Goal: Task Accomplishment & Management: Manage account settings

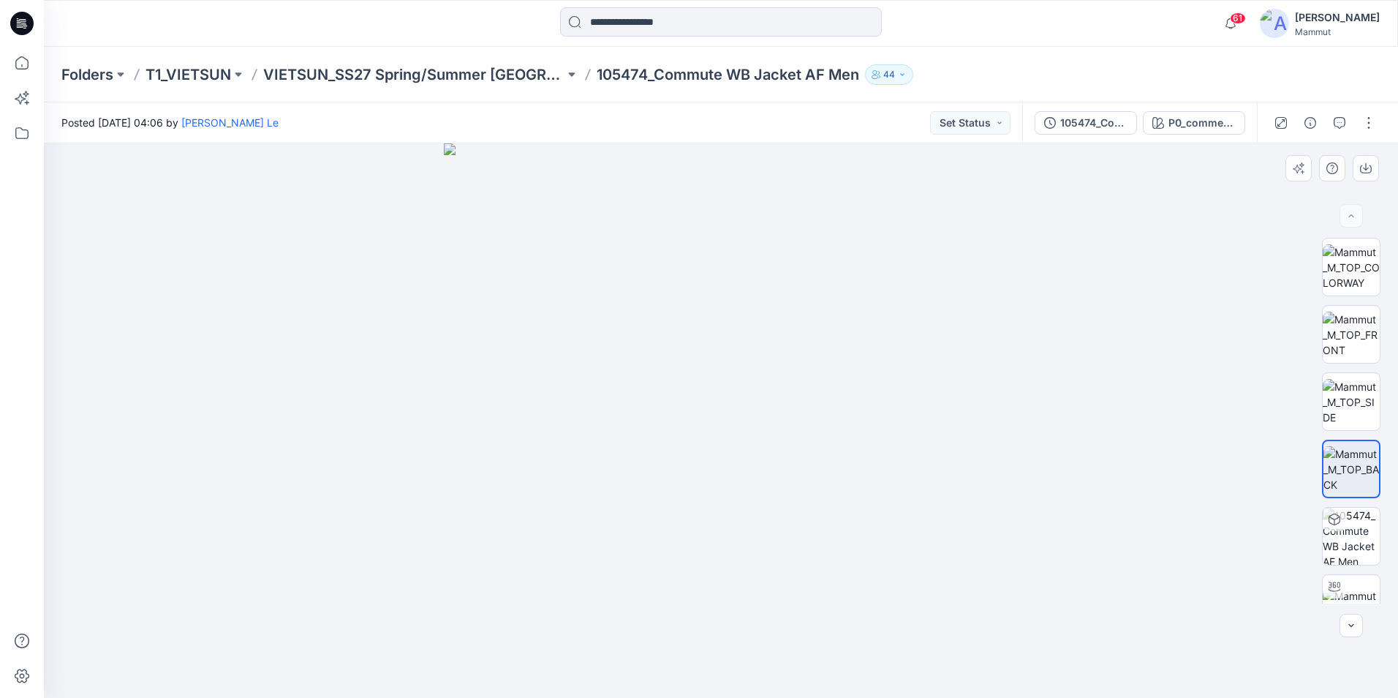
drag, startPoint x: 766, startPoint y: 453, endPoint x: 586, endPoint y: 460, distance: 180.0
click at [586, 460] on img at bounding box center [721, 420] width 554 height 554
click at [1117, 17] on div "[PERSON_NAME]" at bounding box center [1337, 18] width 85 height 18
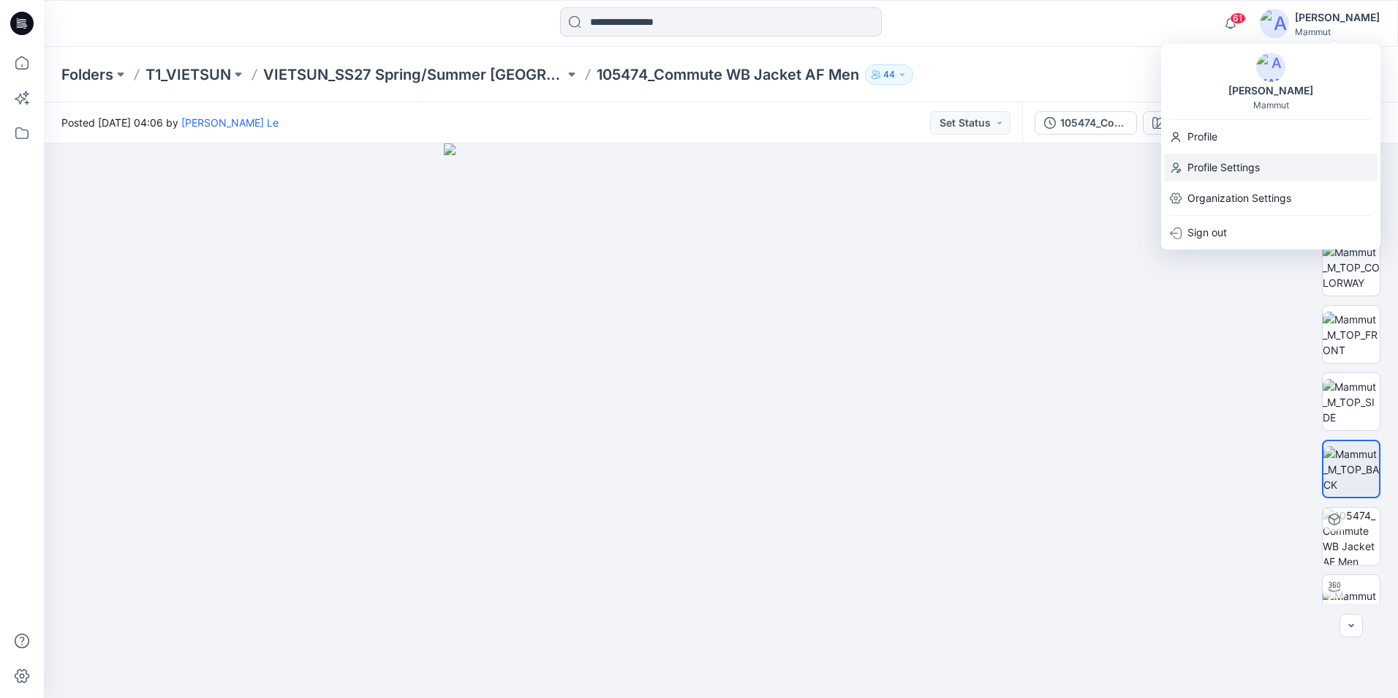
click at [1117, 162] on p "Profile Settings" at bounding box center [1224, 168] width 72 height 28
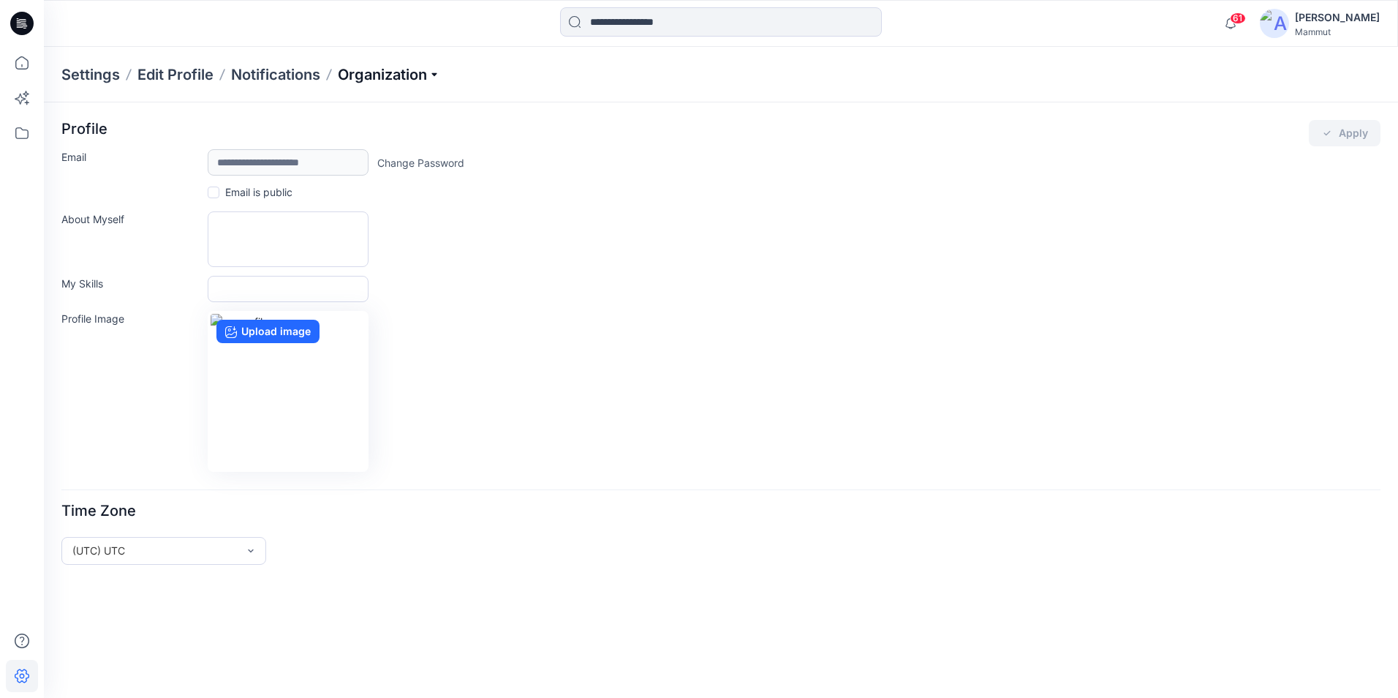
click at [439, 75] on p "Organization" at bounding box center [389, 74] width 102 height 20
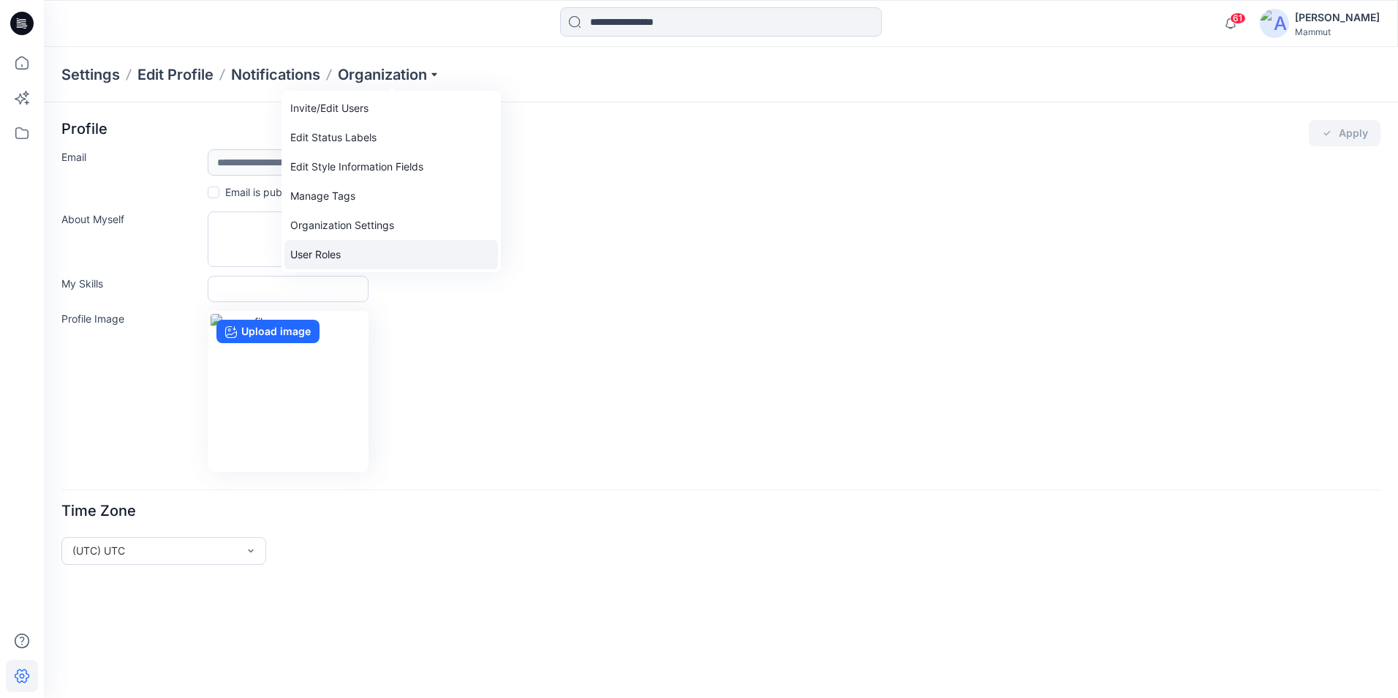
click at [325, 253] on link "User Roles" at bounding box center [391, 254] width 214 height 29
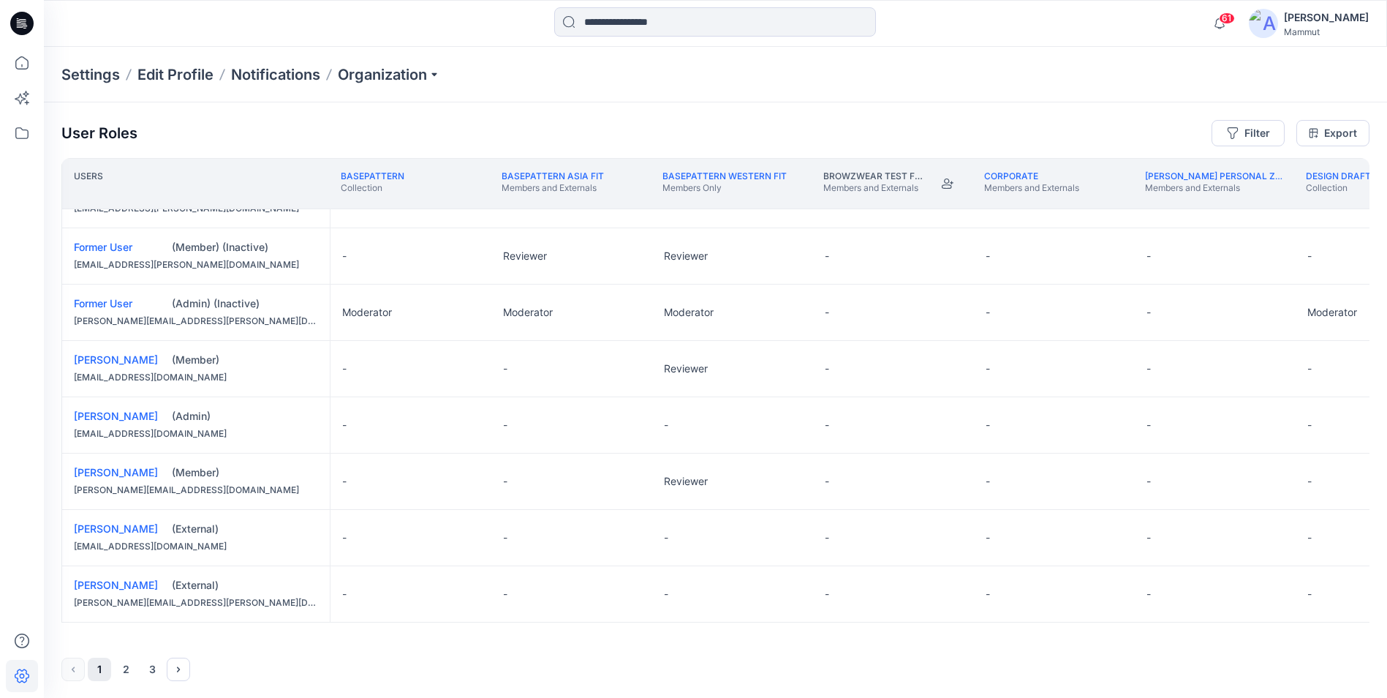
scroll to position [1, 0]
click at [123, 609] on button "2" at bounding box center [125, 668] width 23 height 23
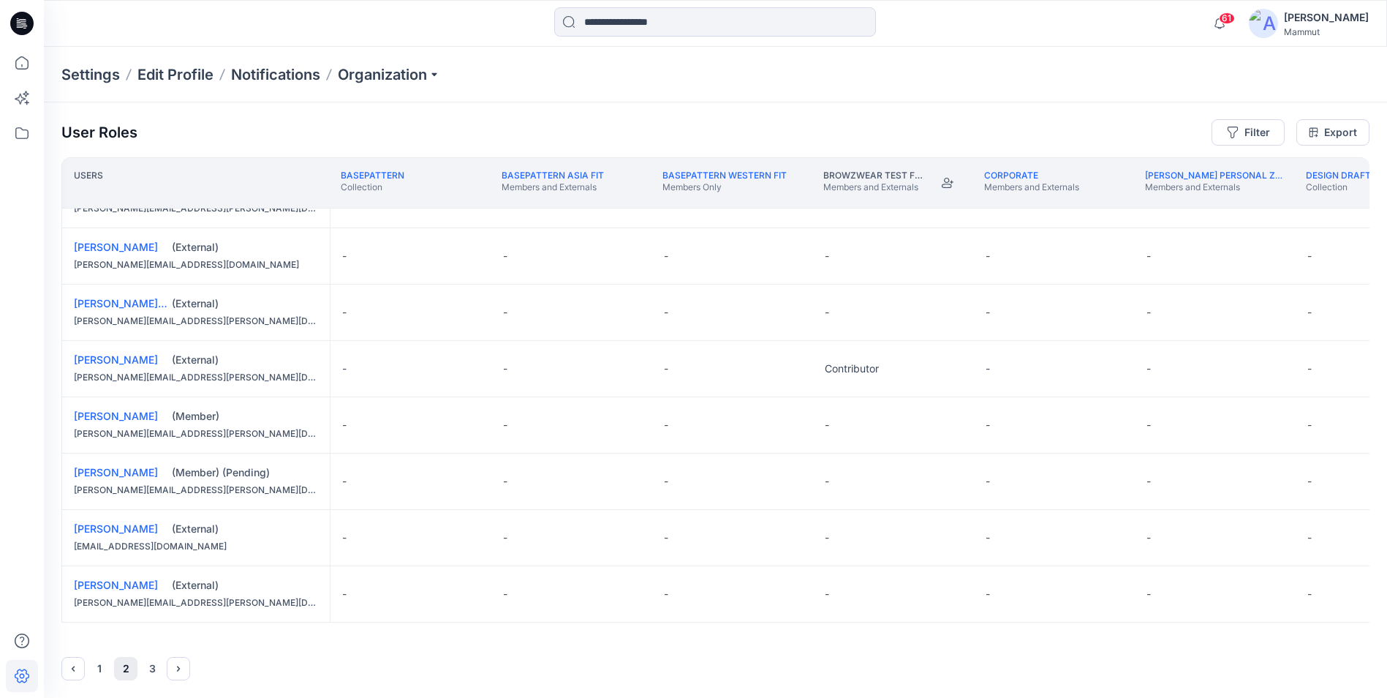
scroll to position [997, 0]
click at [148, 609] on button "3" at bounding box center [151, 668] width 23 height 23
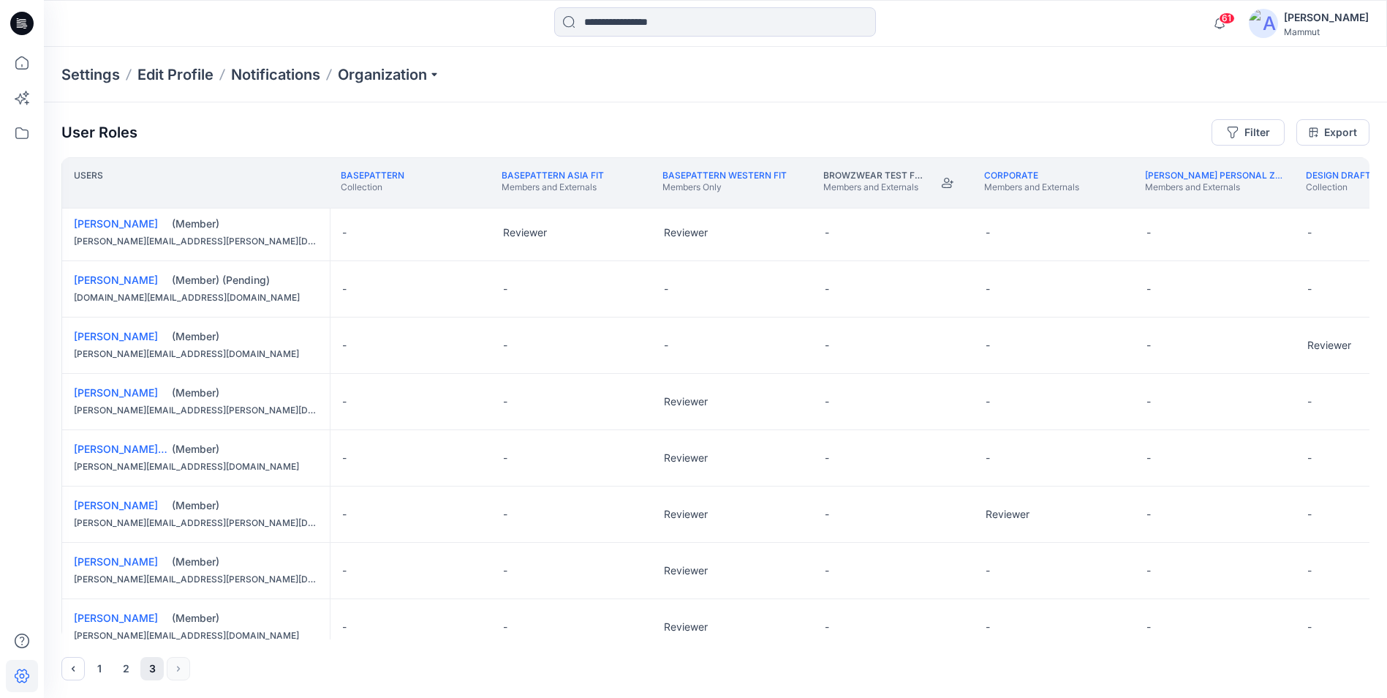
scroll to position [547, 0]
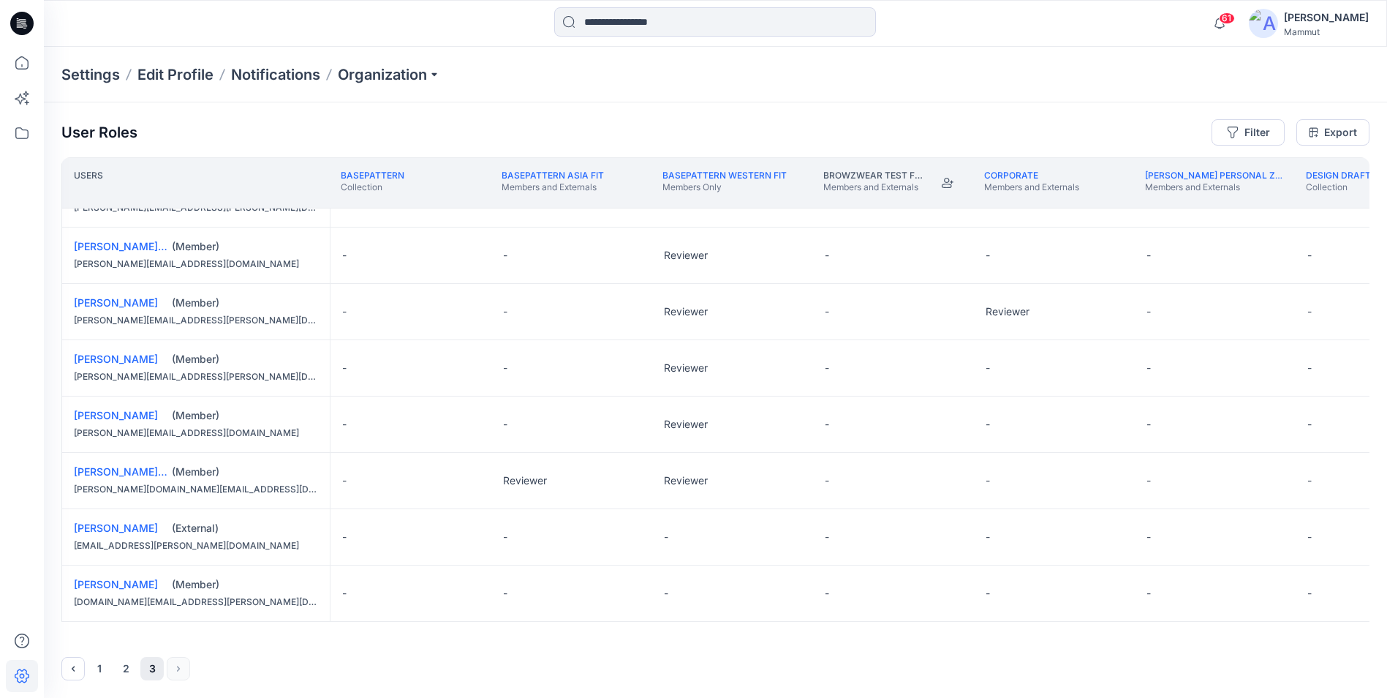
click at [180, 609] on div "1 2 3" at bounding box center [715, 668] width 1308 height 23
click at [132, 609] on button "2" at bounding box center [125, 668] width 23 height 23
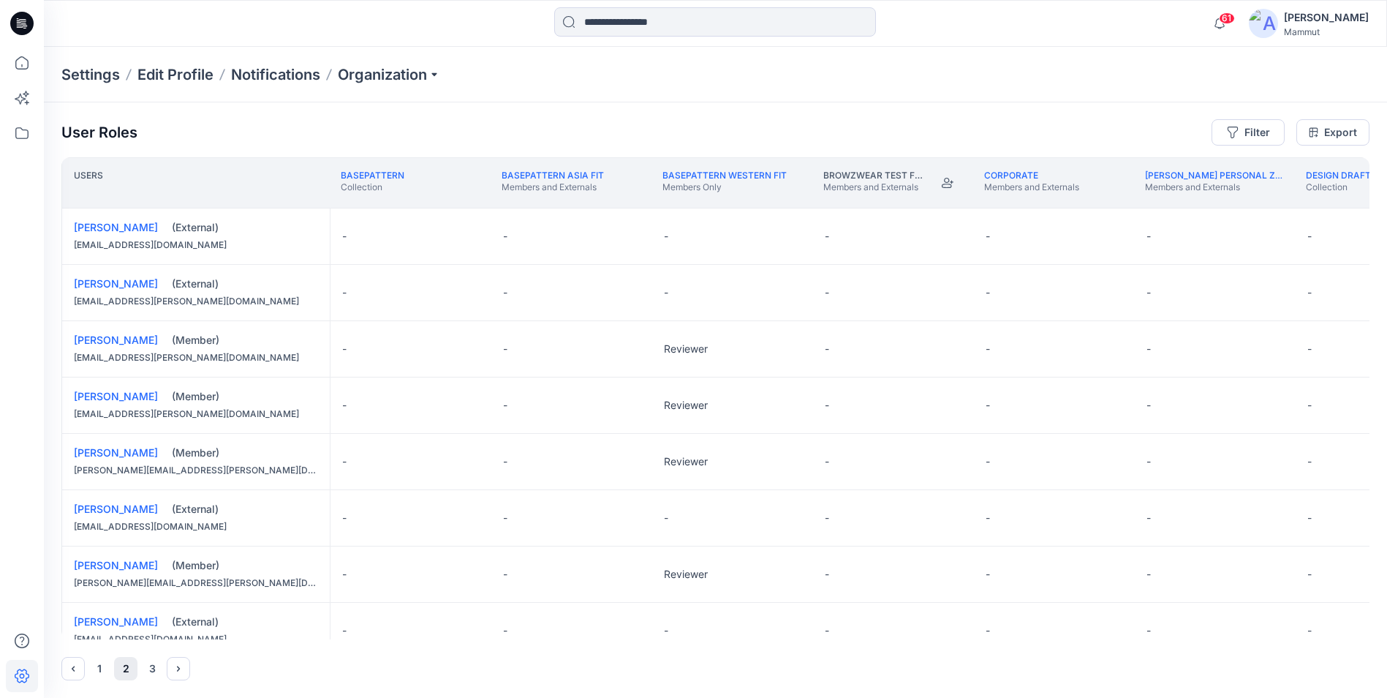
scroll to position [341, 0]
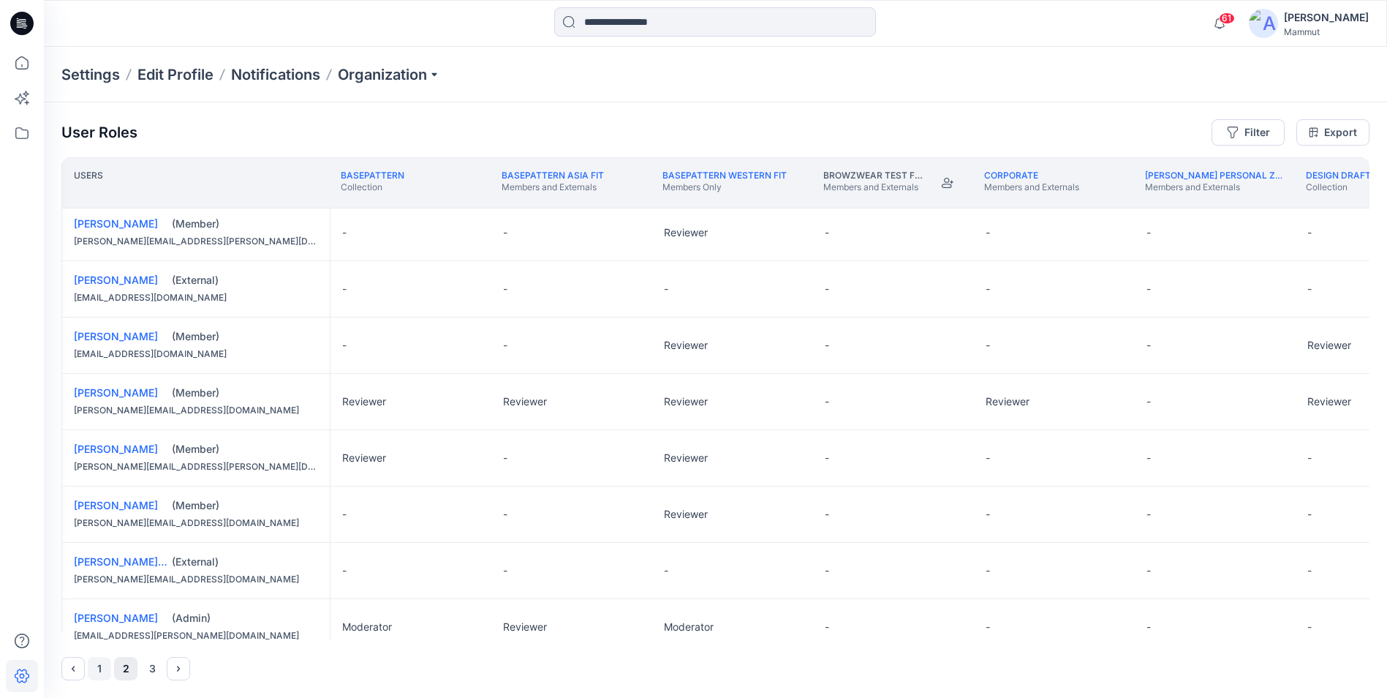
click at [93, 609] on button "1" at bounding box center [99, 668] width 23 height 23
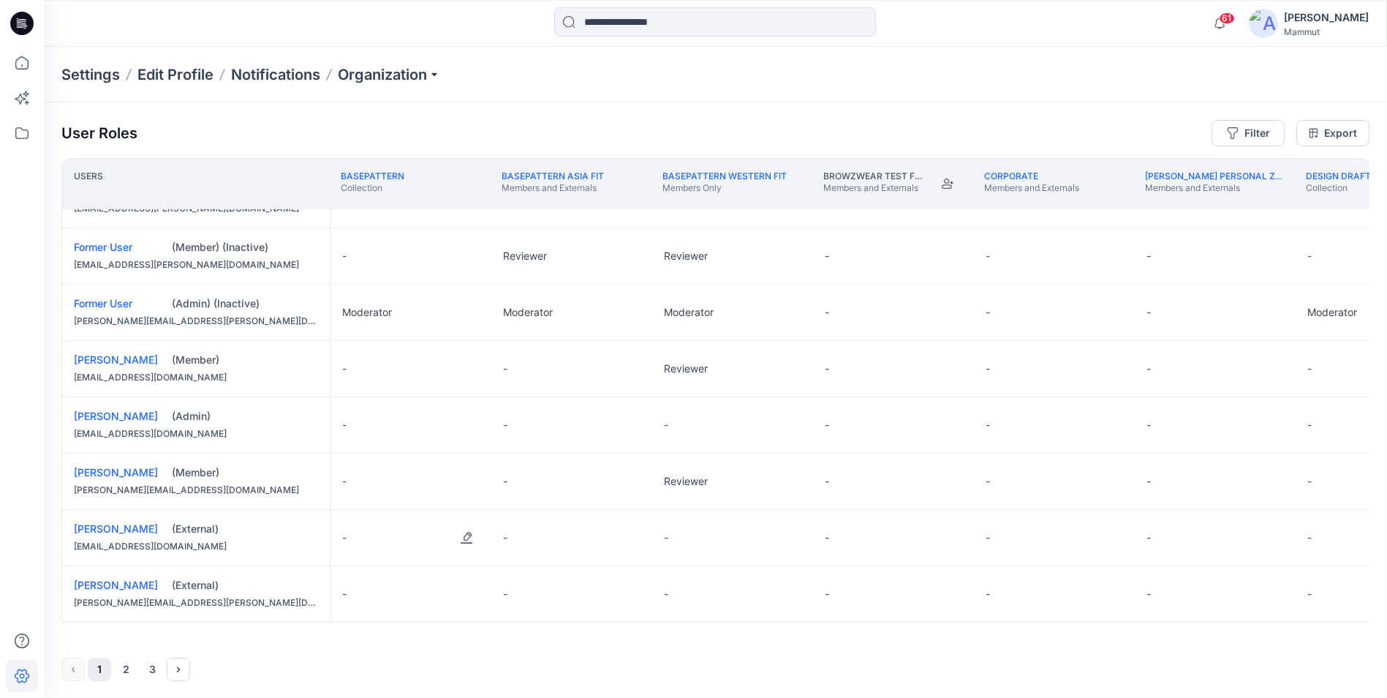
scroll to position [656, 0]
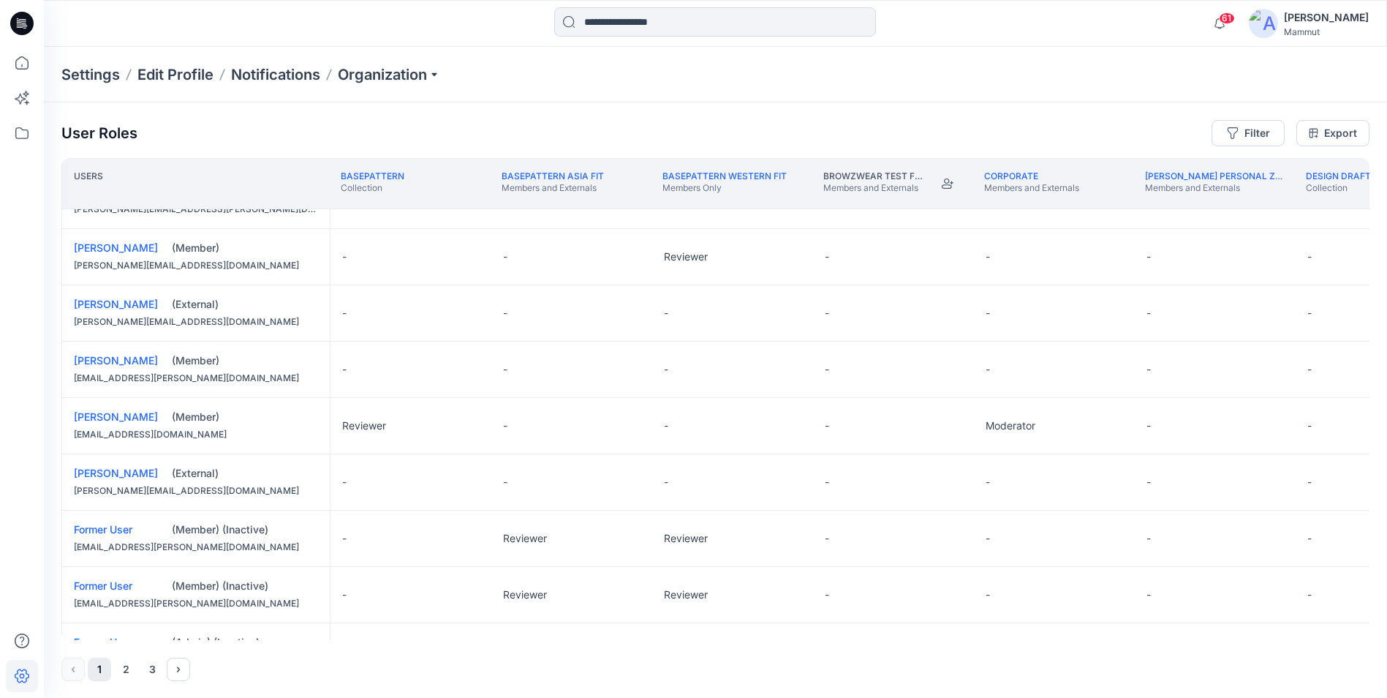
click at [249, 531] on div "(Member) (Inactive)" at bounding box center [245, 529] width 146 height 15
click at [184, 528] on div "(Member) (Inactive)" at bounding box center [245, 529] width 146 height 15
click at [1117, 18] on div "[PERSON_NAME]" at bounding box center [1326, 18] width 85 height 18
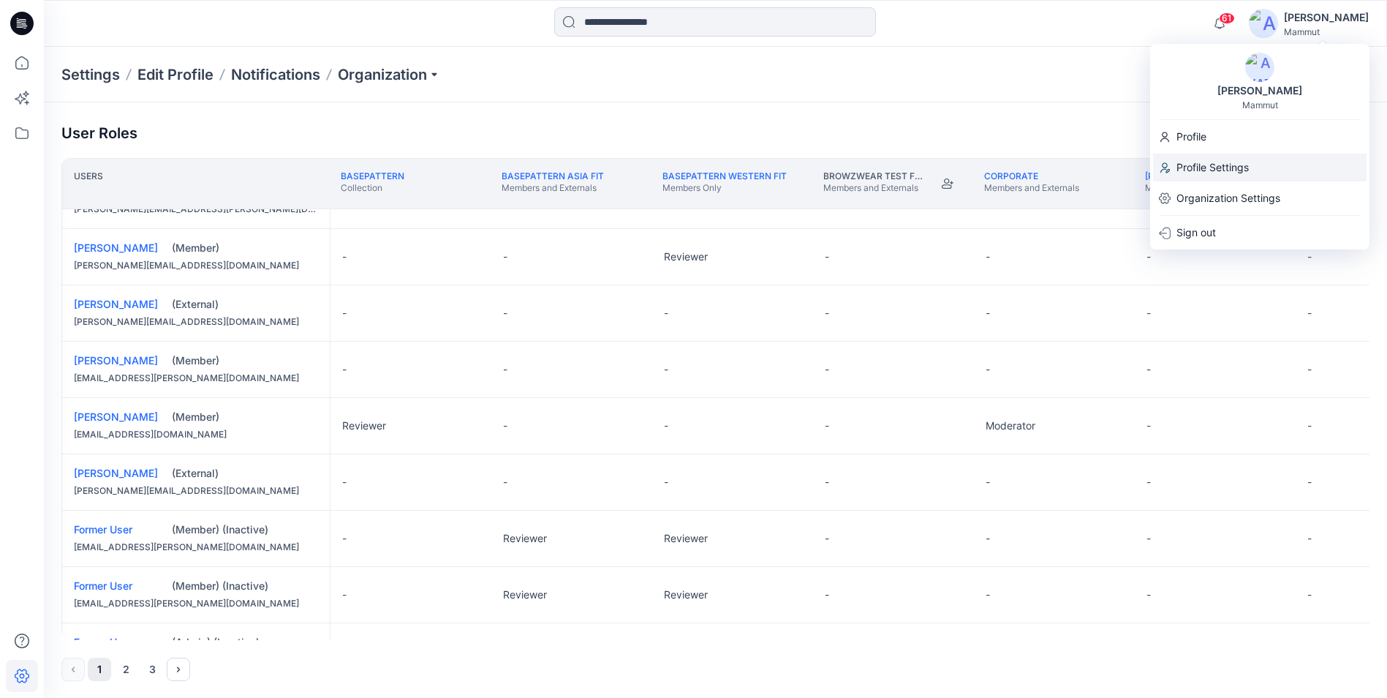
click at [1117, 171] on p "Profile Settings" at bounding box center [1213, 168] width 72 height 28
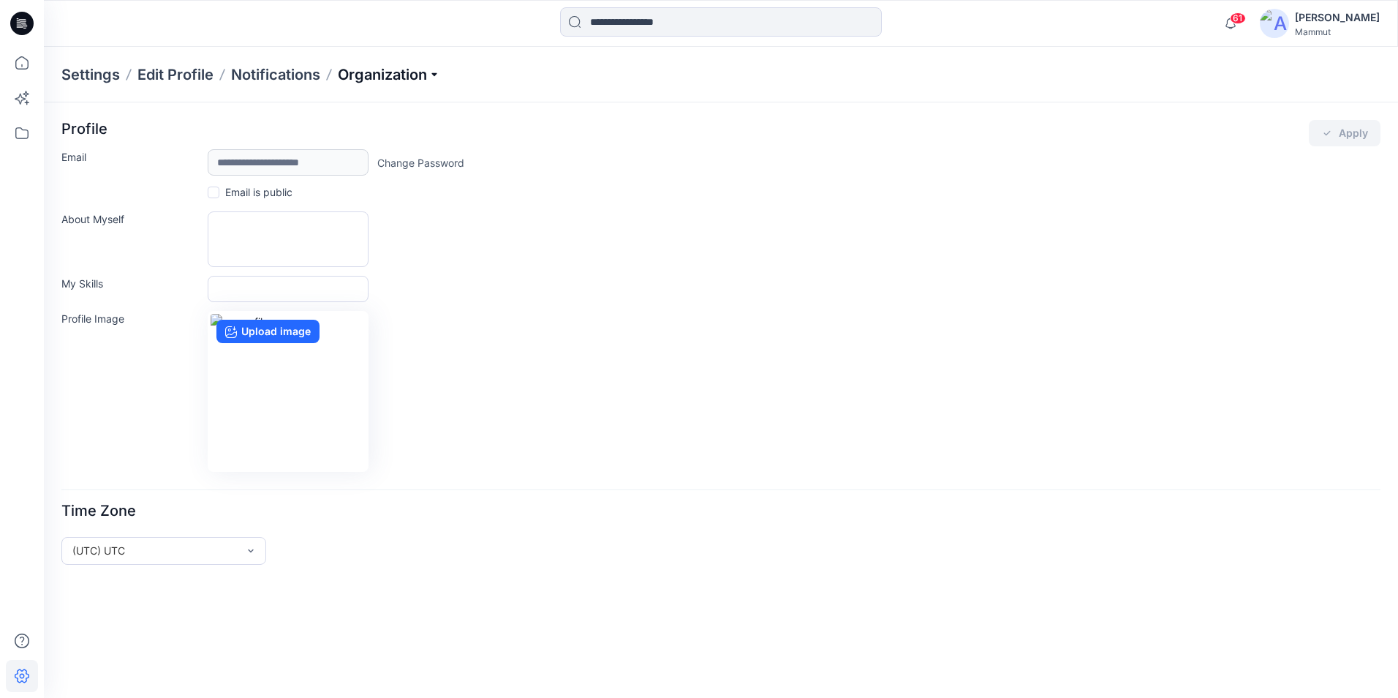
click at [440, 74] on p "Organization" at bounding box center [389, 74] width 102 height 20
click at [355, 107] on link "Invite/Edit Users" at bounding box center [391, 108] width 214 height 29
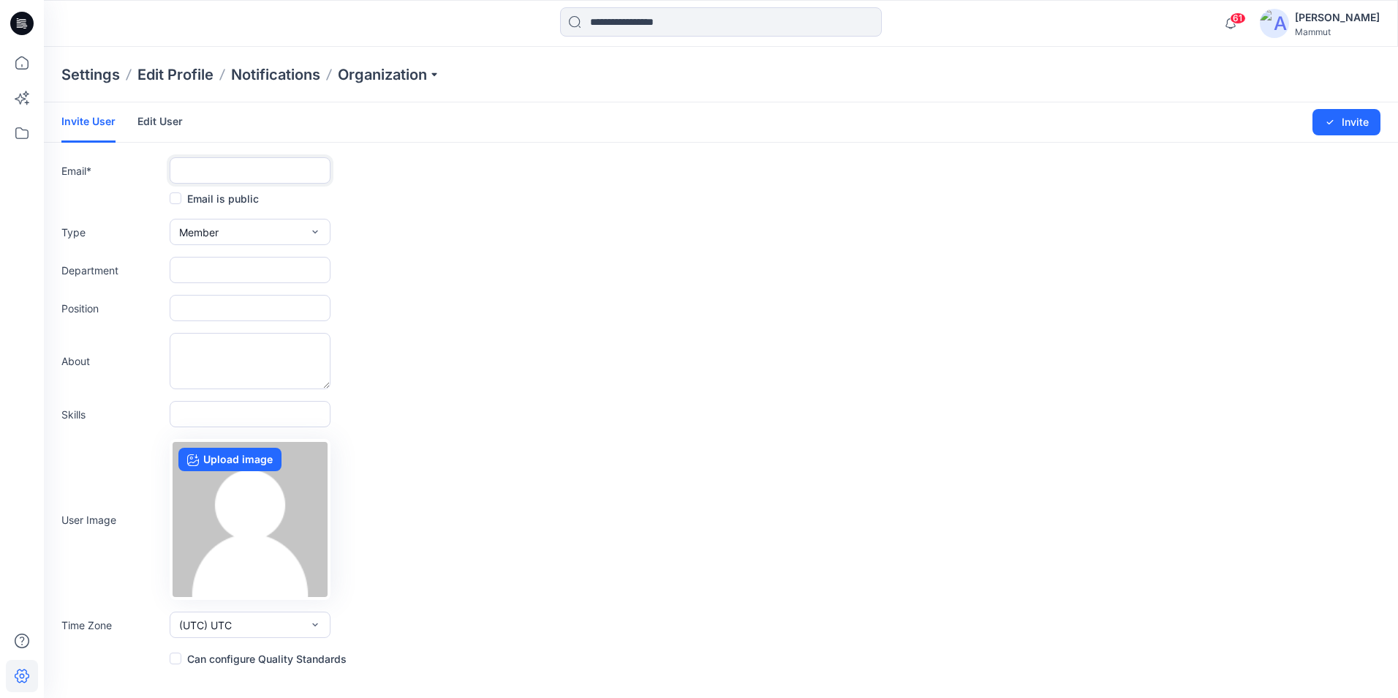
click at [261, 170] on input "text" at bounding box center [250, 170] width 161 height 26
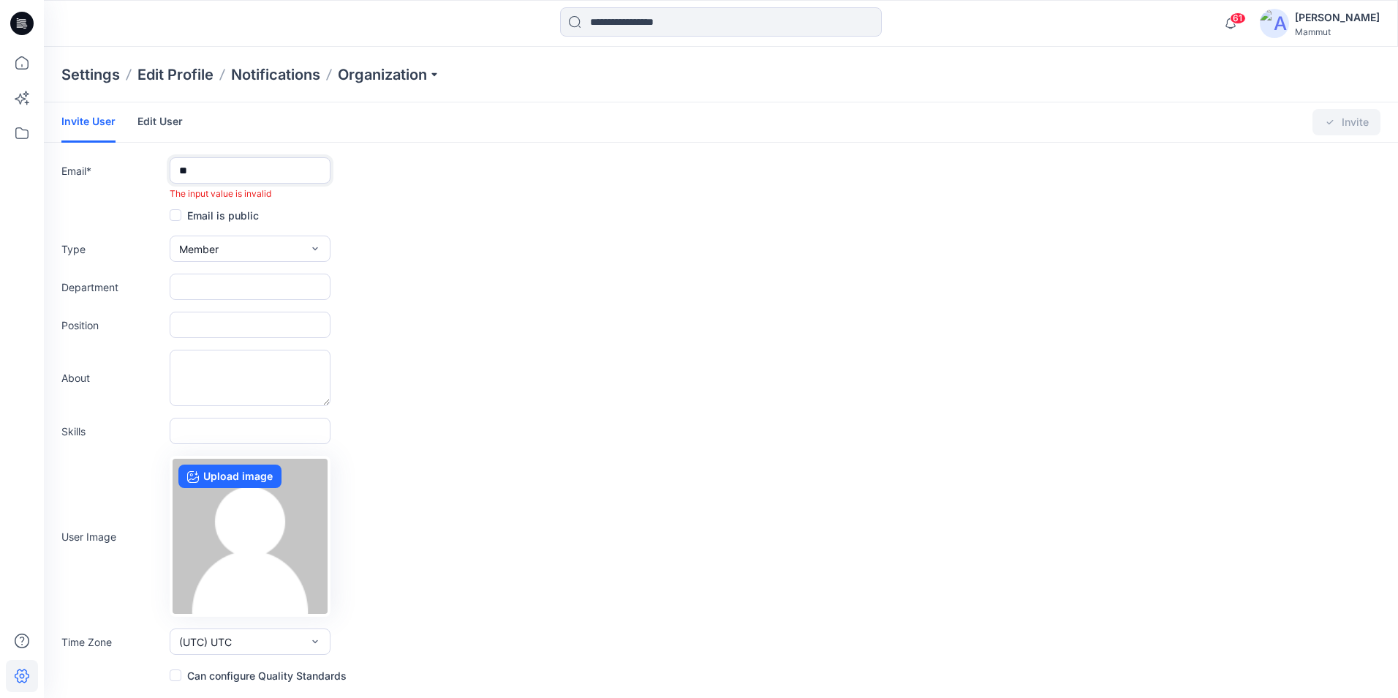
type input "*"
type input "********"
click at [21, 134] on icon at bounding box center [22, 133] width 32 height 32
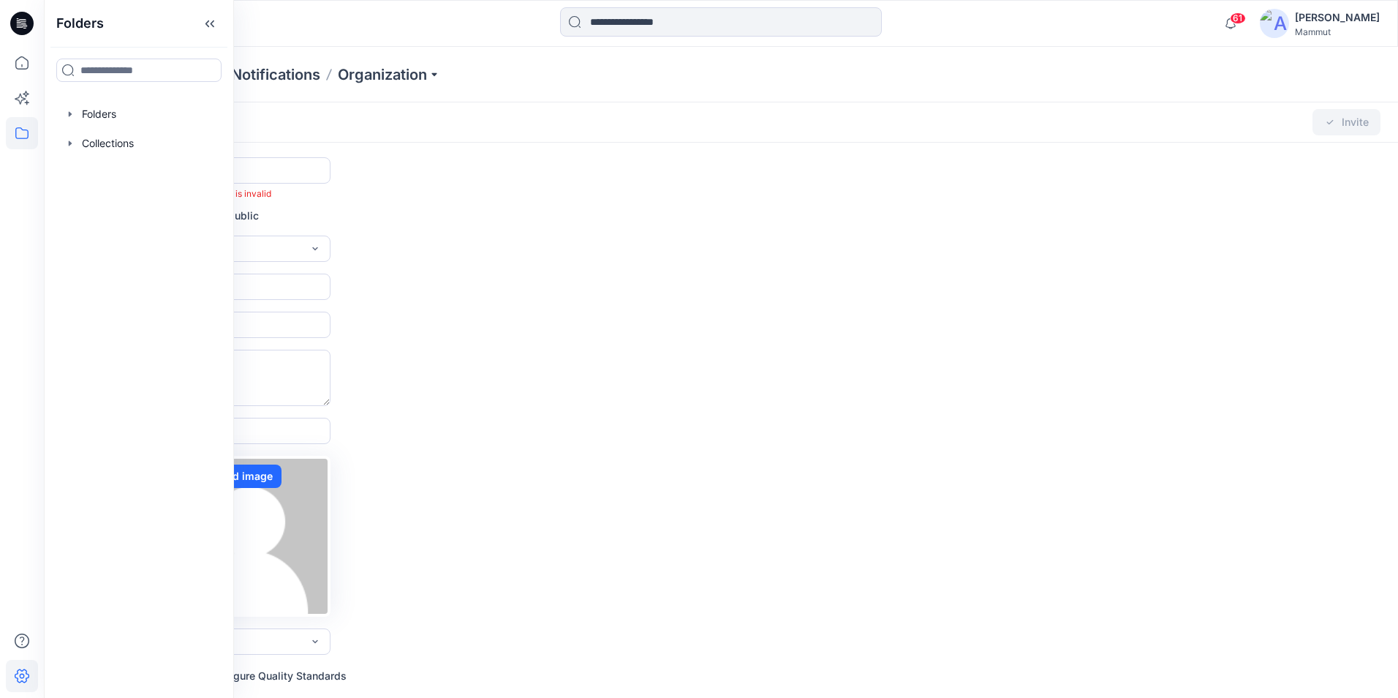
click at [457, 211] on div "Email is public" at bounding box center [720, 215] width 1319 height 18
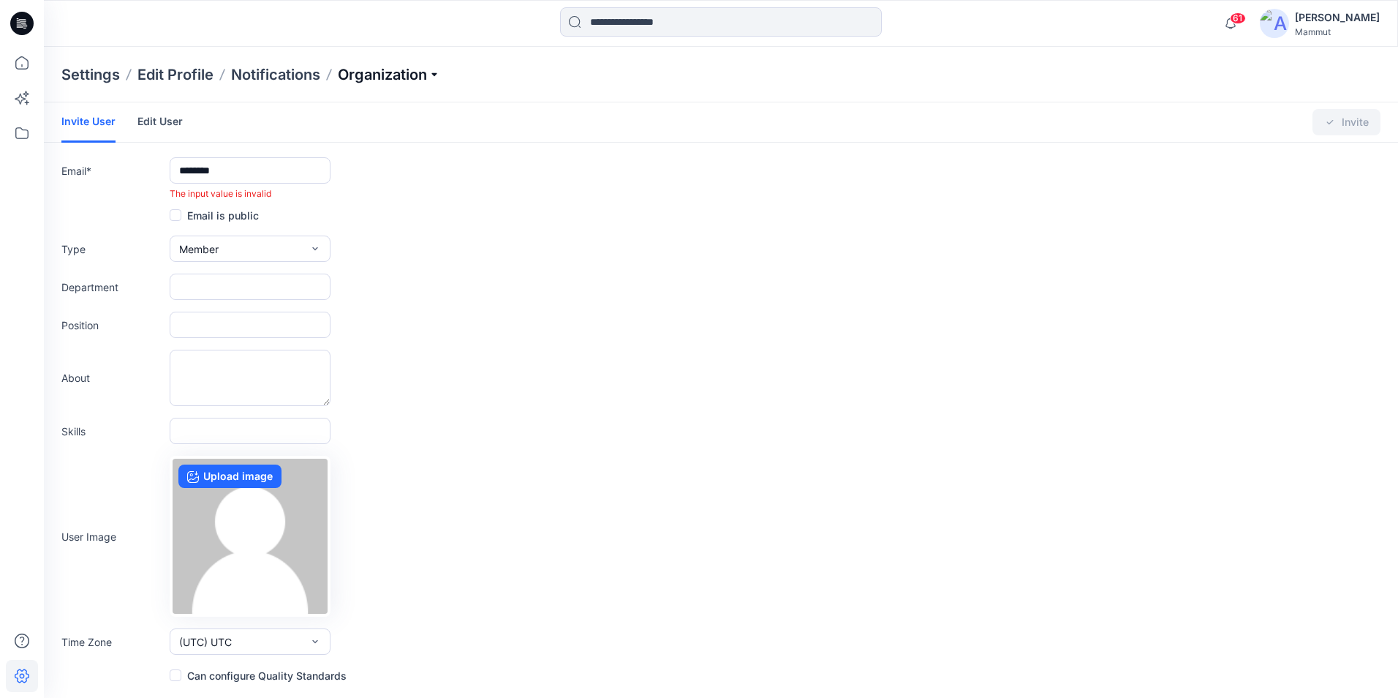
click at [404, 80] on p "Organization" at bounding box center [389, 74] width 102 height 20
click at [318, 250] on link "User Roles" at bounding box center [391, 254] width 214 height 29
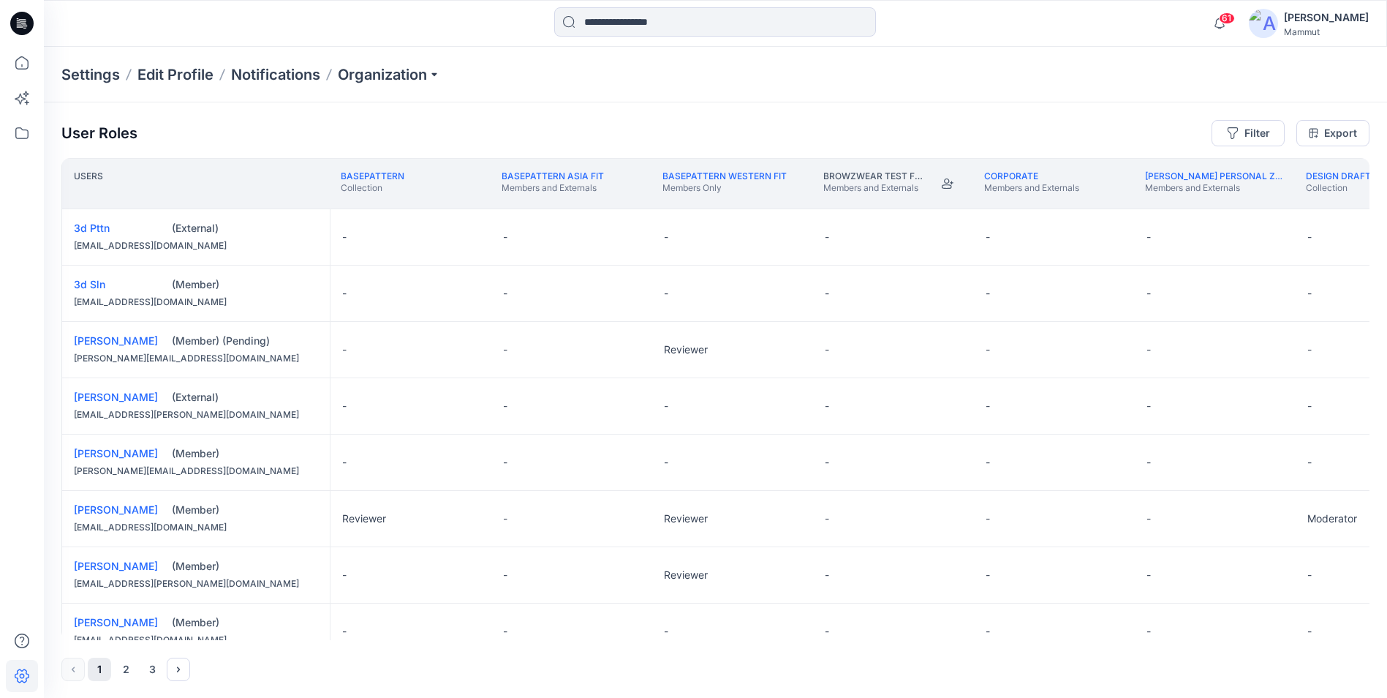
click at [154, 609] on button "3" at bounding box center [151, 668] width 23 height 23
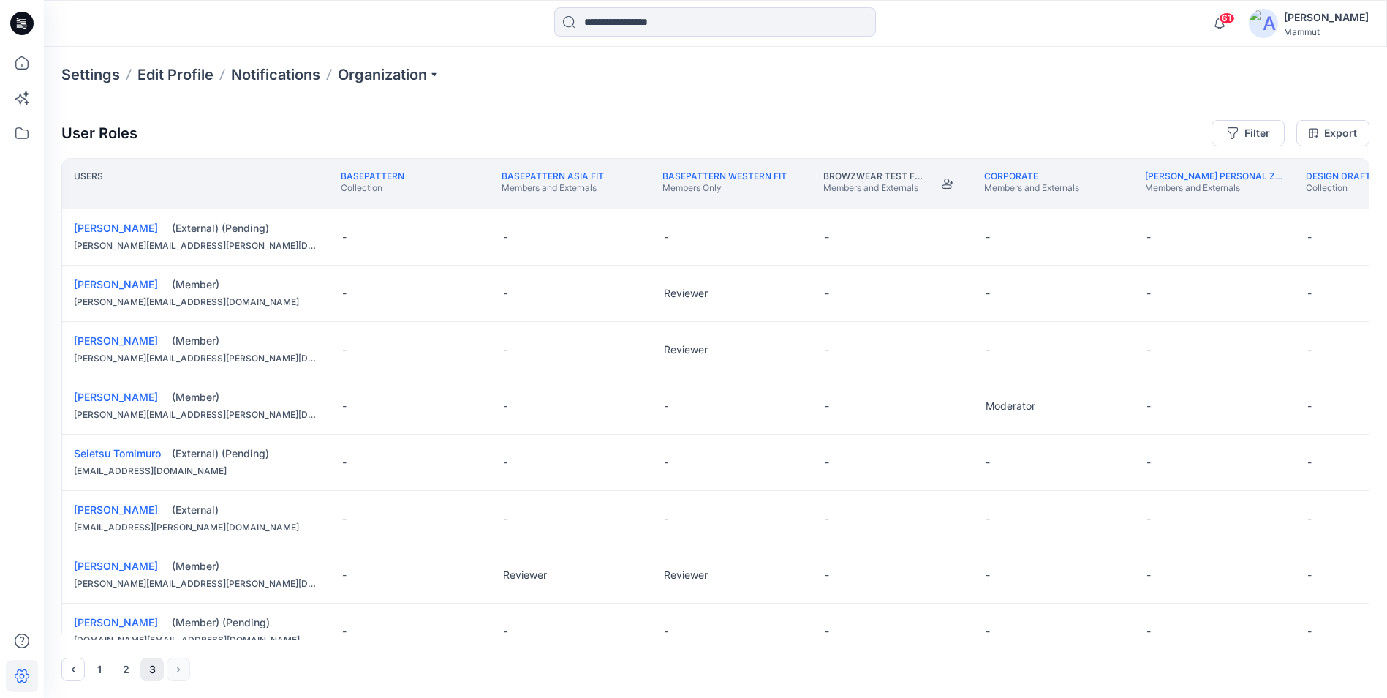
scroll to position [341, 0]
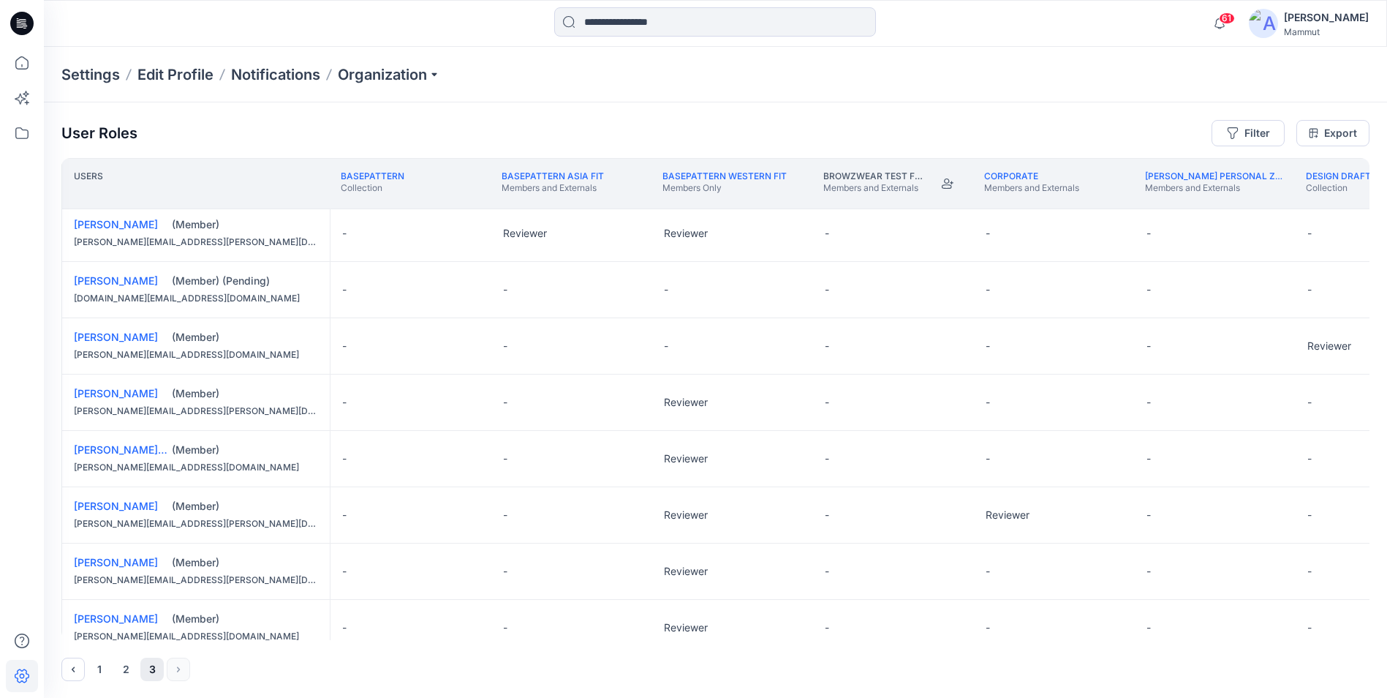
click at [241, 283] on div "(Member) (Pending)" at bounding box center [245, 280] width 146 height 15
click at [110, 281] on link "[PERSON_NAME]" at bounding box center [116, 280] width 84 height 12
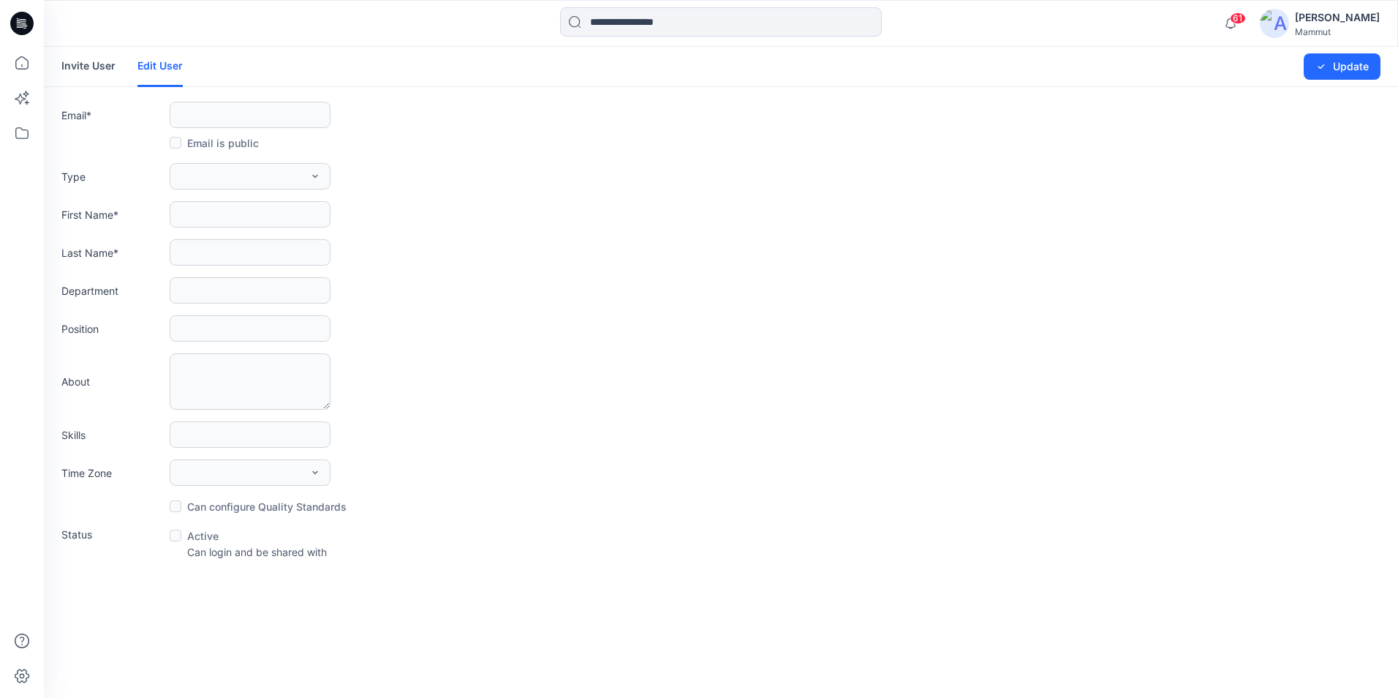
type input "**********"
type input "******"
type input "***"
type input "**********"
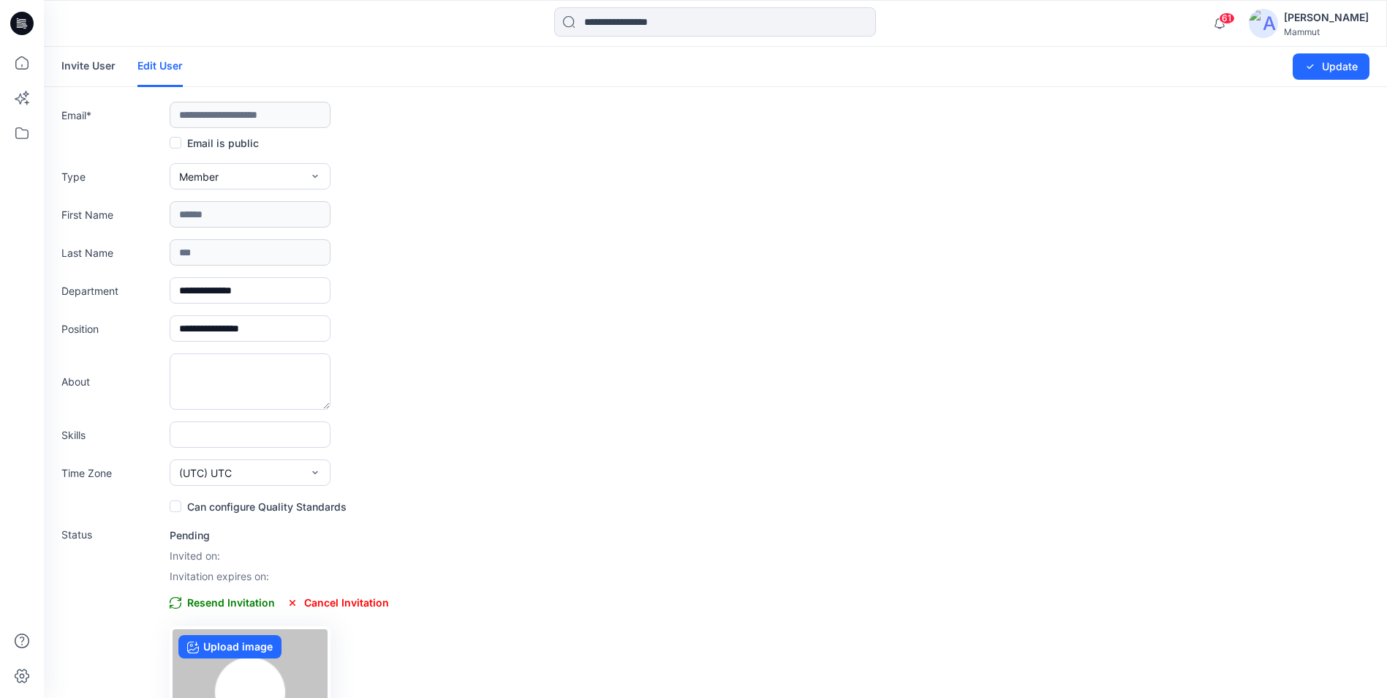
scroll to position [101, 0]
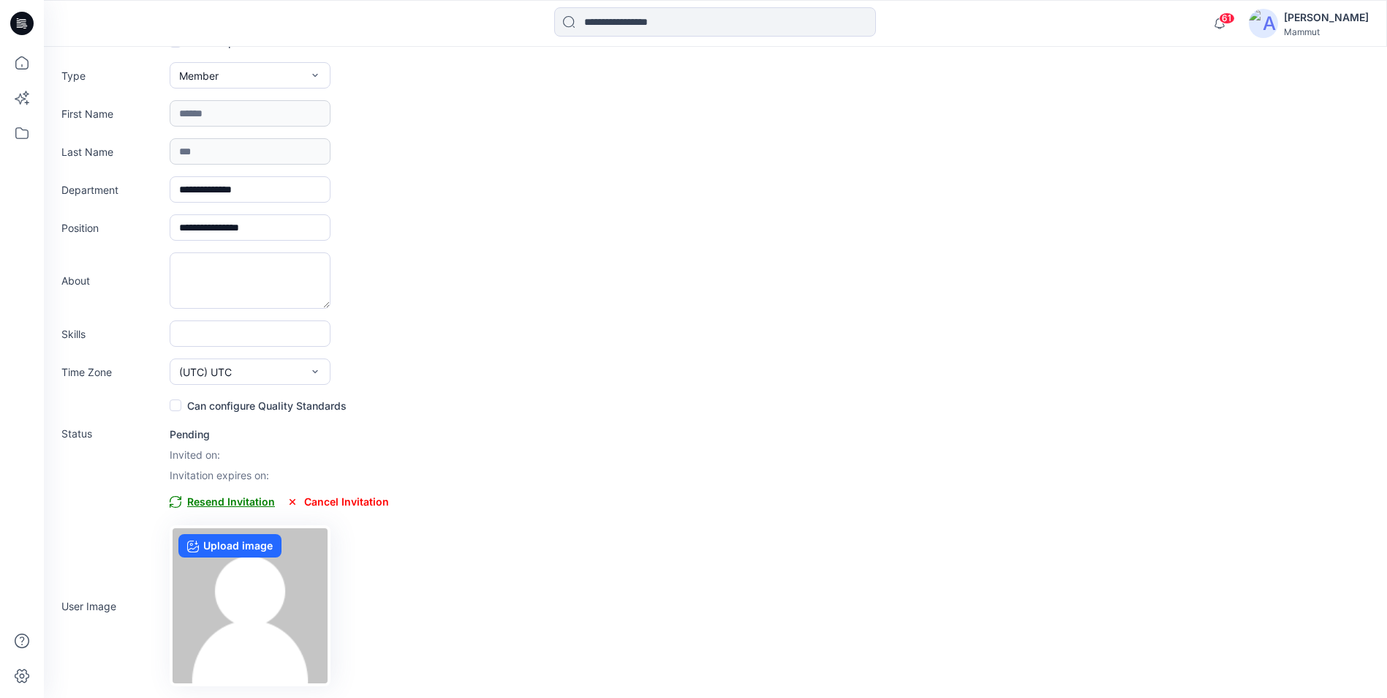
click at [217, 503] on span "Resend Invitation" at bounding box center [222, 502] width 105 height 18
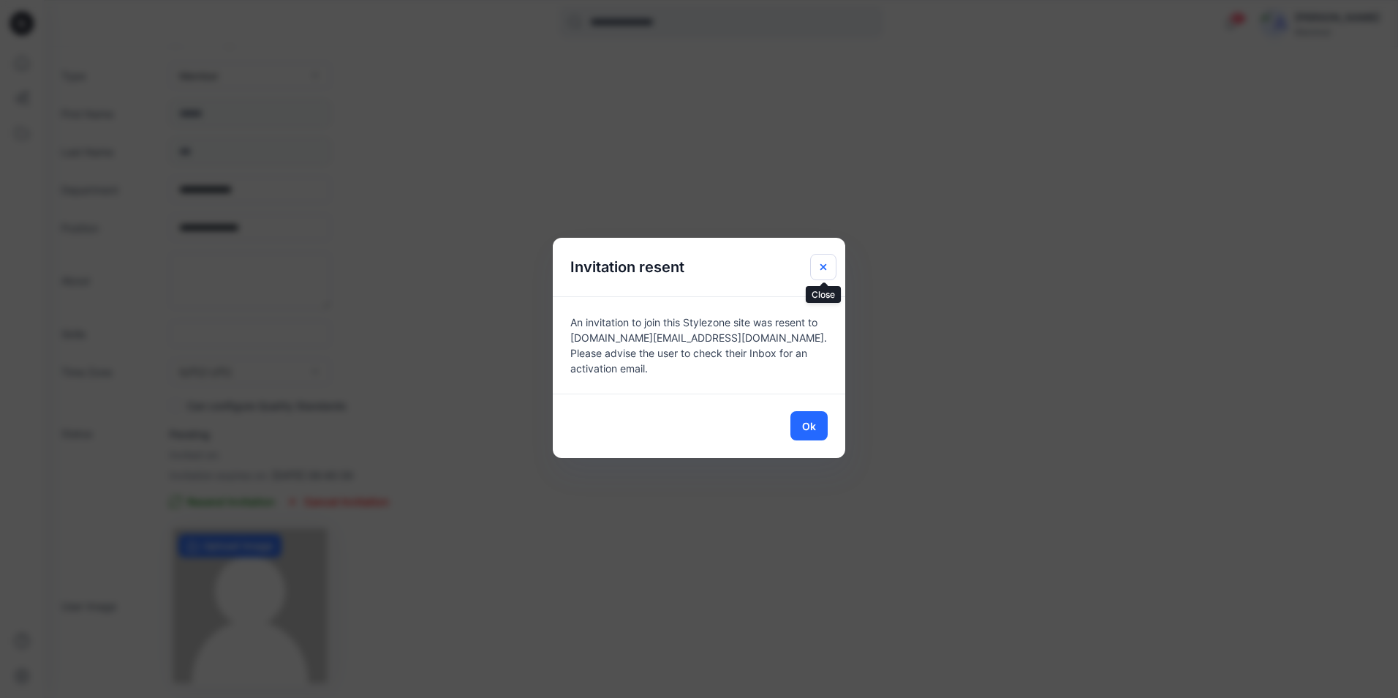
click at [828, 266] on icon "Close" at bounding box center [824, 267] width 12 height 12
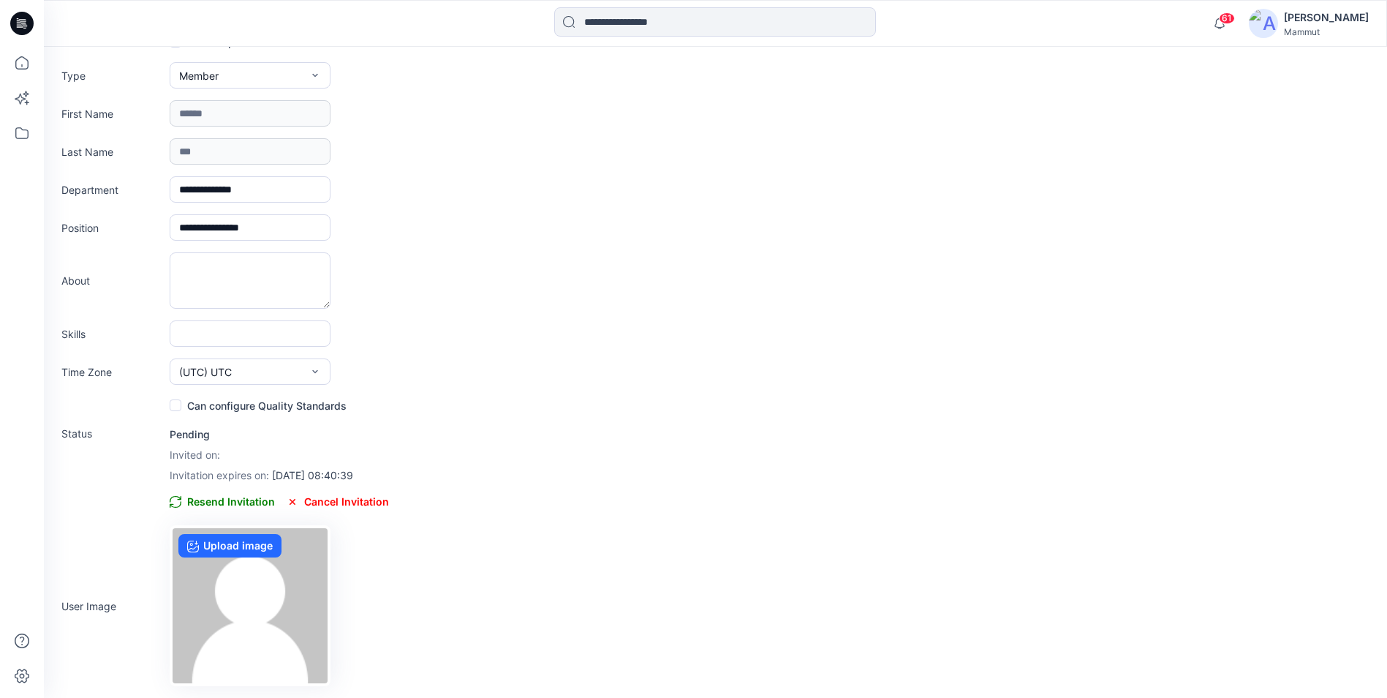
click at [173, 406] on span at bounding box center [176, 405] width 12 height 12
click at [242, 497] on span "Resend Invitation" at bounding box center [222, 502] width 105 height 18
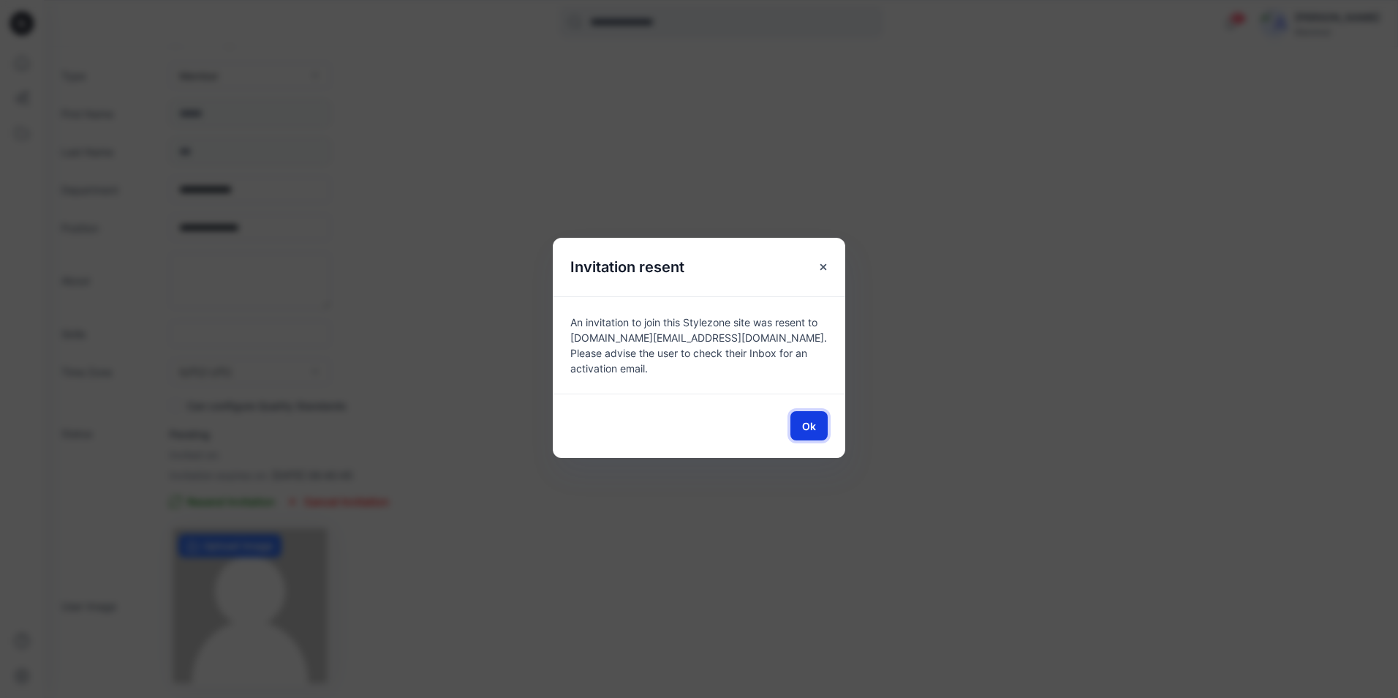
click at [820, 424] on button "Ok" at bounding box center [808, 425] width 37 height 29
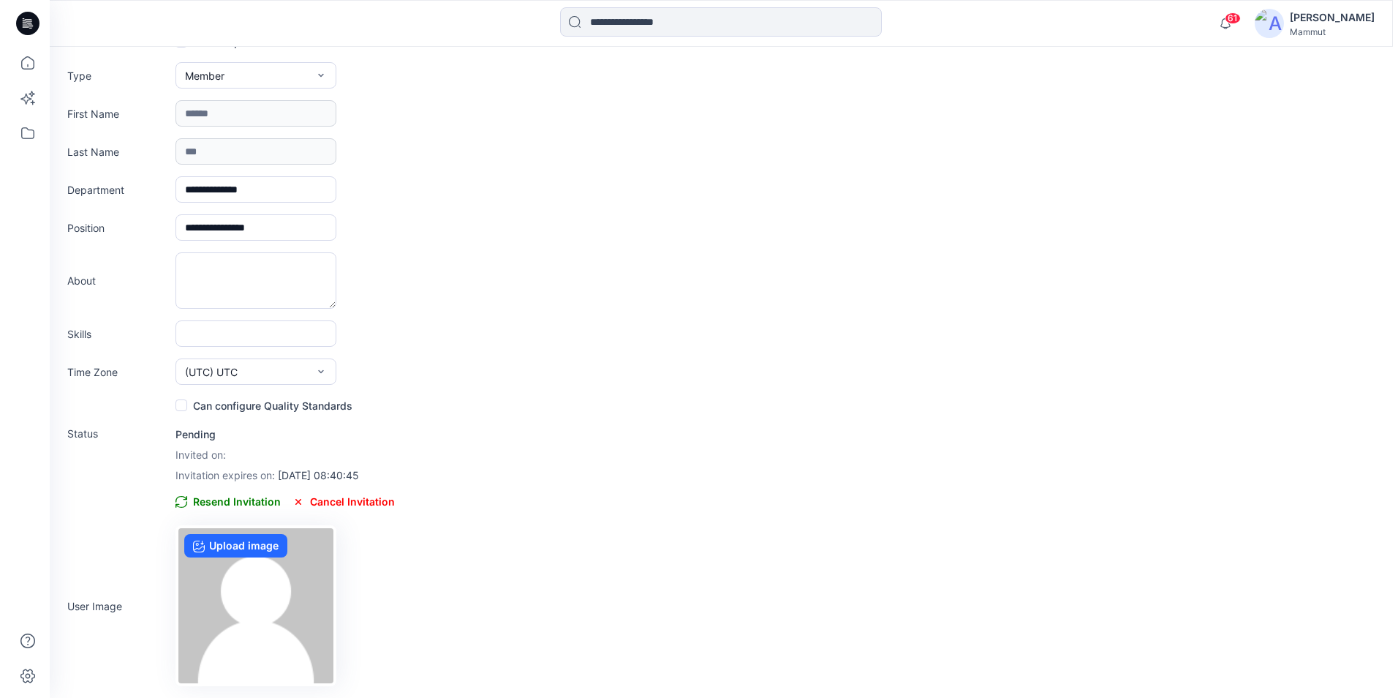
scroll to position [0, 0]
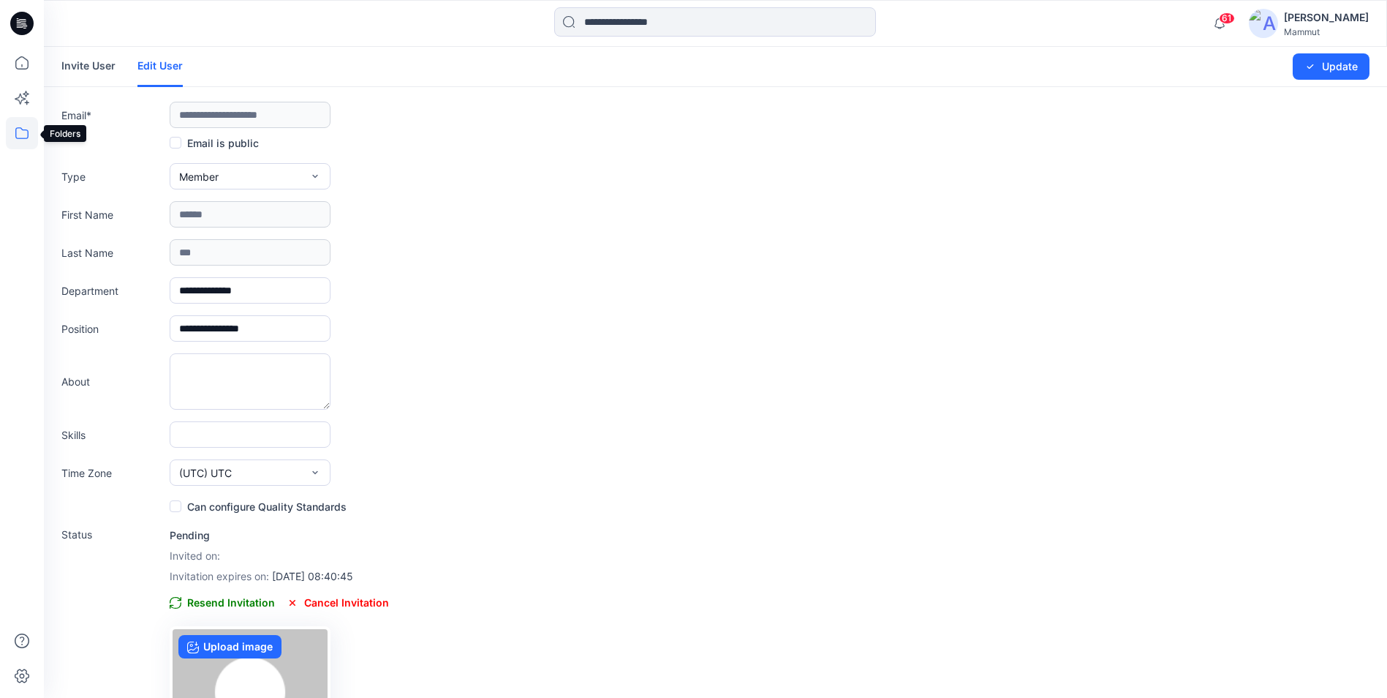
click at [21, 132] on icon at bounding box center [22, 133] width 32 height 32
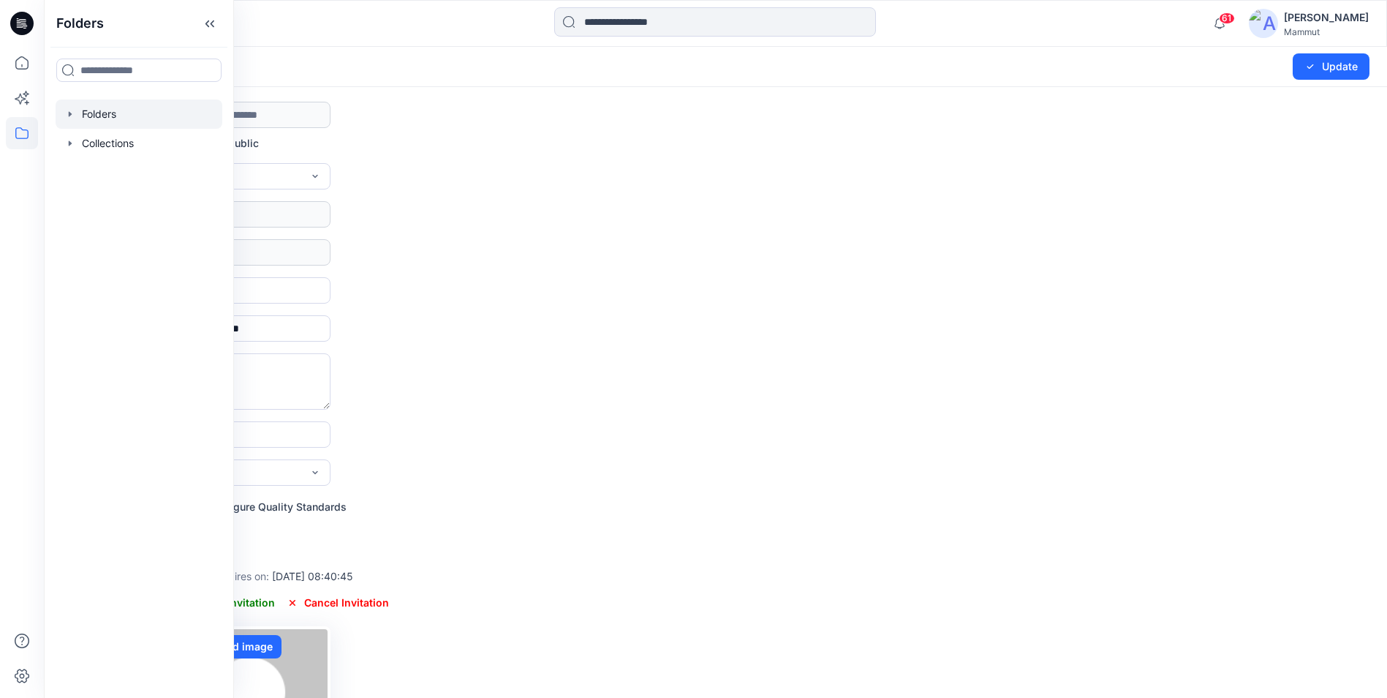
click at [95, 106] on div at bounding box center [139, 113] width 167 height 29
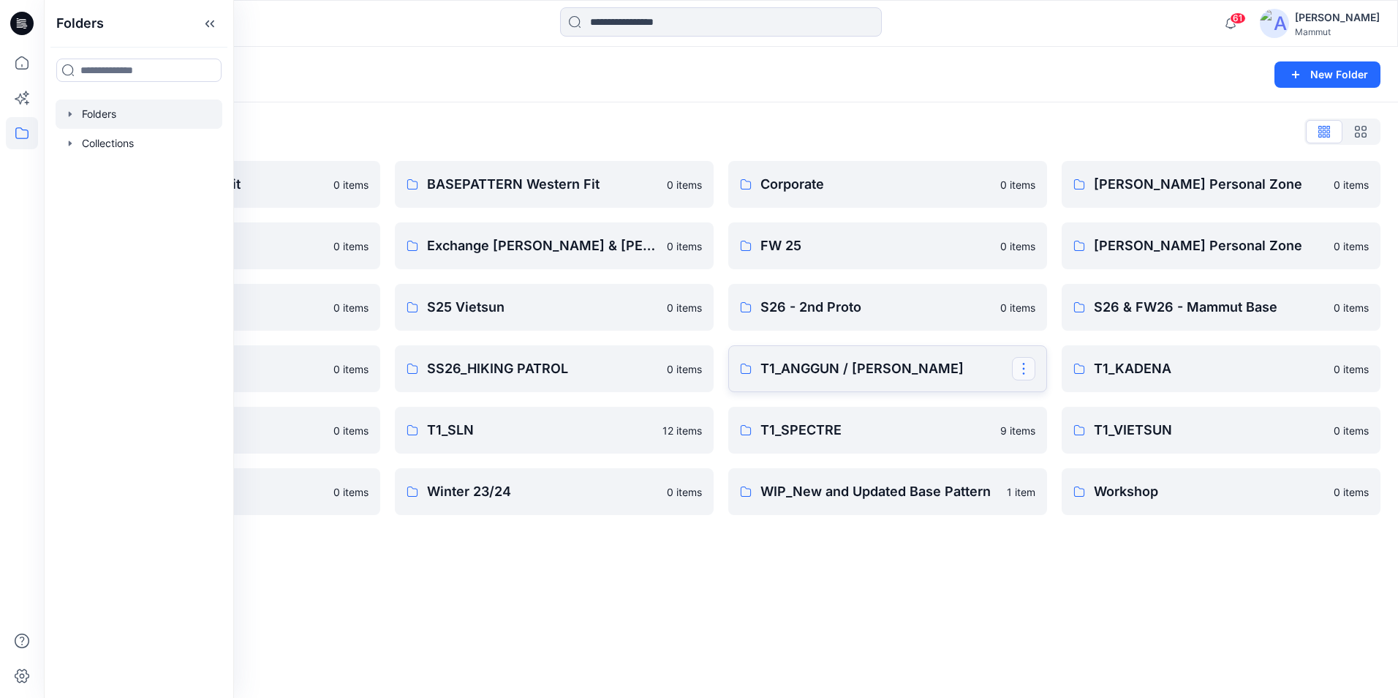
click at [1022, 370] on button "button" at bounding box center [1023, 368] width 23 height 23
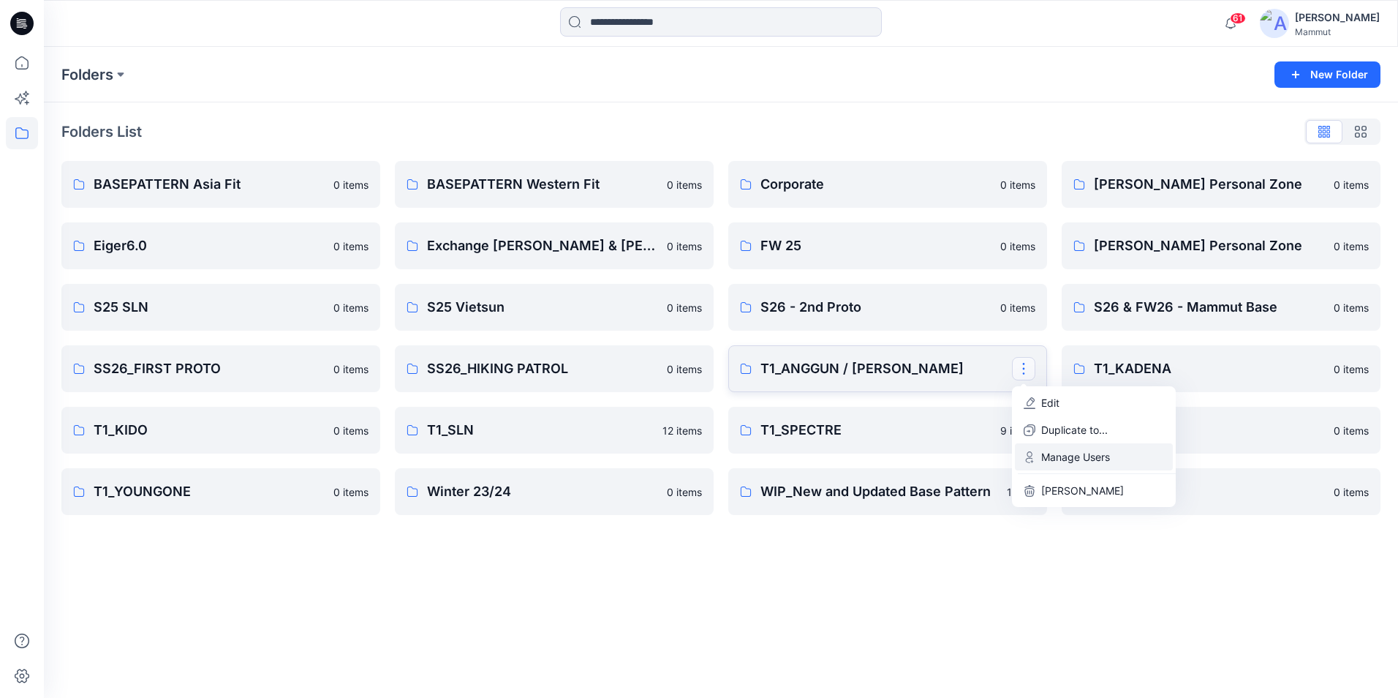
click at [1067, 460] on p "Manage Users" at bounding box center [1075, 456] width 69 height 15
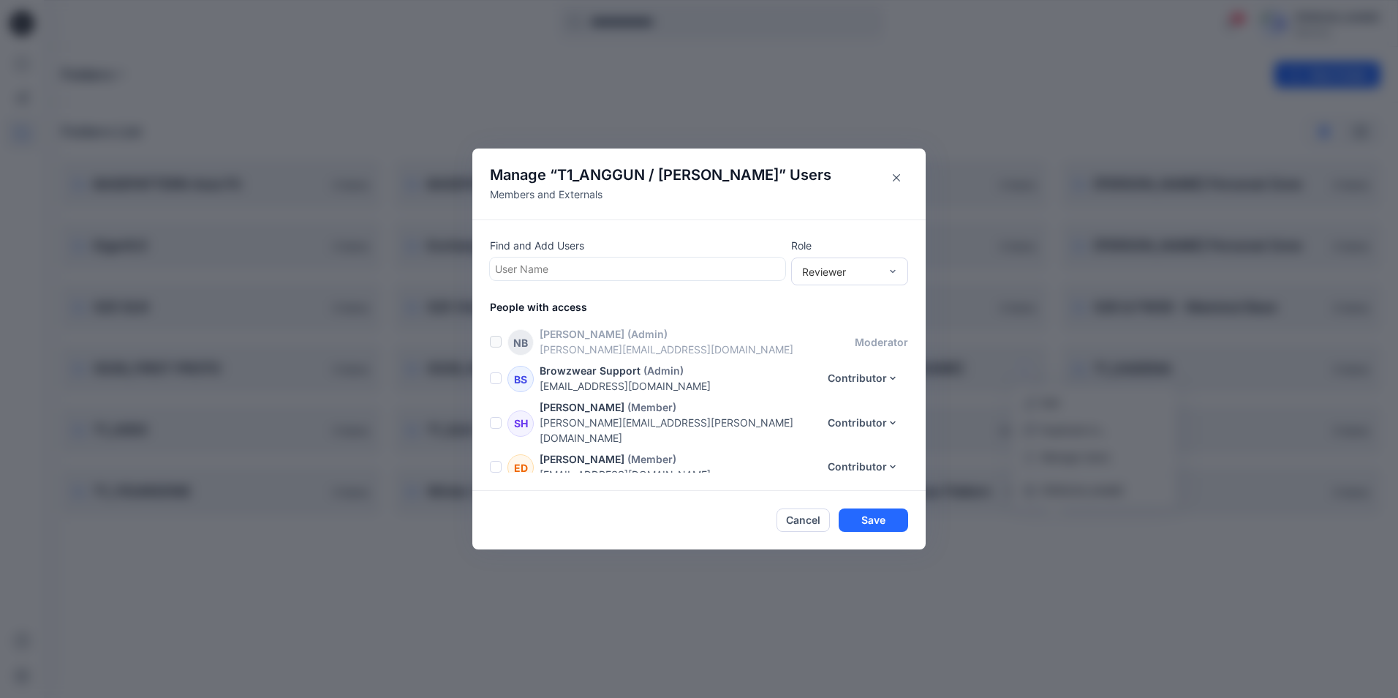
scroll to position [341, 0]
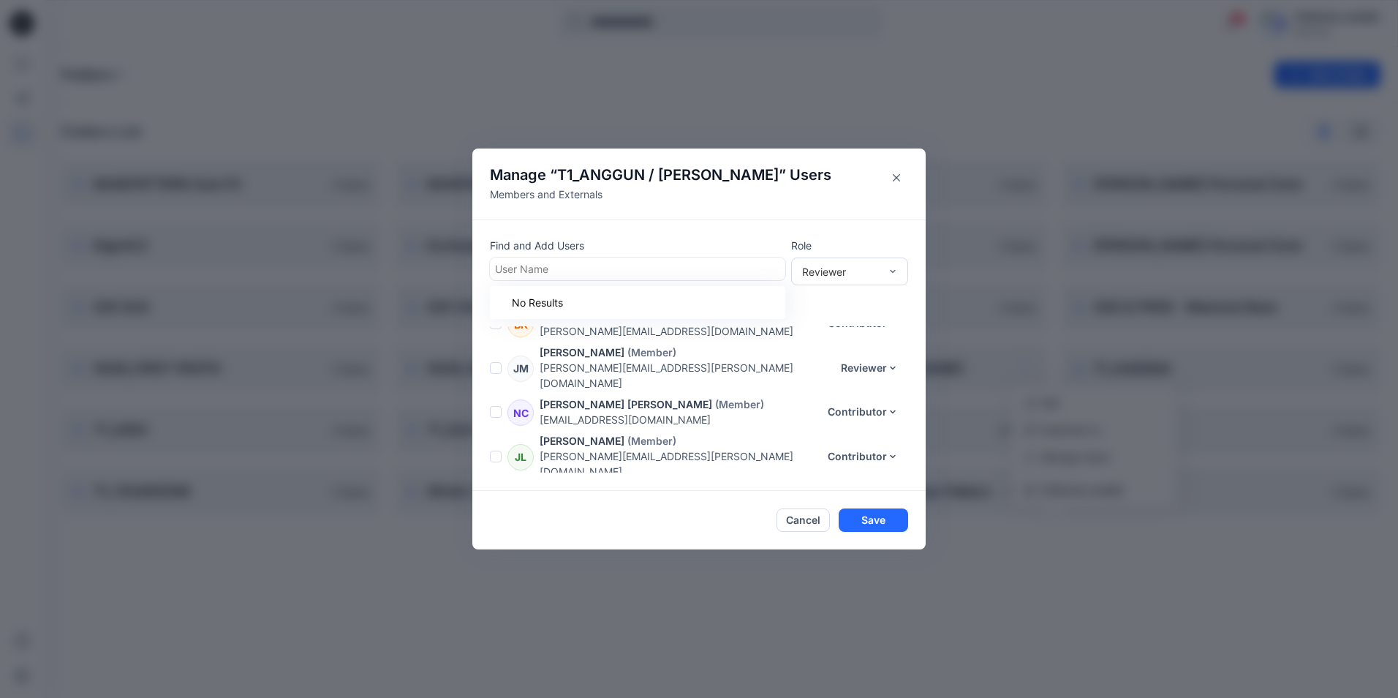
click at [540, 265] on div at bounding box center [637, 269] width 285 height 18
type input "*"
click at [837, 182] on header "Manage “ T1_ANGGUN / [PERSON_NAME] ” Users Members and Externals" at bounding box center [698, 183] width 453 height 71
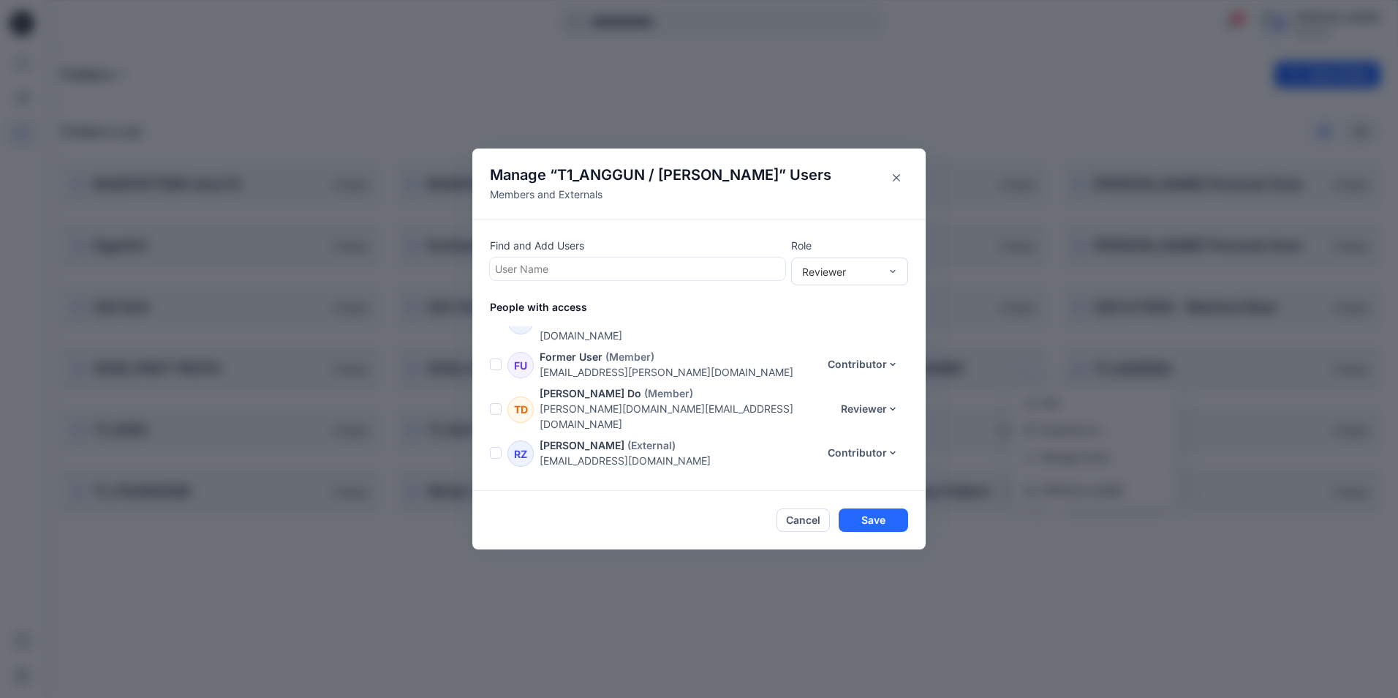
scroll to position [0, 0]
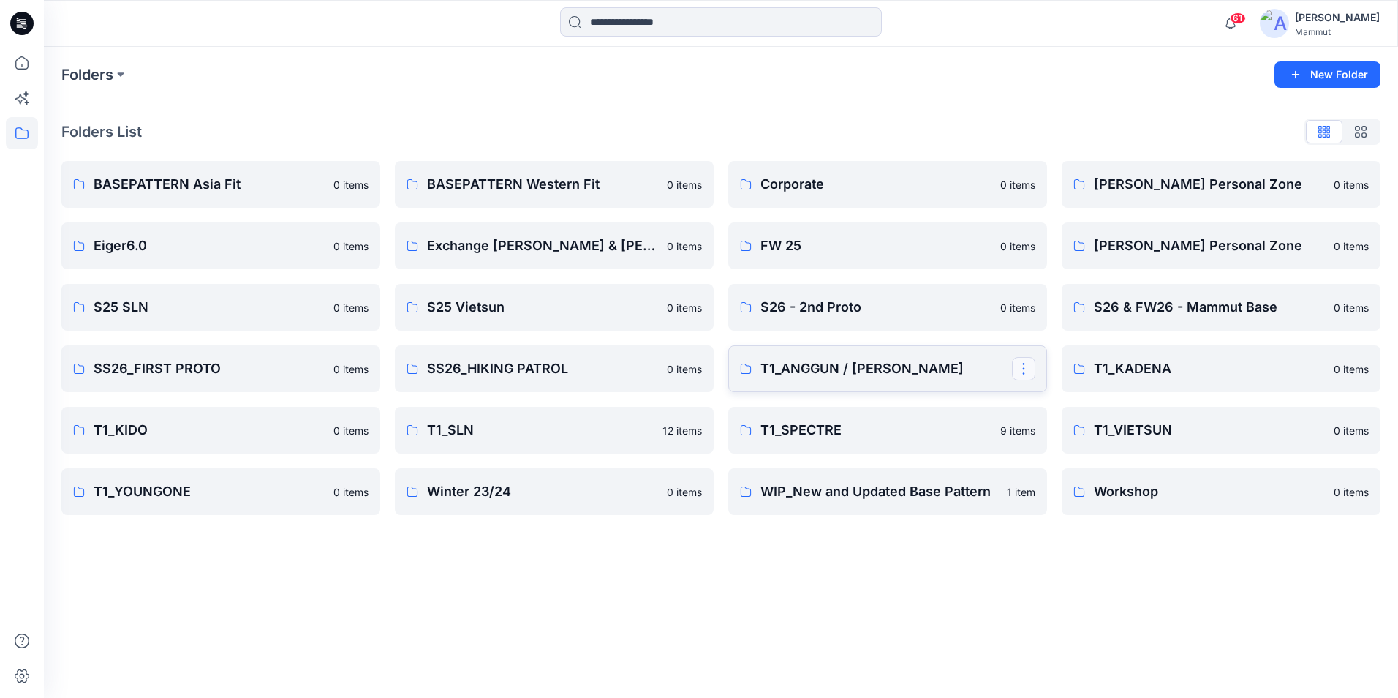
click at [1030, 371] on button "button" at bounding box center [1023, 368] width 23 height 23
click at [1079, 458] on p "Manage Users" at bounding box center [1075, 456] width 69 height 15
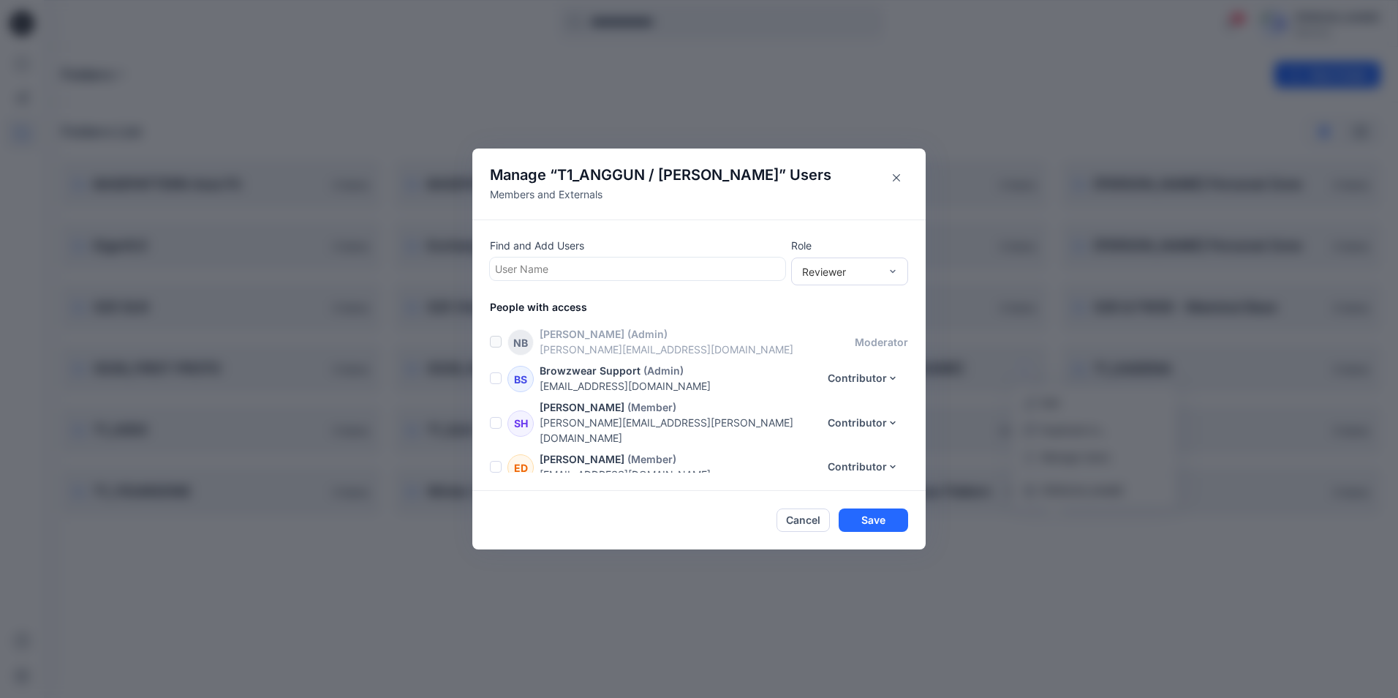
click at [513, 281] on div "Find and Add Users User Name Role Reviewer People with access NB [PERSON_NAME] …" at bounding box center [698, 354] width 453 height 271
click at [515, 268] on div at bounding box center [637, 269] width 285 height 18
type input "*"
click at [885, 513] on button "Save" at bounding box center [873, 519] width 69 height 23
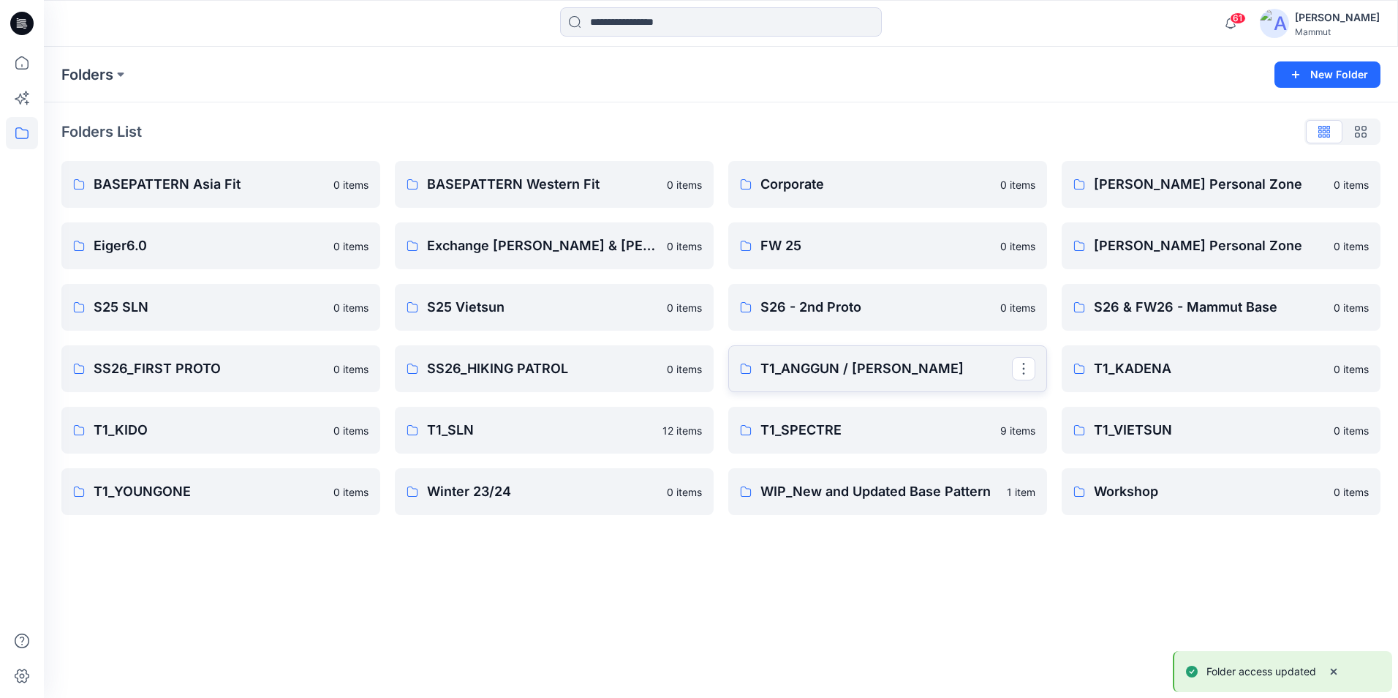
click at [915, 355] on link "T1_ANGGUN / [PERSON_NAME]" at bounding box center [887, 368] width 319 height 47
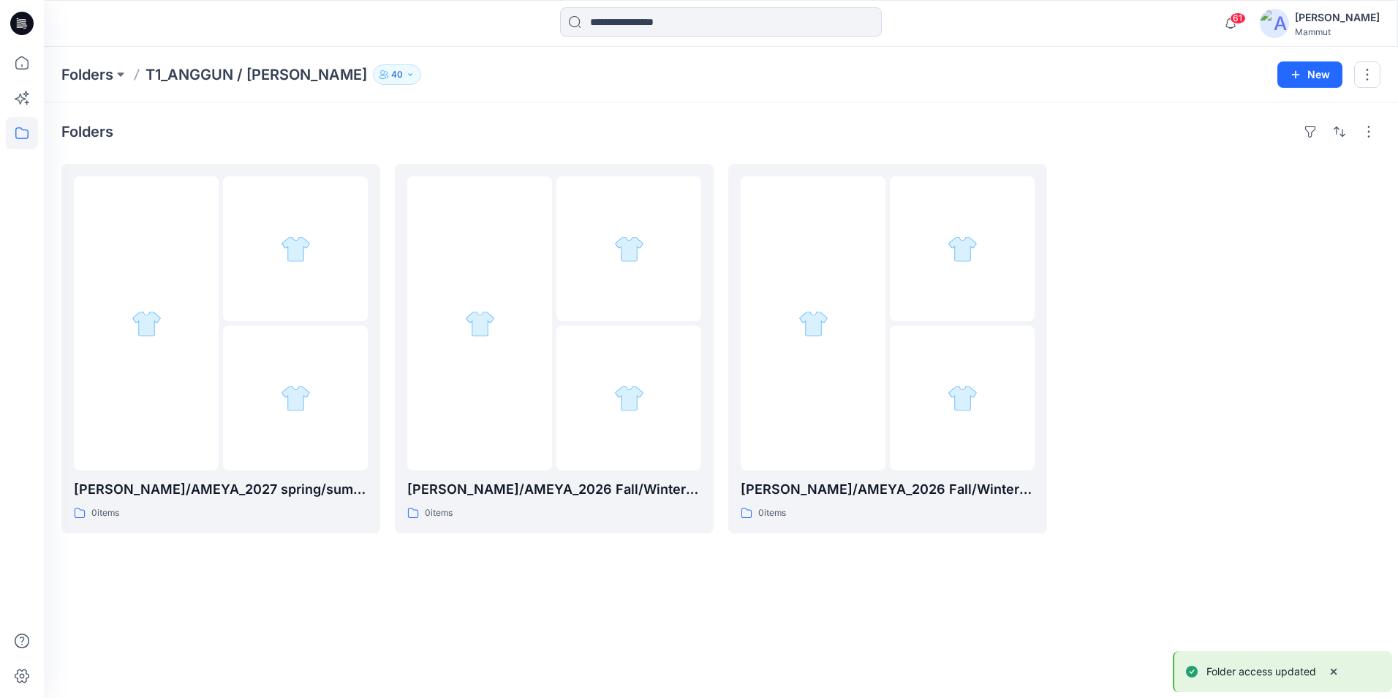
click at [406, 75] on icon "button" at bounding box center [410, 74] width 9 height 9
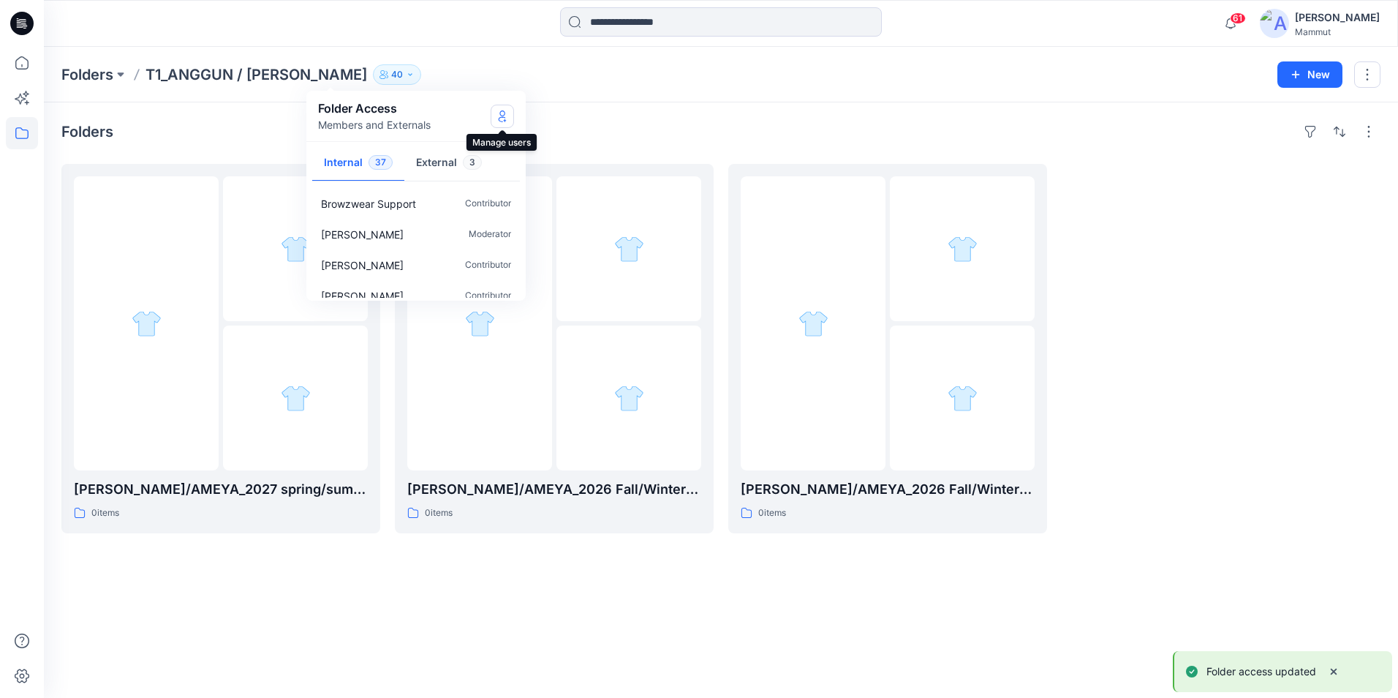
click at [505, 117] on icon "Manage Users" at bounding box center [503, 116] width 12 height 12
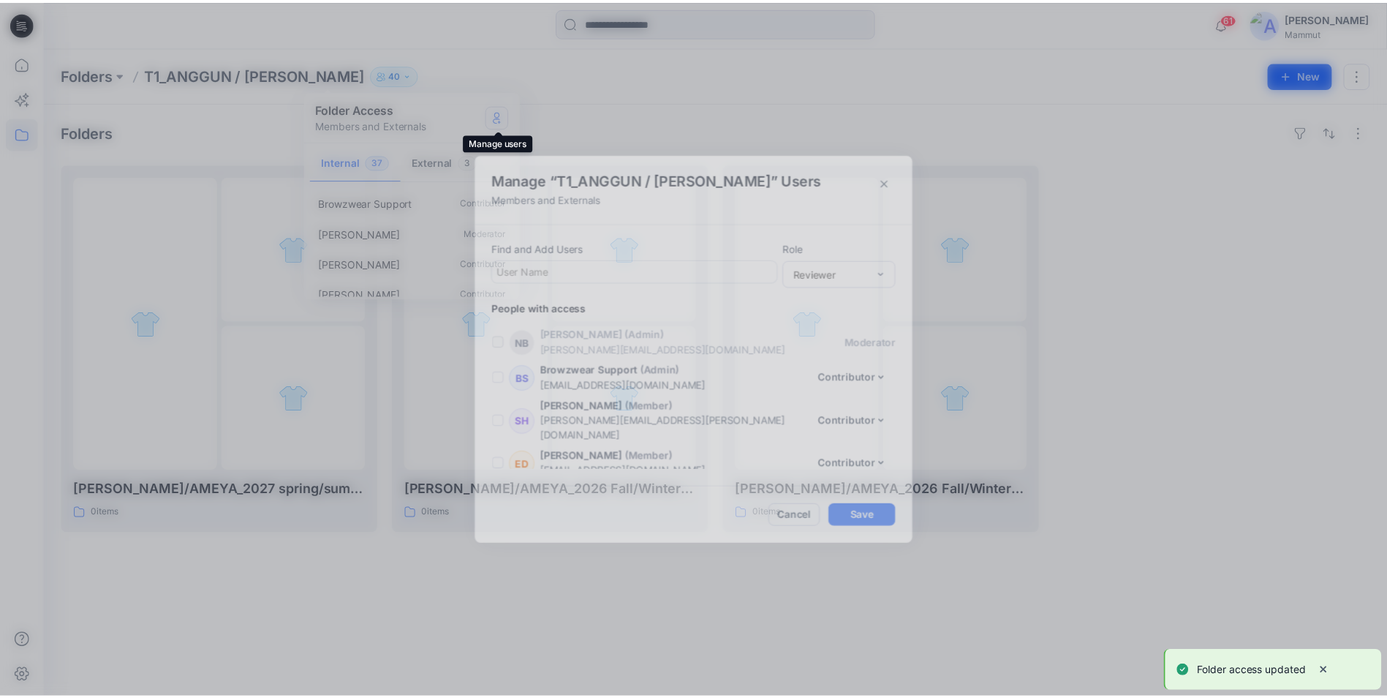
scroll to position [1310, 0]
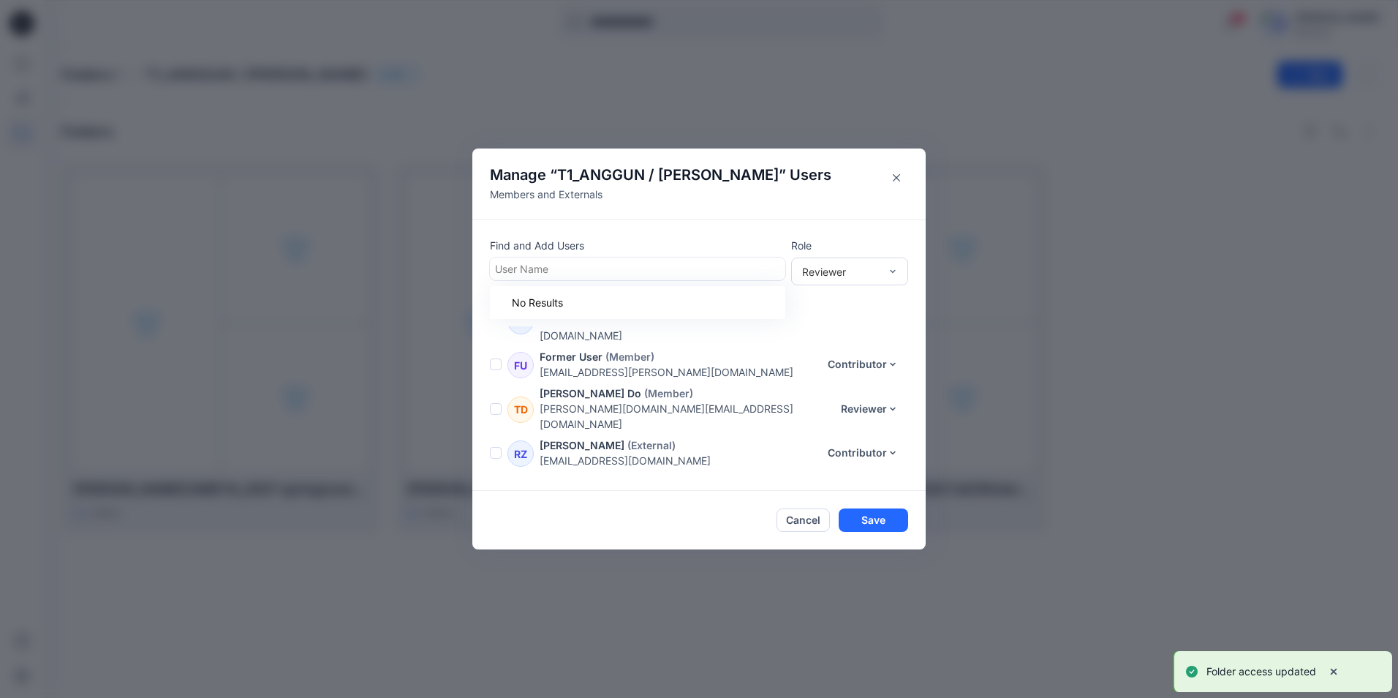
click at [524, 271] on div at bounding box center [637, 269] width 285 height 18
type input "**"
click at [892, 178] on button "Close" at bounding box center [896, 177] width 23 height 23
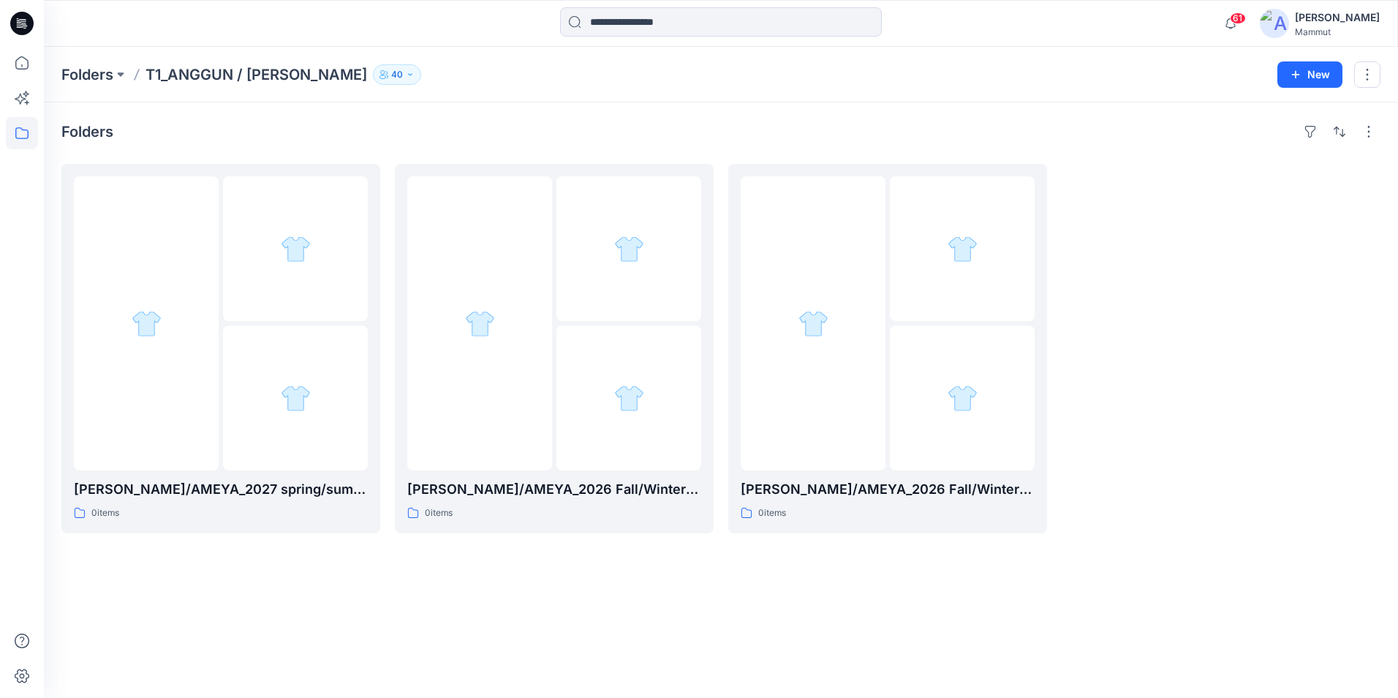
click at [1117, 20] on div "[PERSON_NAME]" at bounding box center [1337, 18] width 85 height 18
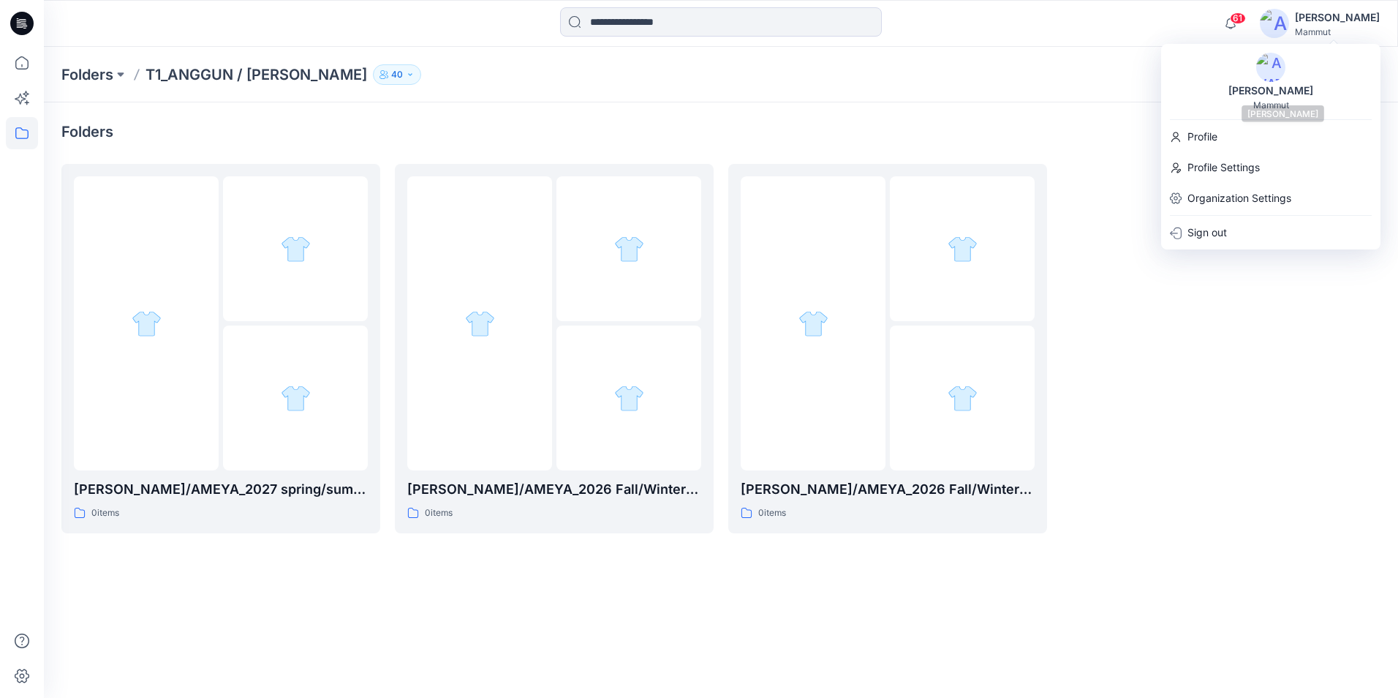
click at [1117, 84] on div "[PERSON_NAME]" at bounding box center [1271, 91] width 102 height 18
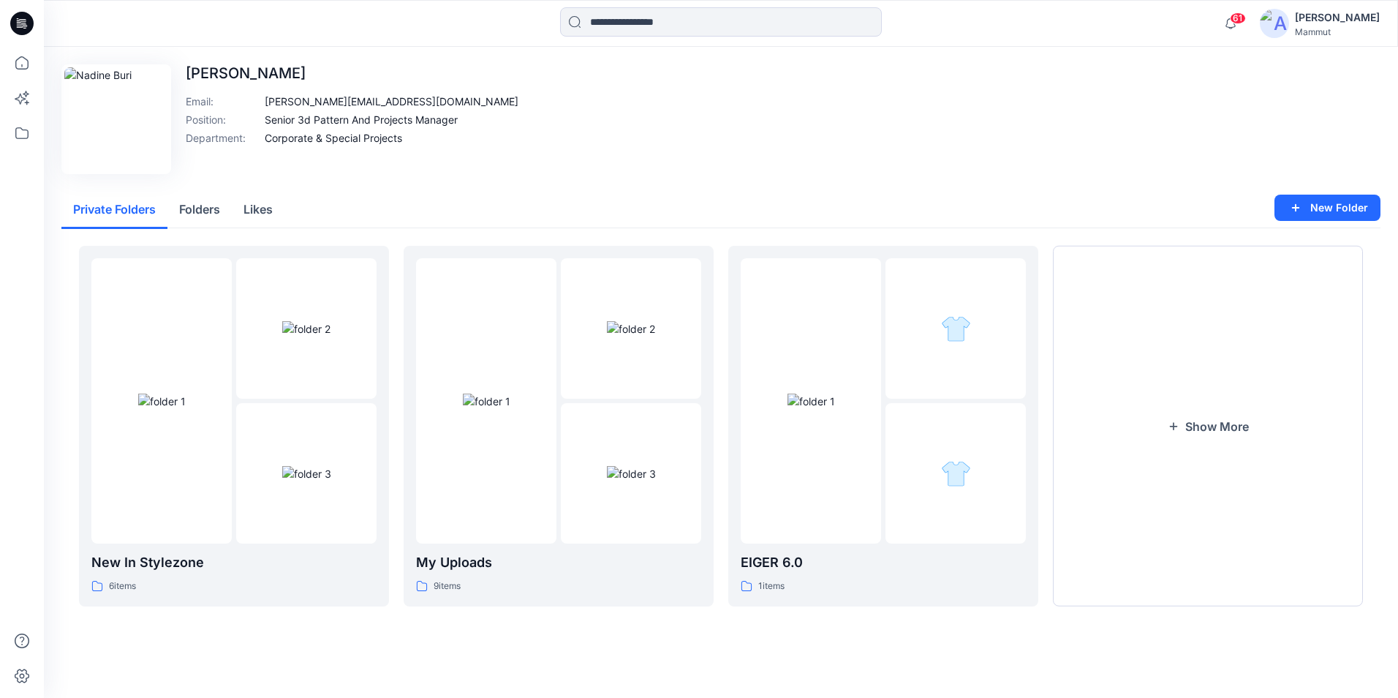
click at [1117, 19] on div "[PERSON_NAME]" at bounding box center [1337, 18] width 85 height 18
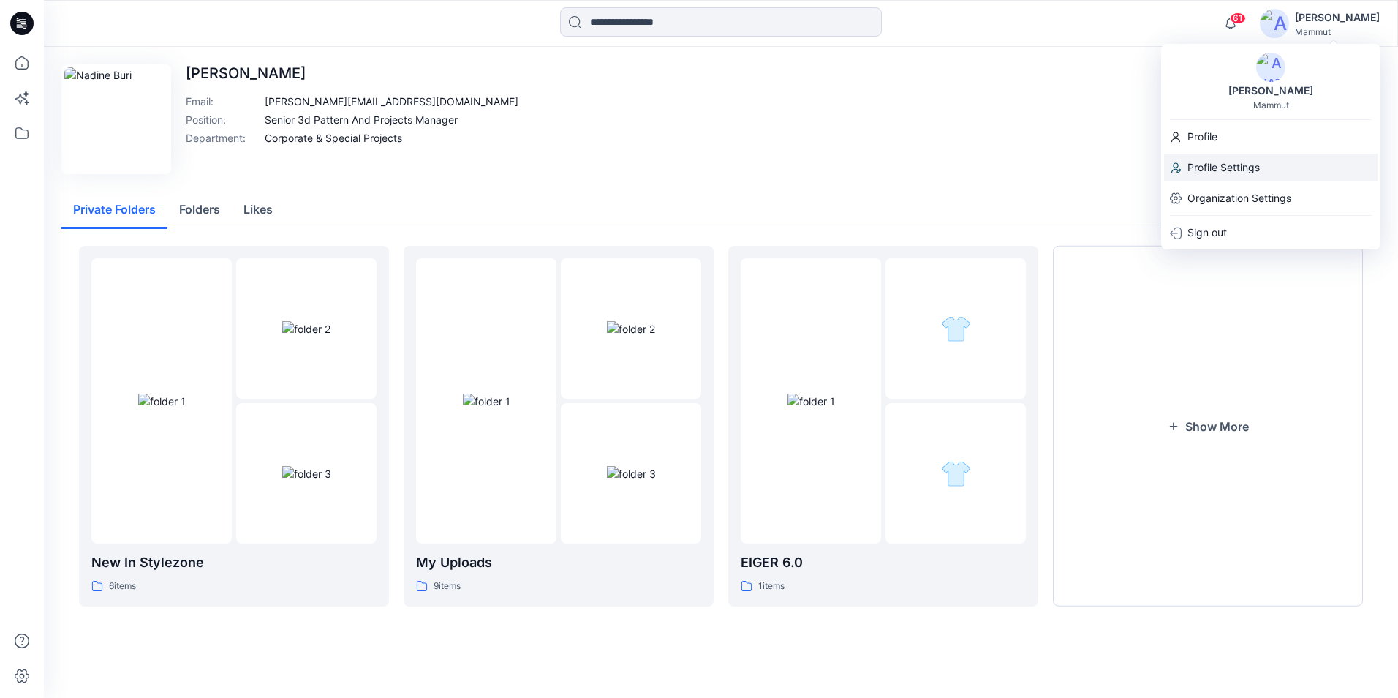
click at [1117, 167] on p "Profile Settings" at bounding box center [1224, 168] width 72 height 28
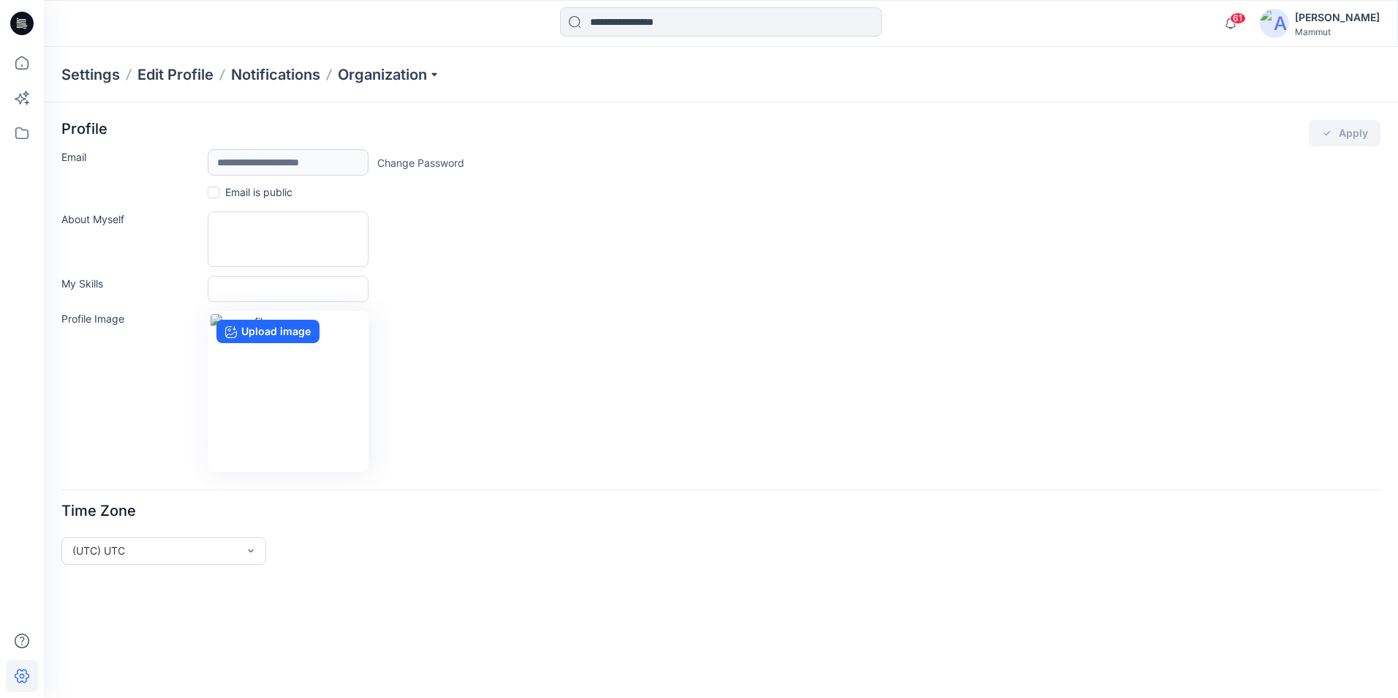
click at [1117, 26] on div "[PERSON_NAME]" at bounding box center [1337, 18] width 85 height 18
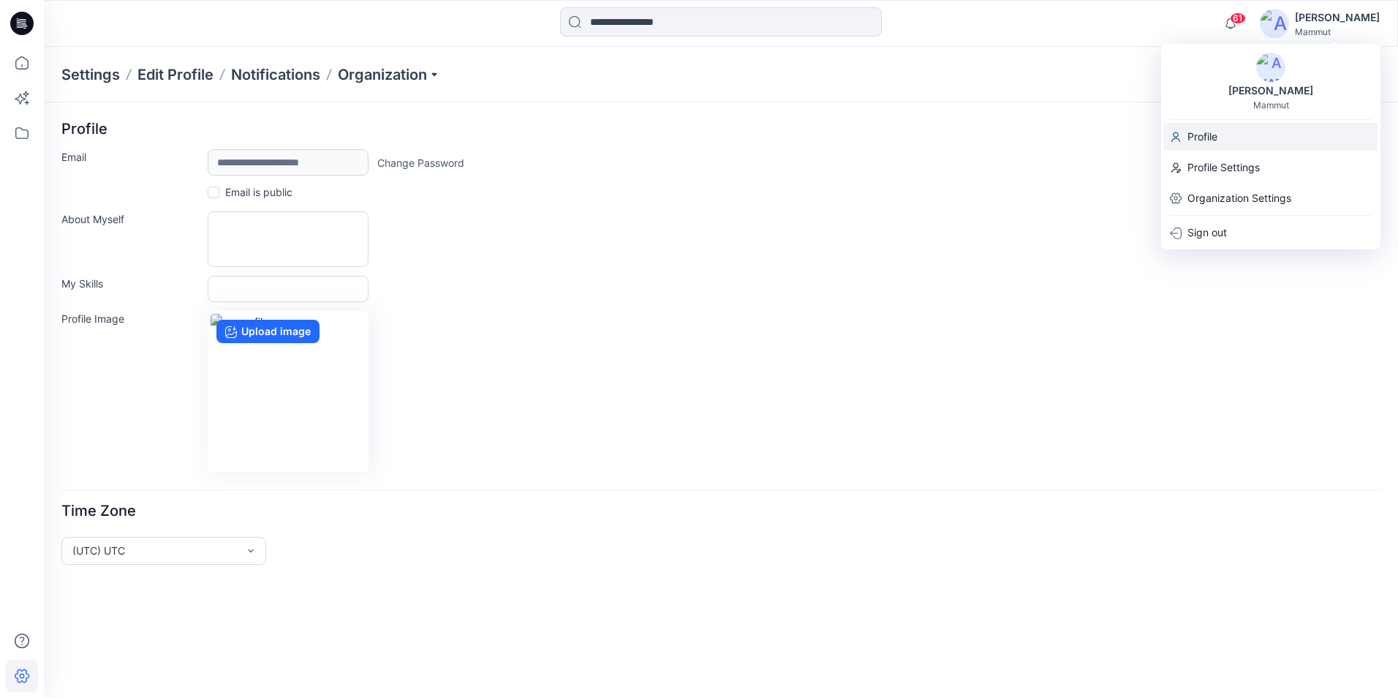
click at [1117, 135] on div "Profile" at bounding box center [1271, 137] width 214 height 28
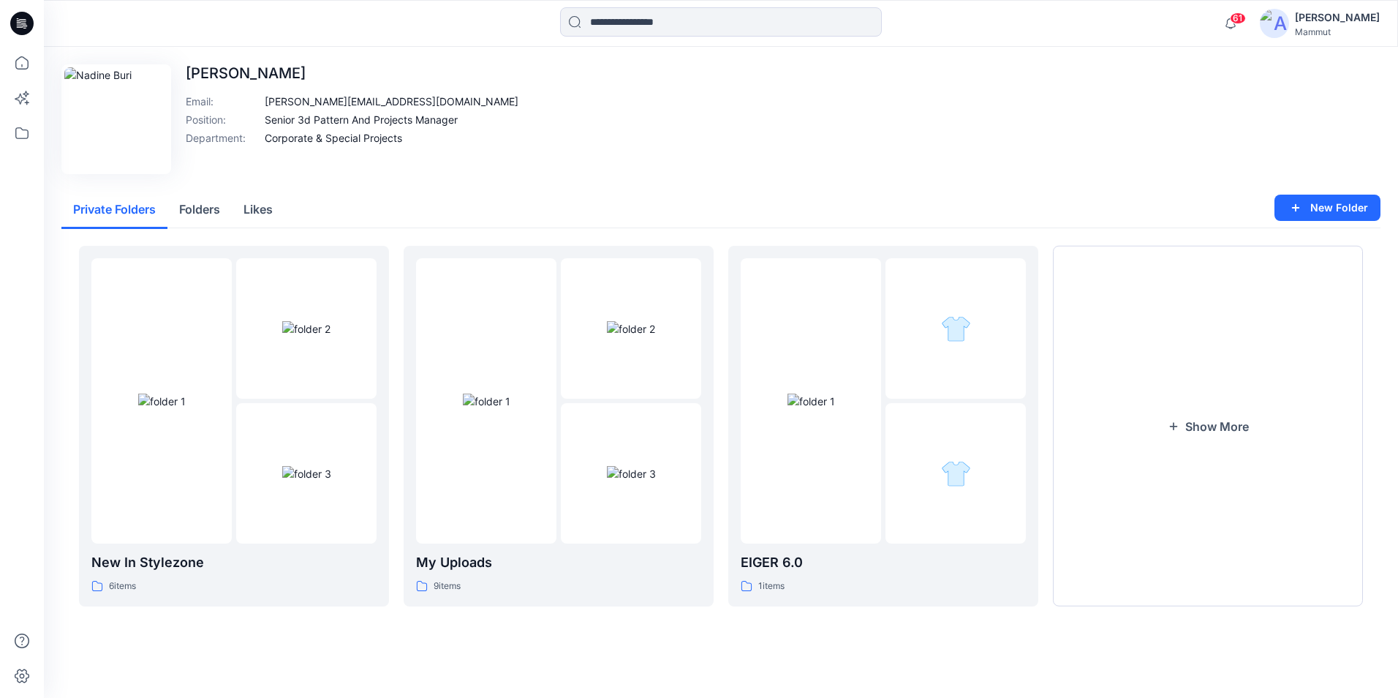
click at [1117, 26] on div "Mammut" at bounding box center [1337, 31] width 85 height 11
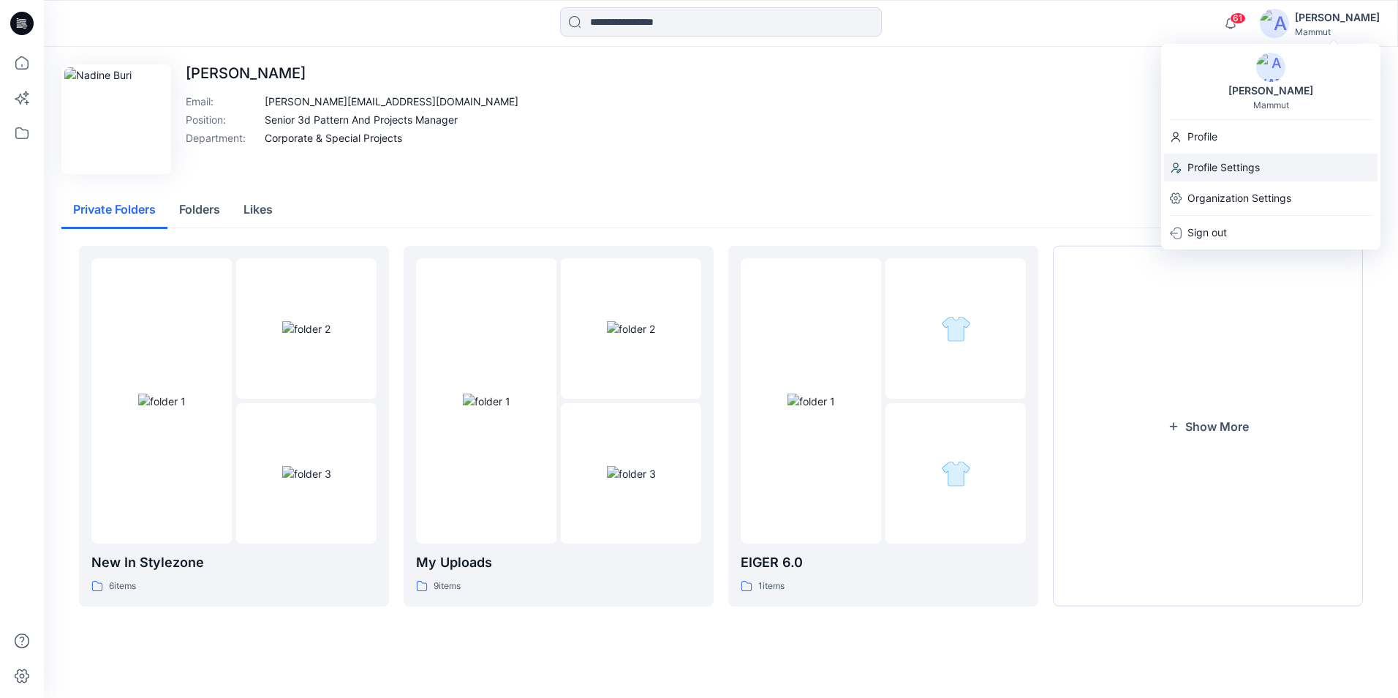
click at [1117, 165] on p "Profile Settings" at bounding box center [1224, 168] width 72 height 28
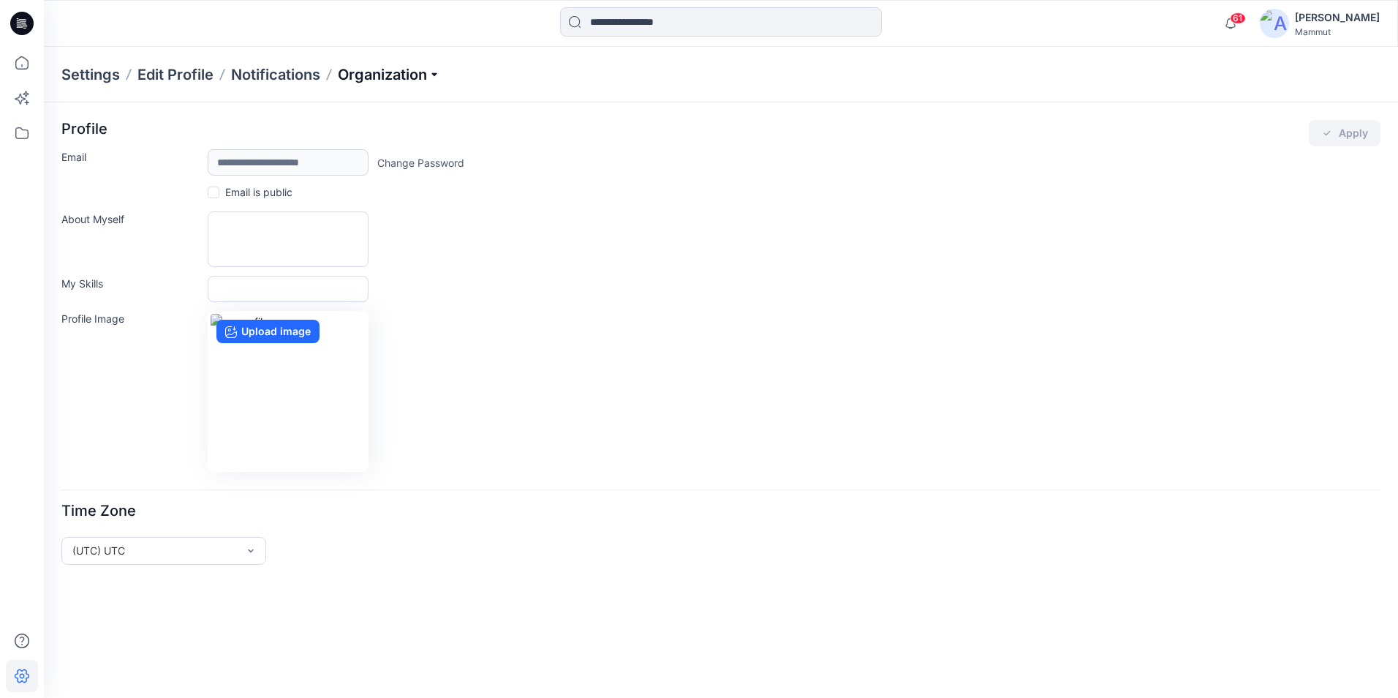
click at [407, 72] on p "Organization" at bounding box center [389, 74] width 102 height 20
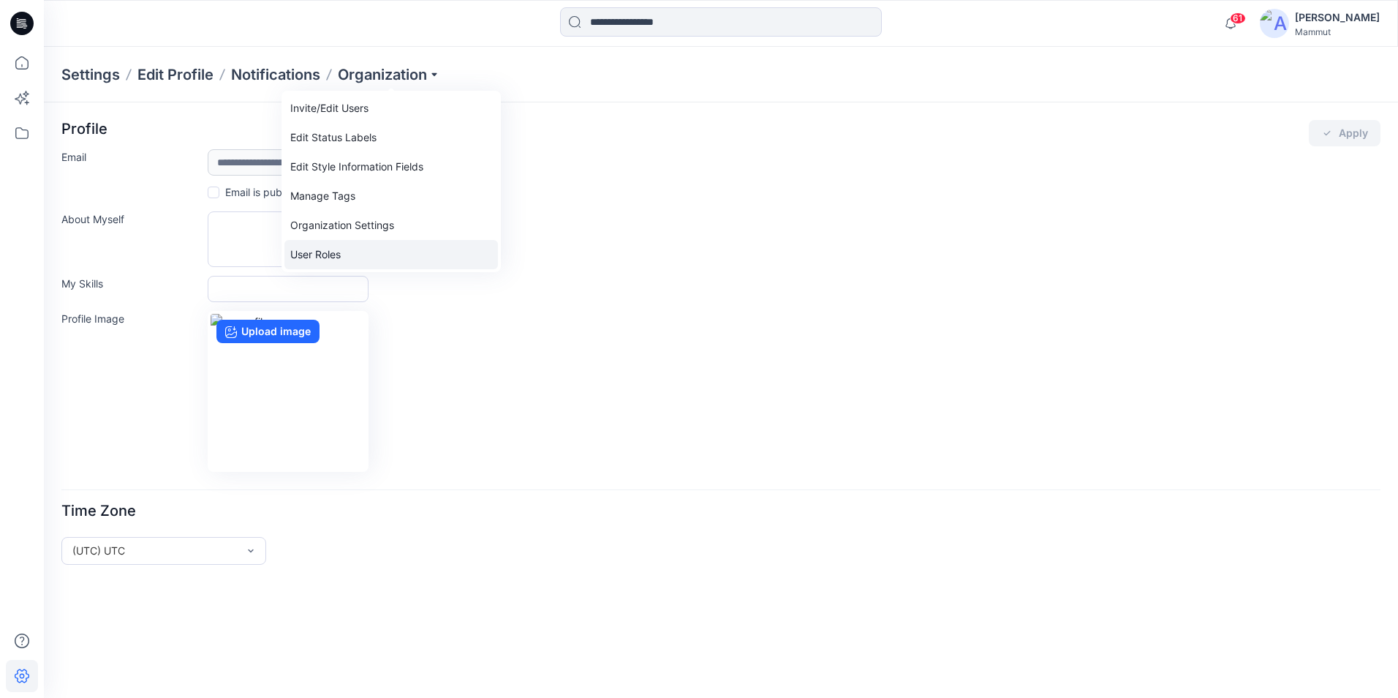
click at [333, 260] on link "User Roles" at bounding box center [391, 254] width 214 height 29
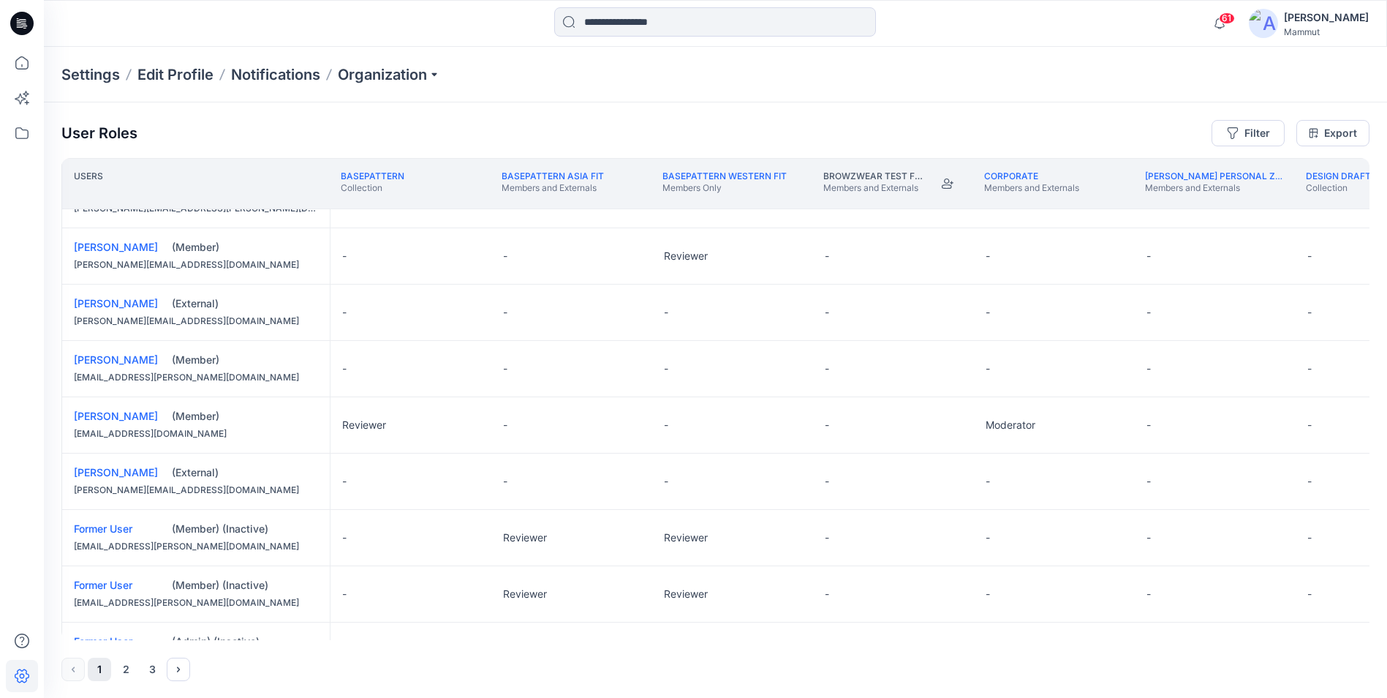
scroll to position [656, 0]
click at [99, 527] on link "Former User" at bounding box center [103, 529] width 58 height 12
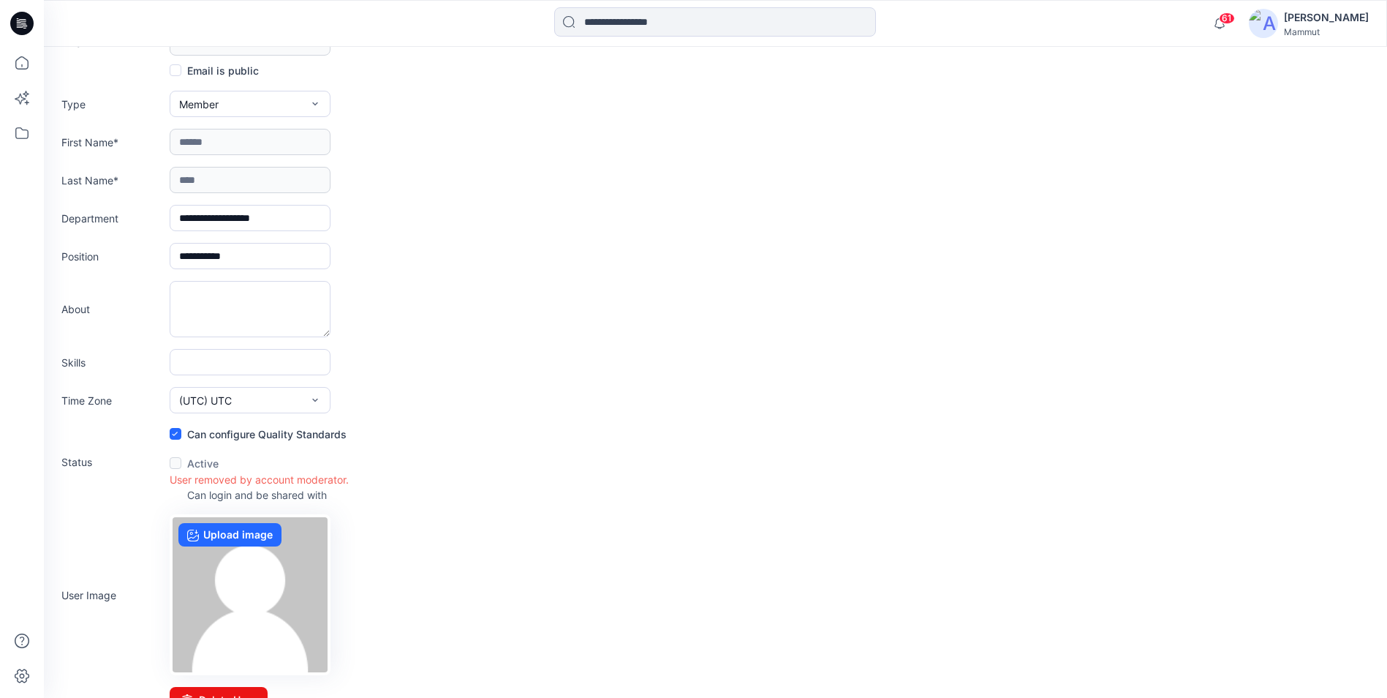
scroll to position [99, 0]
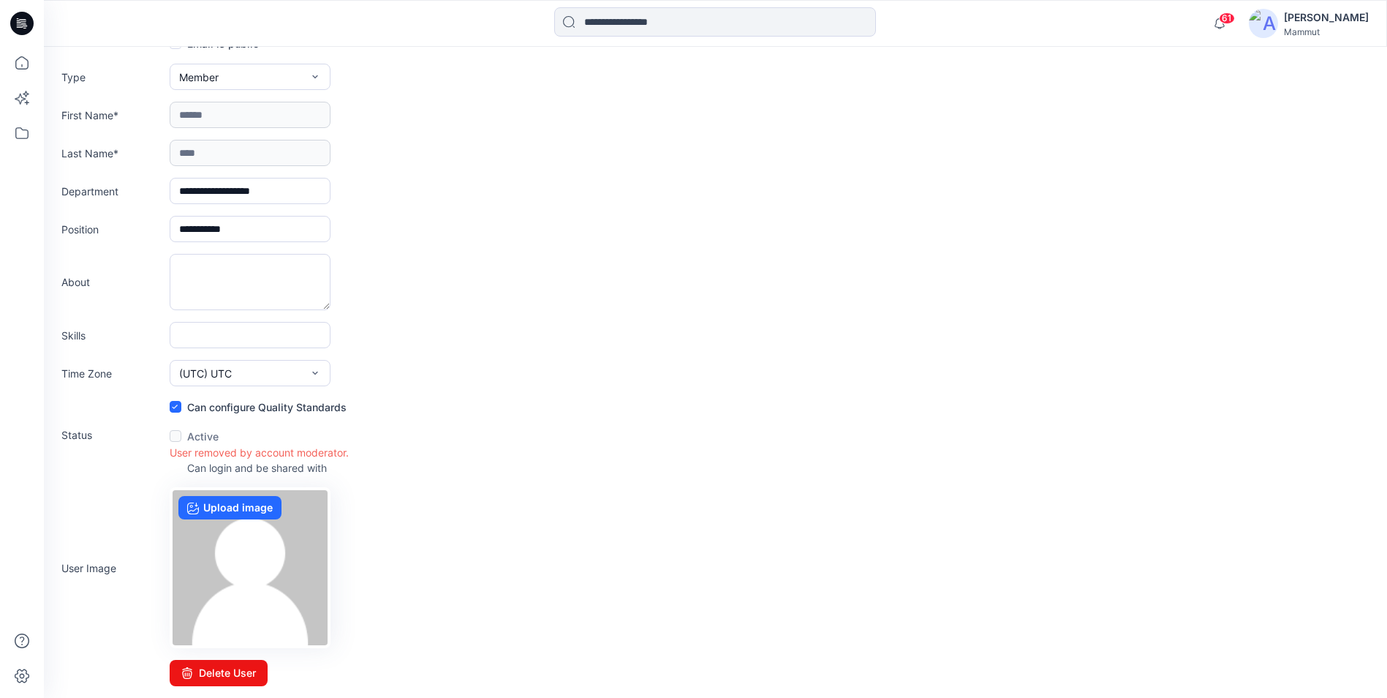
click at [175, 437] on label at bounding box center [176, 436] width 12 height 12
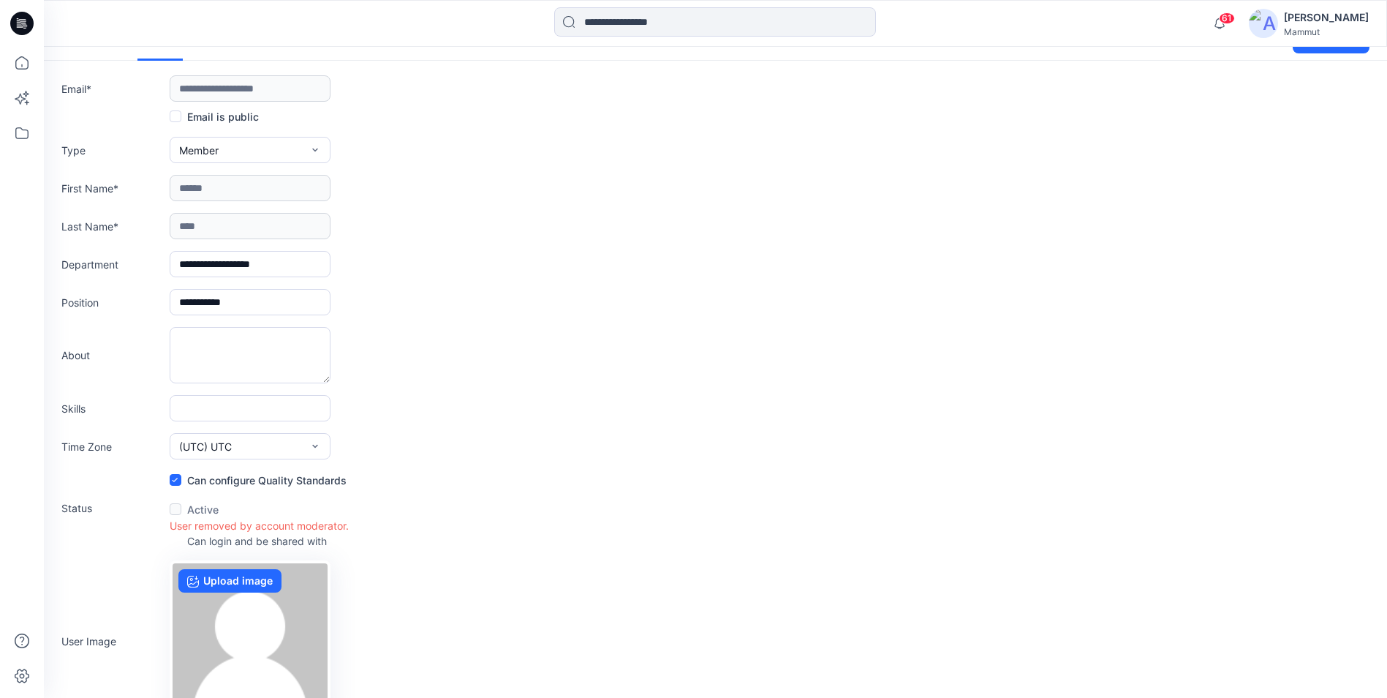
scroll to position [0, 0]
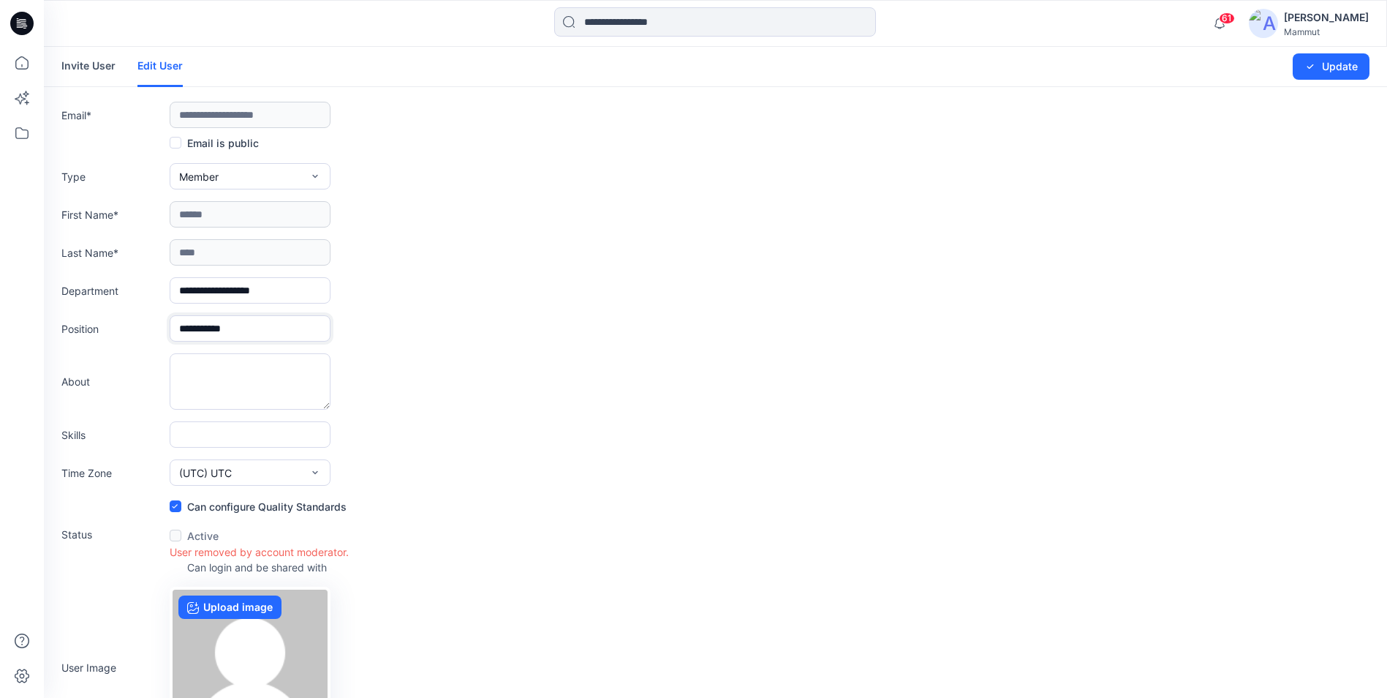
click at [251, 319] on input "**********" at bounding box center [250, 328] width 161 height 26
drag, startPoint x: 254, startPoint y: 332, endPoint x: 150, endPoint y: 338, distance: 104.7
click at [150, 338] on div "**********" at bounding box center [715, 328] width 1308 height 26
type input "**********"
click at [276, 383] on textarea at bounding box center [250, 381] width 161 height 56
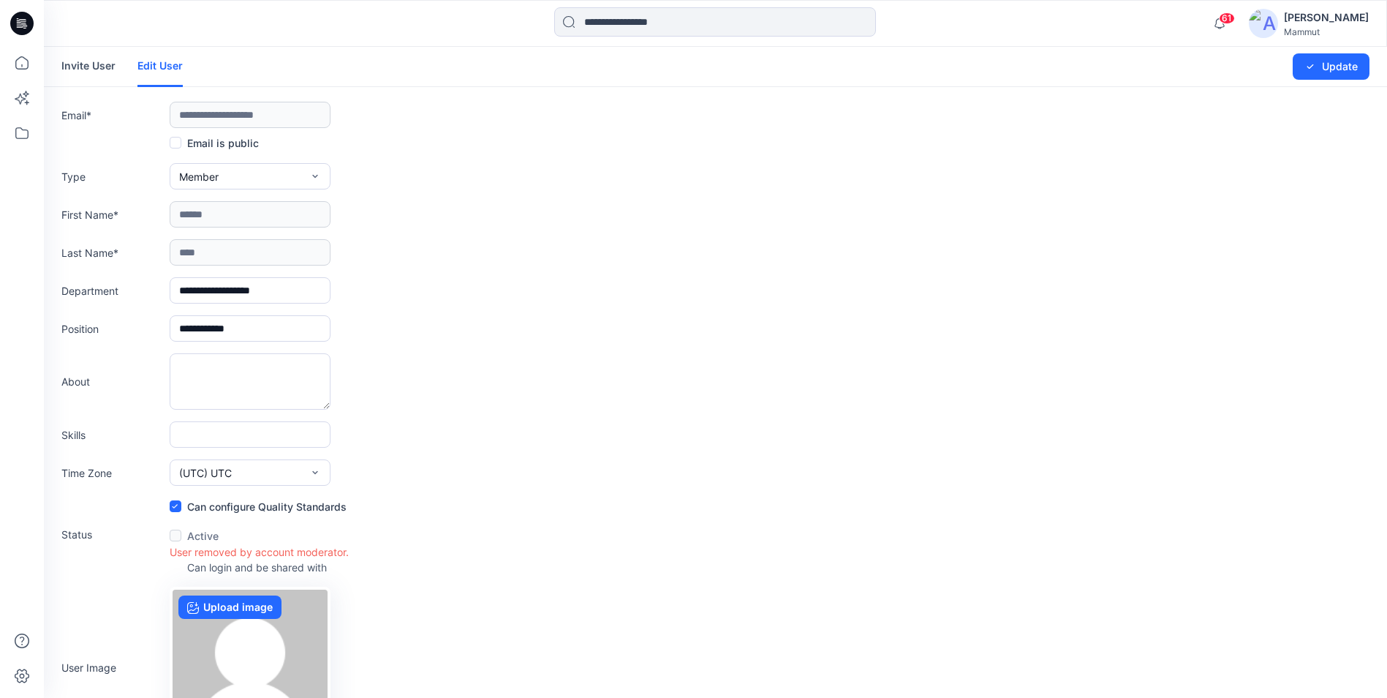
click at [405, 468] on div "Time Zone (UTC) UTC (UTC-11) Pacific ([GEOGRAPHIC_DATA]) (UTC-11) Pacific ([GEO…" at bounding box center [715, 472] width 1308 height 26
click at [175, 537] on label at bounding box center [176, 535] width 12 height 12
click at [211, 557] on div "User removed by account moderator." at bounding box center [259, 551] width 179 height 15
click at [229, 551] on div "User removed by account moderator." at bounding box center [259, 551] width 179 height 15
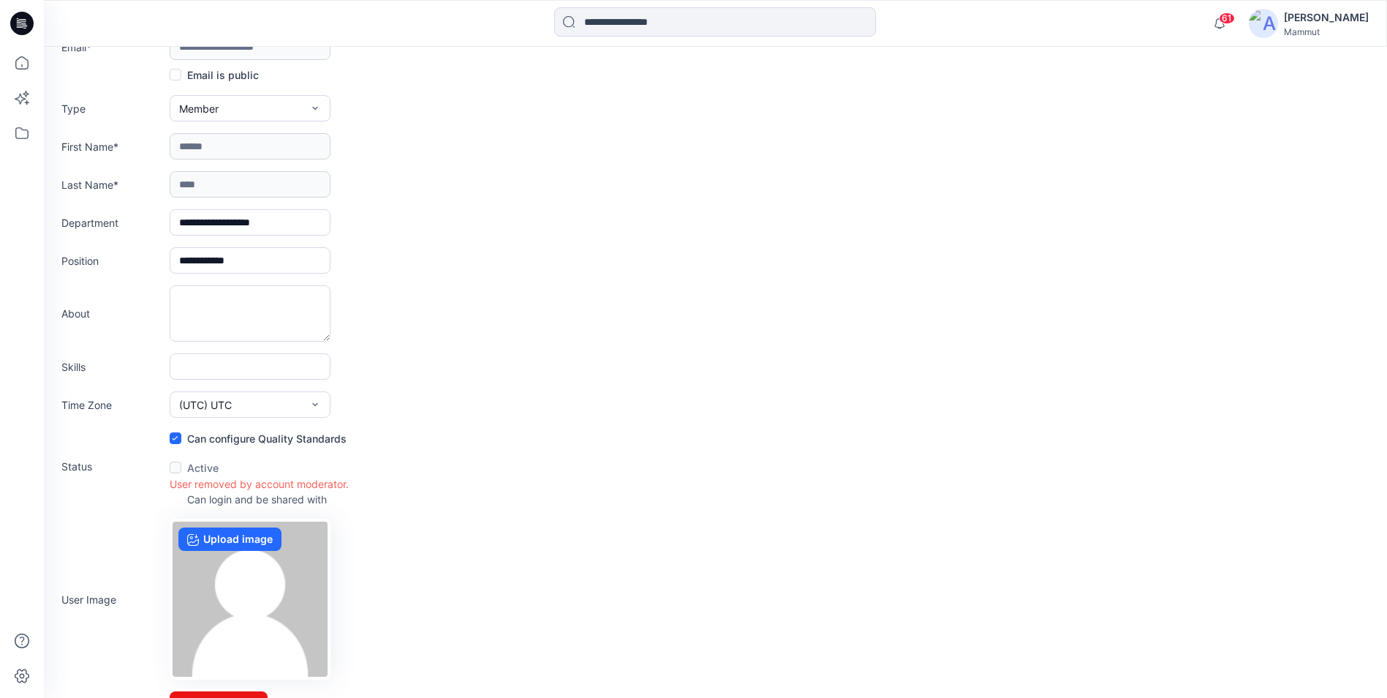
scroll to position [99, 0]
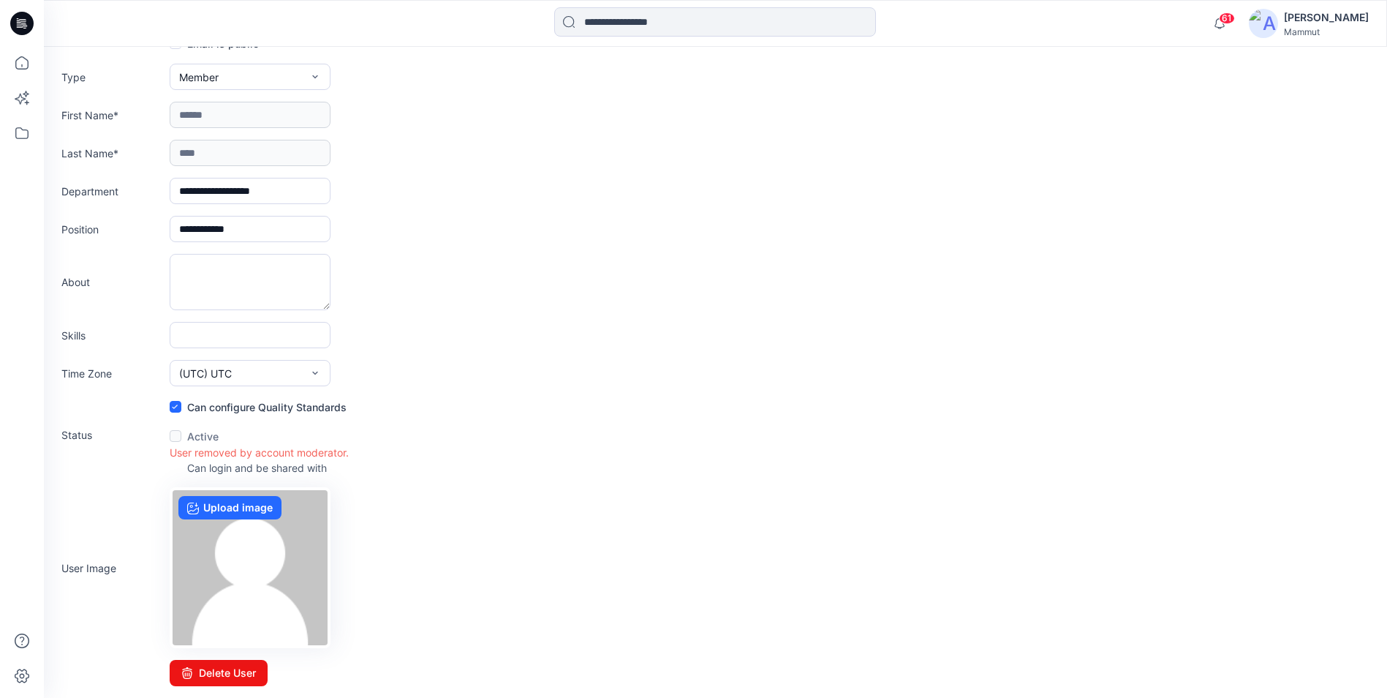
click at [196, 440] on label "Active" at bounding box center [194, 436] width 49 height 18
click at [197, 437] on label "Active" at bounding box center [194, 436] width 49 height 18
click at [206, 458] on div "User removed by account moderator." at bounding box center [259, 452] width 179 height 15
click at [208, 453] on div "User removed by account moderator." at bounding box center [259, 452] width 179 height 15
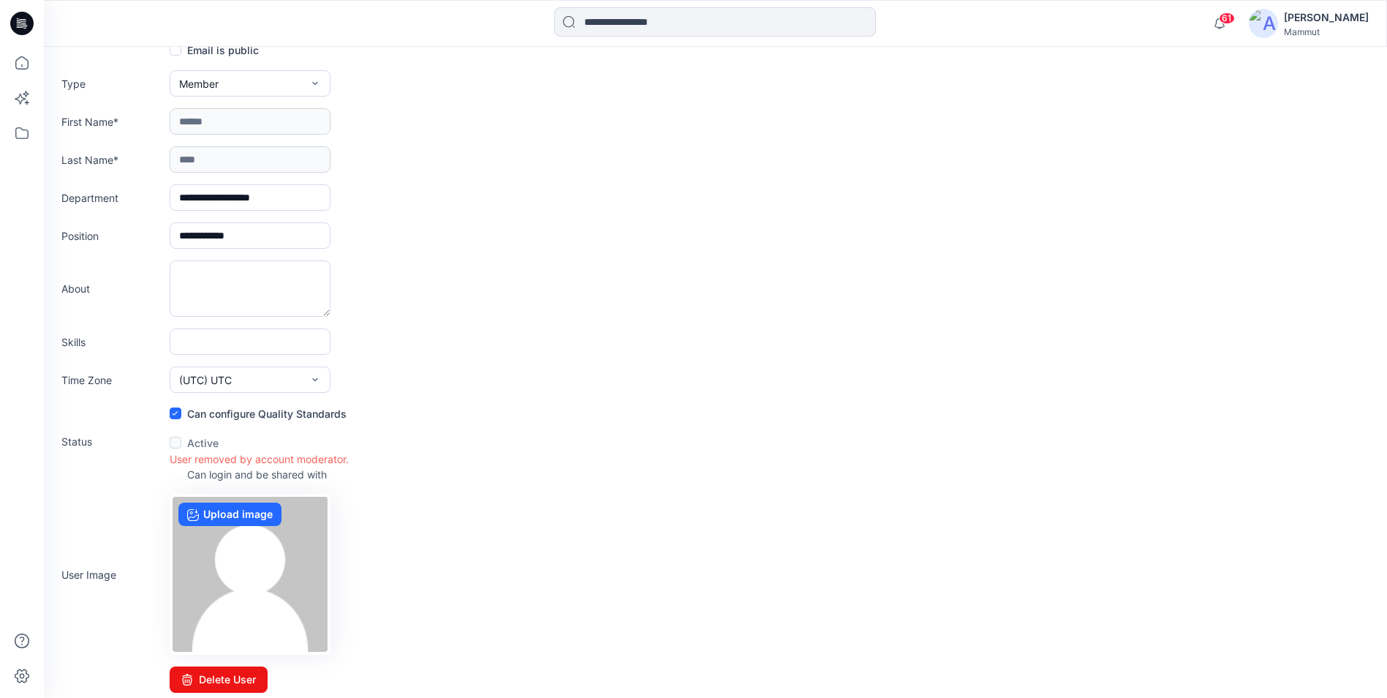
scroll to position [0, 0]
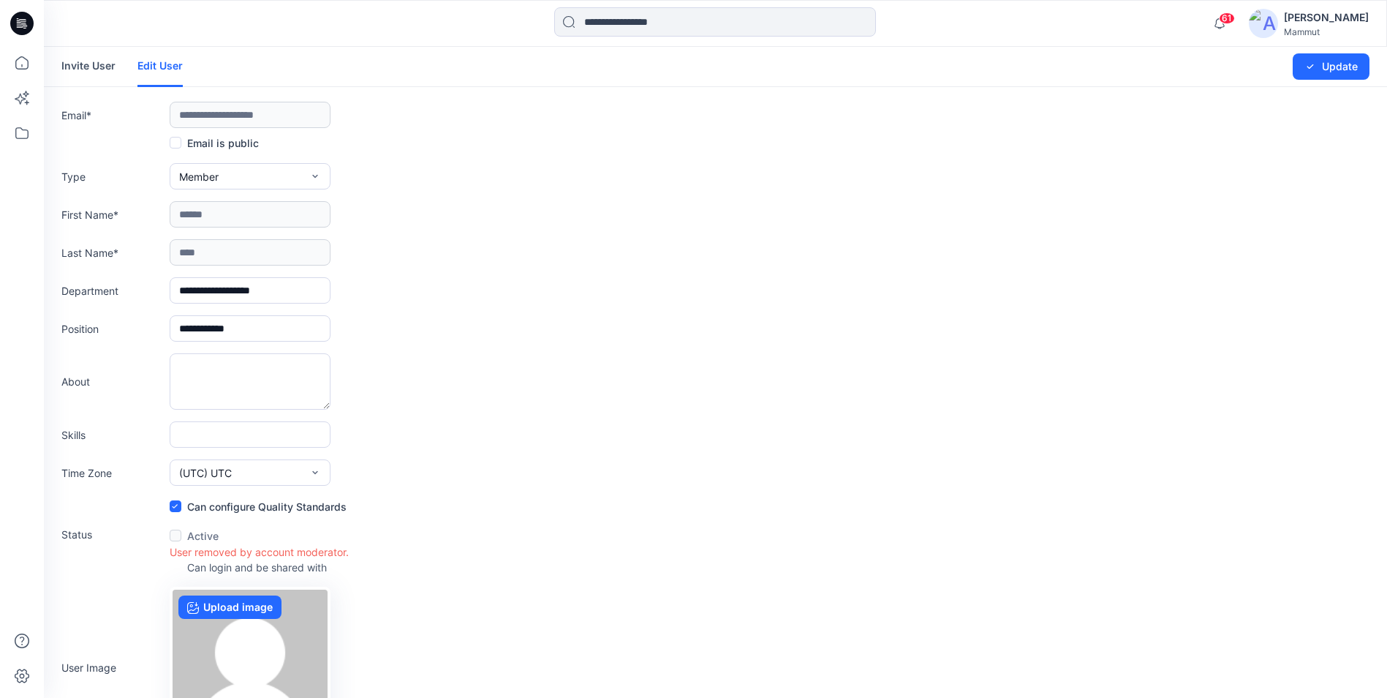
click at [1117, 18] on div "[PERSON_NAME]" at bounding box center [1326, 18] width 85 height 18
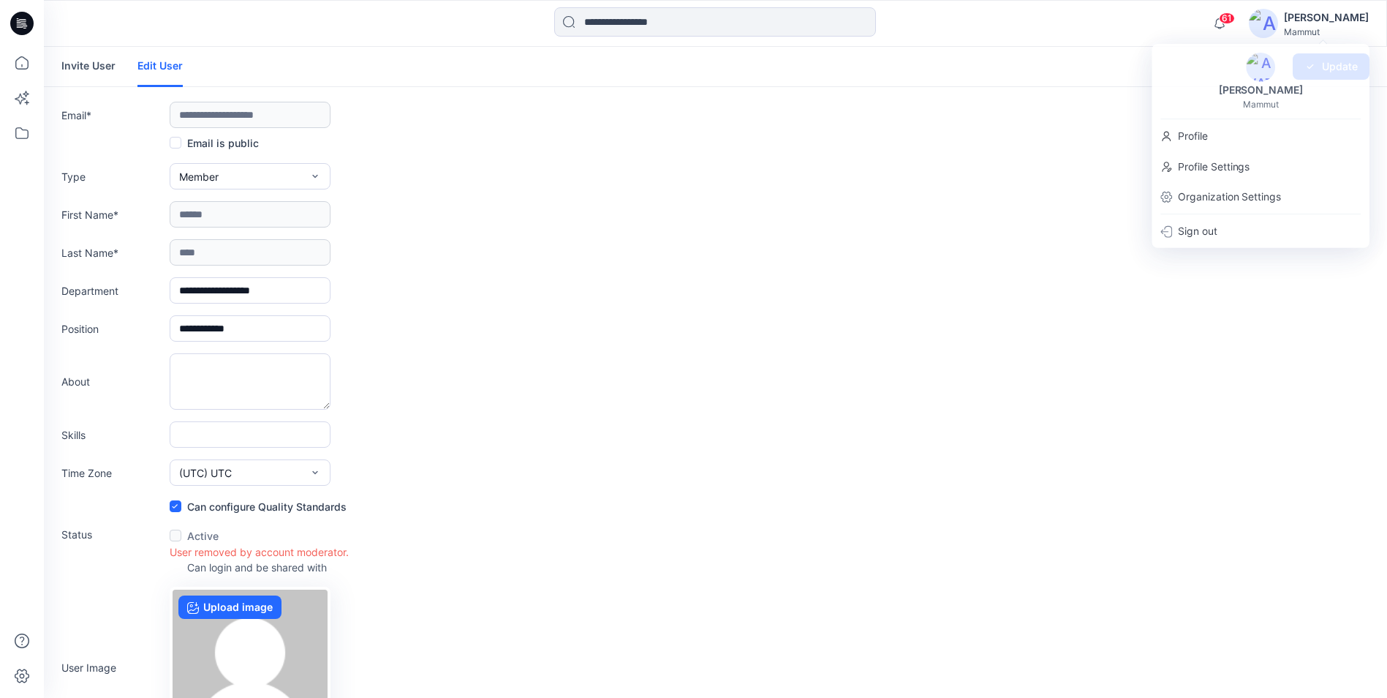
click at [744, 198] on form "**********" at bounding box center [715, 416] width 1343 height 739
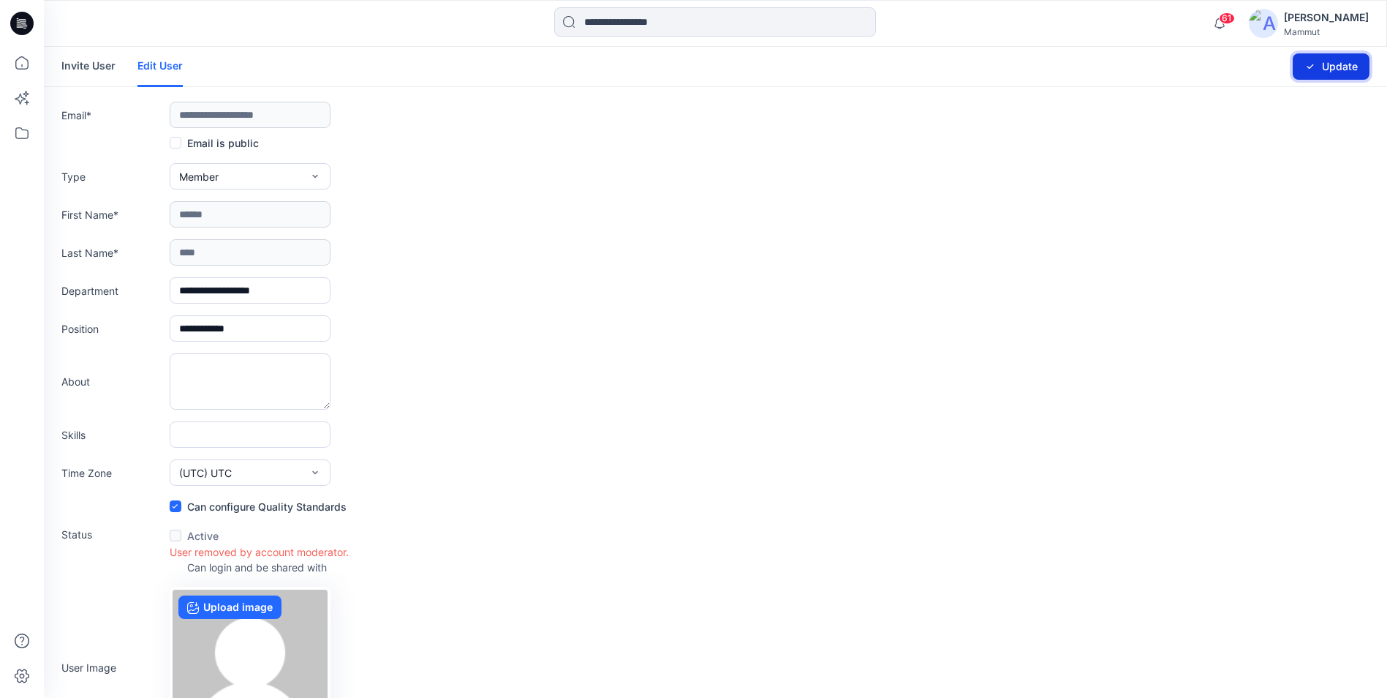
click at [1117, 69] on button "Update" at bounding box center [1331, 66] width 77 height 26
click at [316, 174] on icon "button" at bounding box center [315, 176] width 12 height 12
click at [447, 237] on form "**********" at bounding box center [715, 416] width 1343 height 739
click at [68, 58] on link "Invite User" at bounding box center [88, 66] width 54 height 38
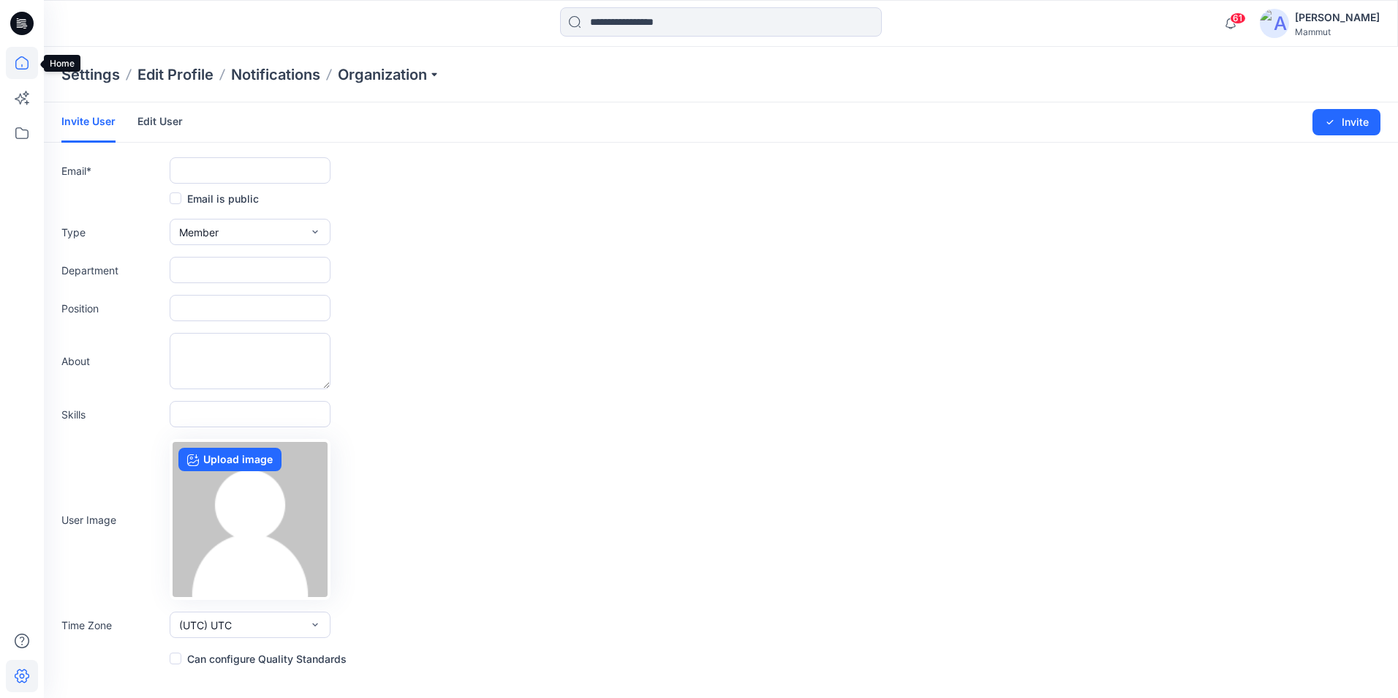
click at [18, 55] on icon at bounding box center [22, 63] width 32 height 32
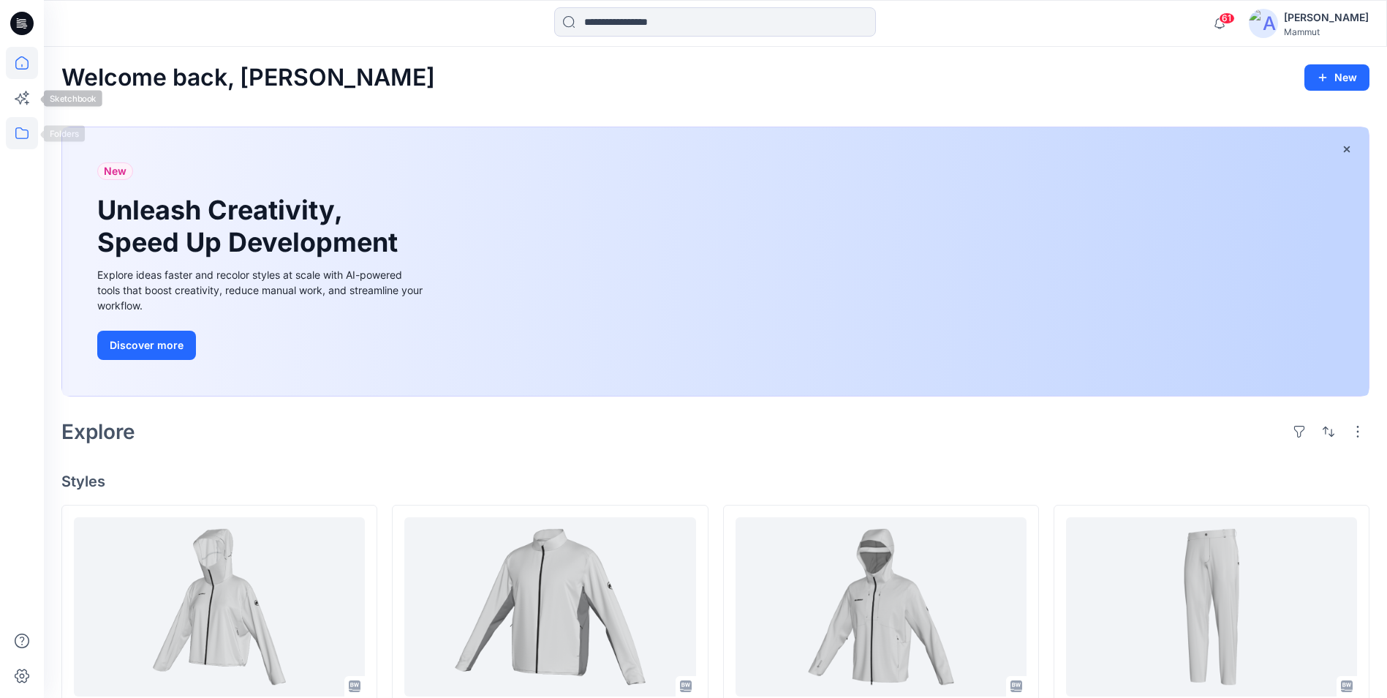
click at [21, 132] on icon at bounding box center [22, 133] width 32 height 32
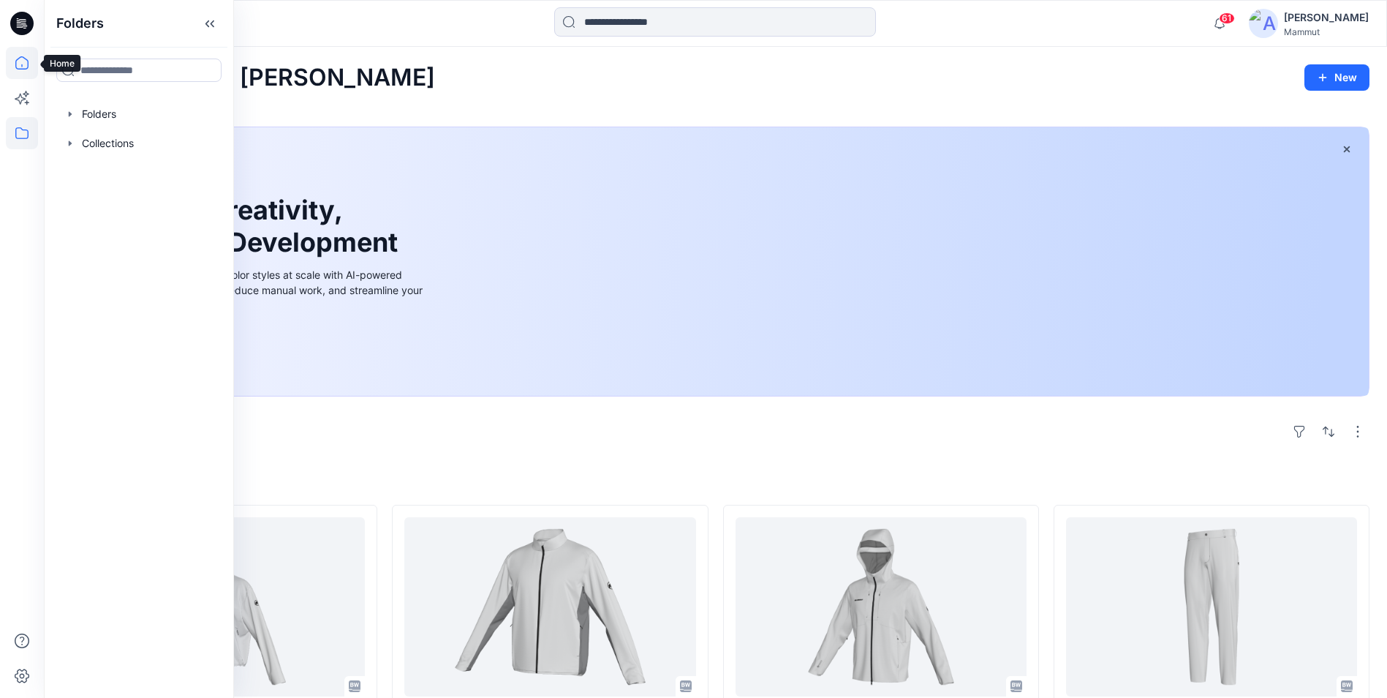
click at [14, 65] on icon at bounding box center [22, 63] width 32 height 32
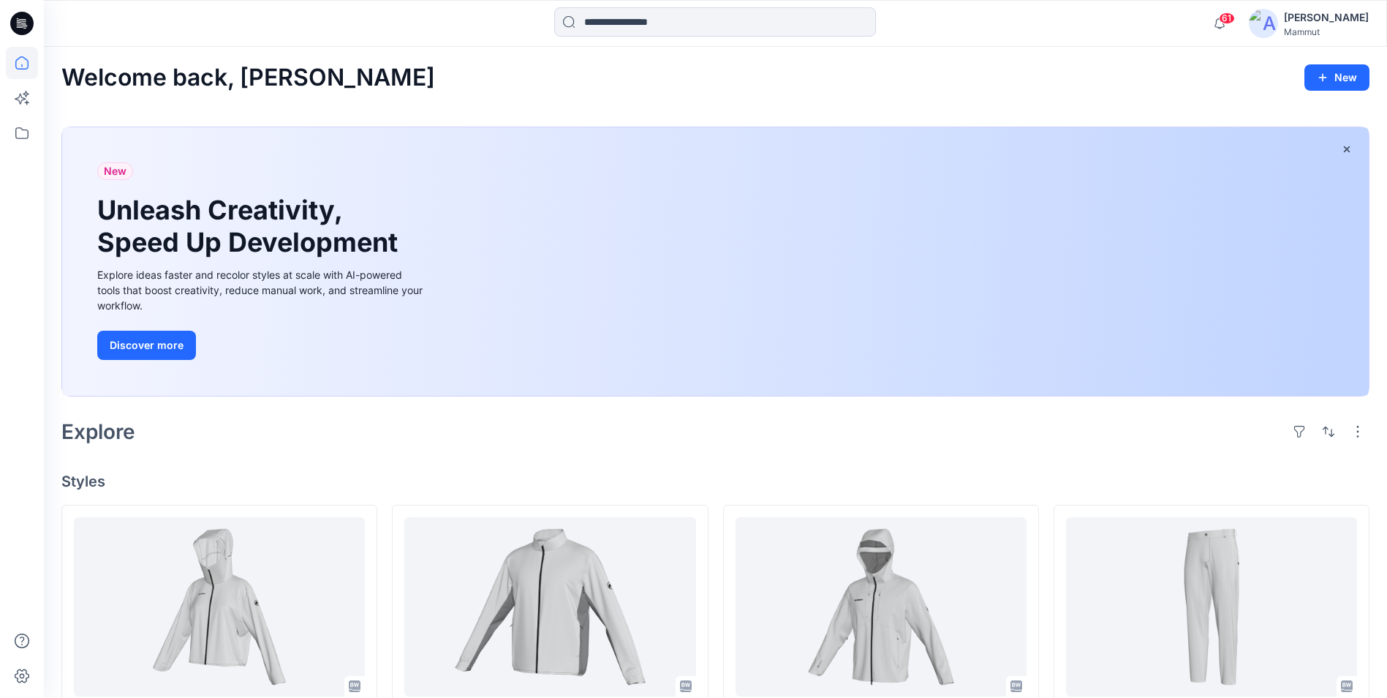
click at [1117, 29] on div "Mammut" at bounding box center [1326, 31] width 85 height 11
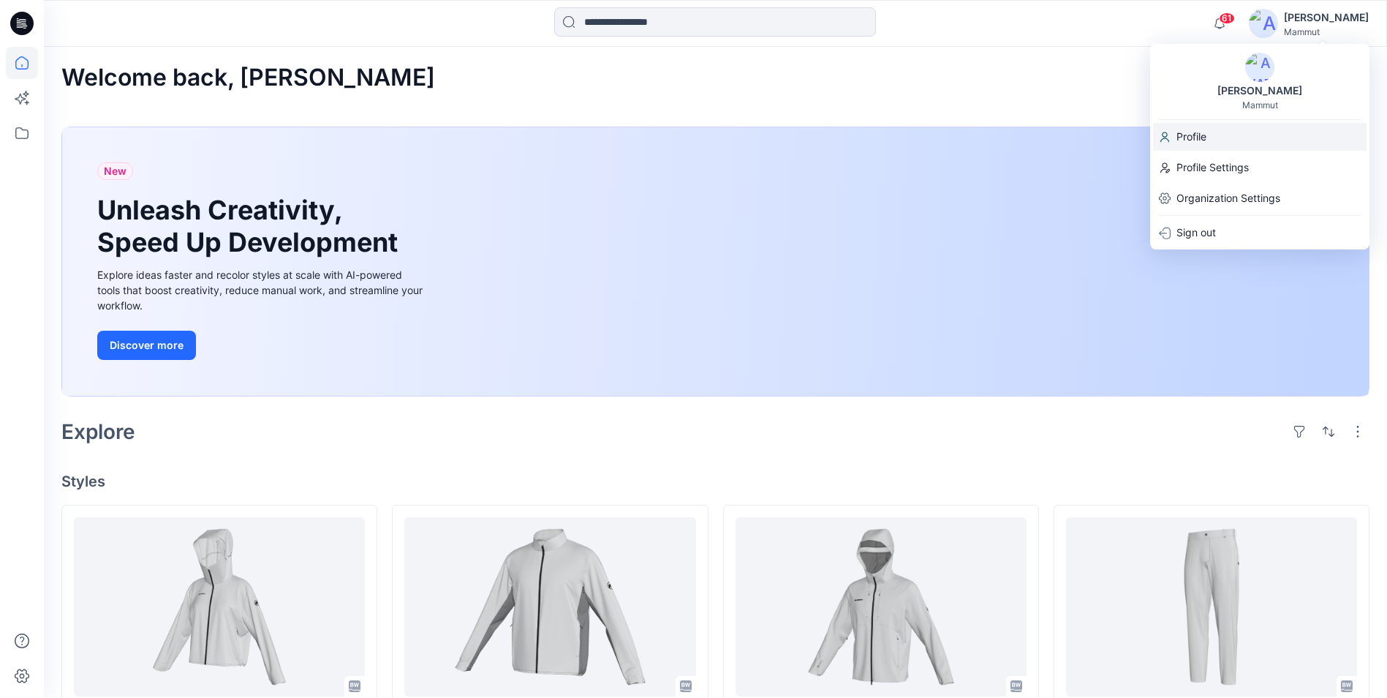
click at [1117, 135] on p "Profile" at bounding box center [1192, 137] width 30 height 28
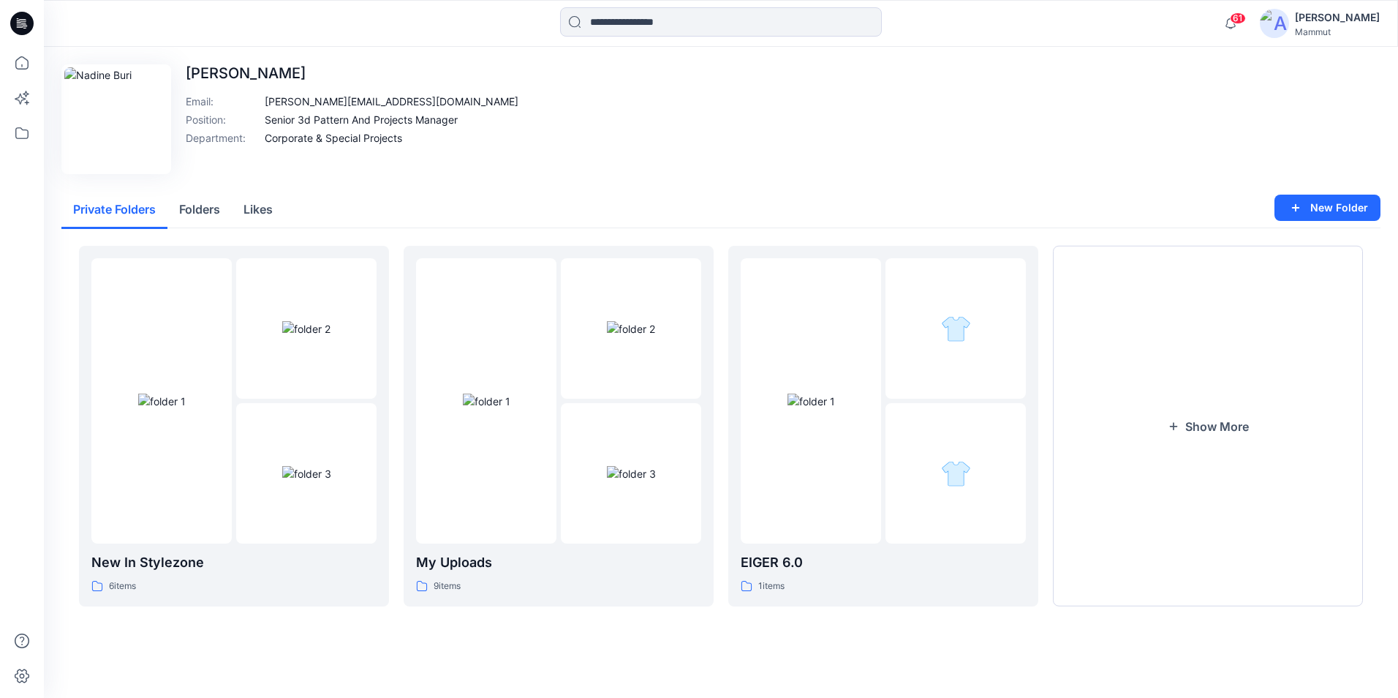
click at [1117, 18] on div "[PERSON_NAME]" at bounding box center [1337, 18] width 85 height 18
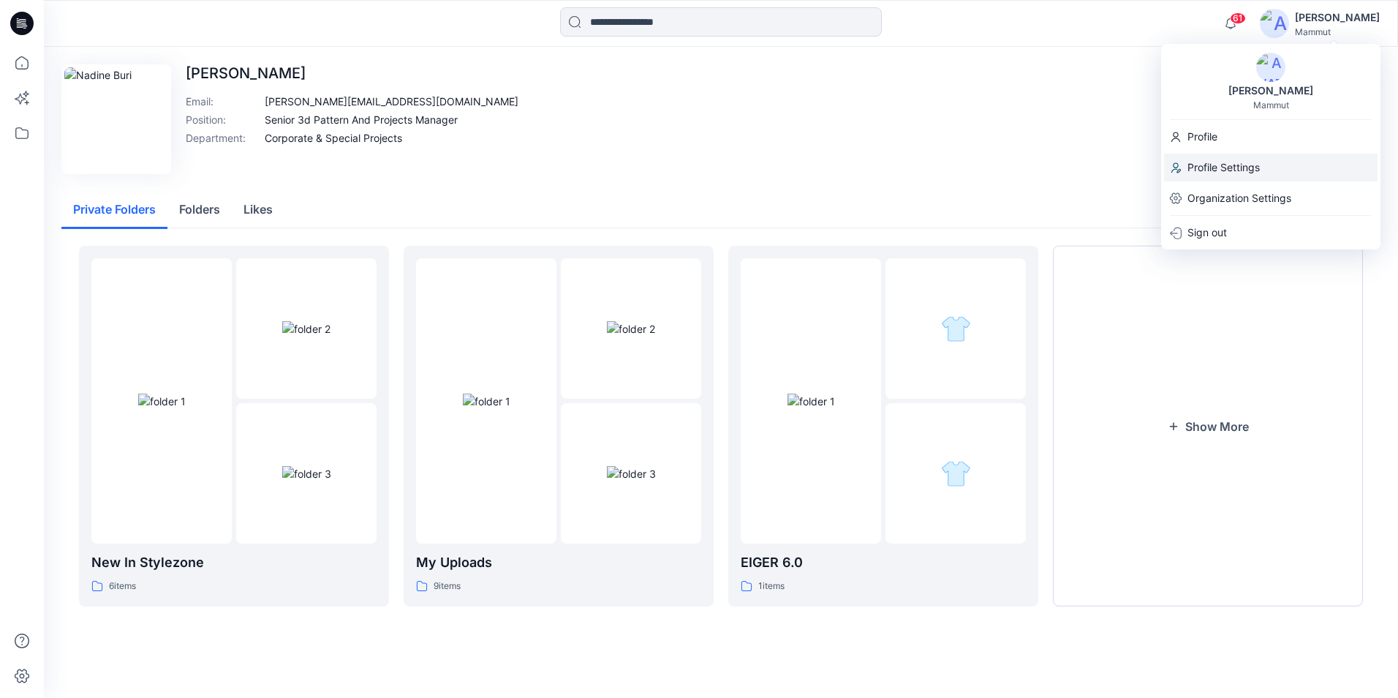
click at [1117, 164] on p "Profile Settings" at bounding box center [1224, 168] width 72 height 28
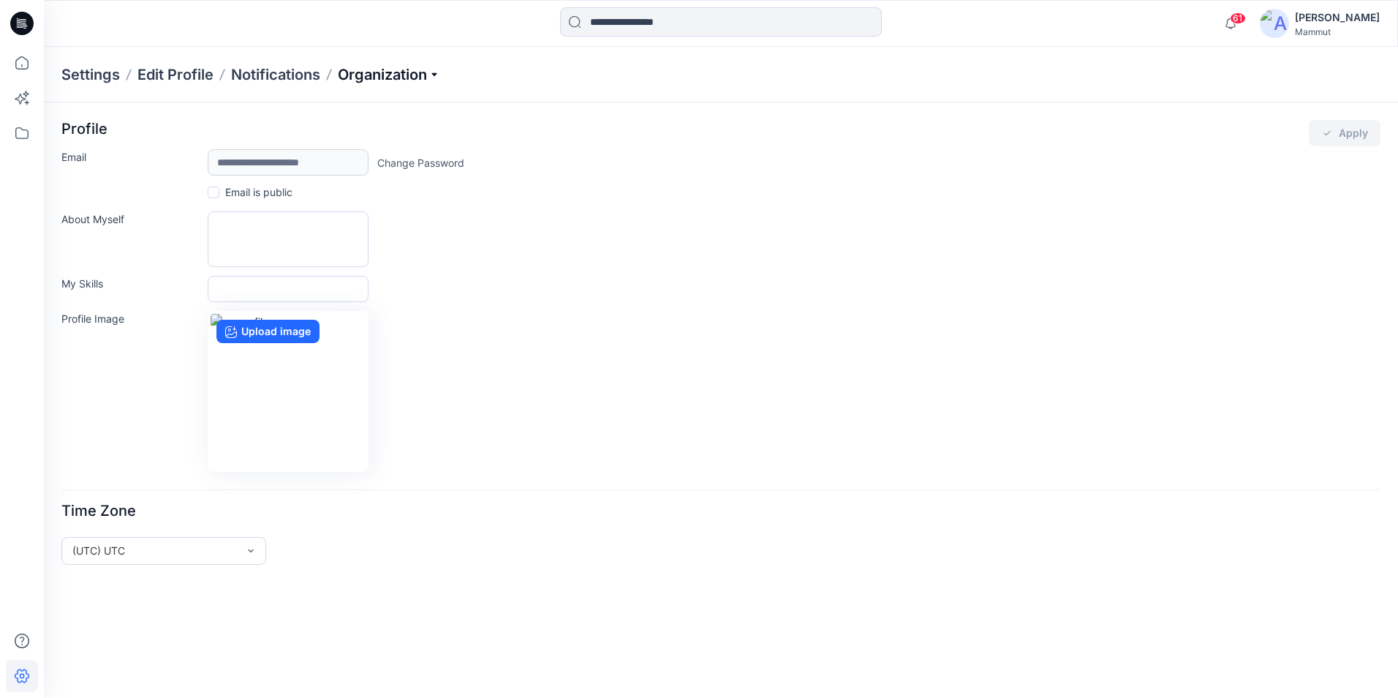
click at [422, 72] on p "Organization" at bounding box center [389, 74] width 102 height 20
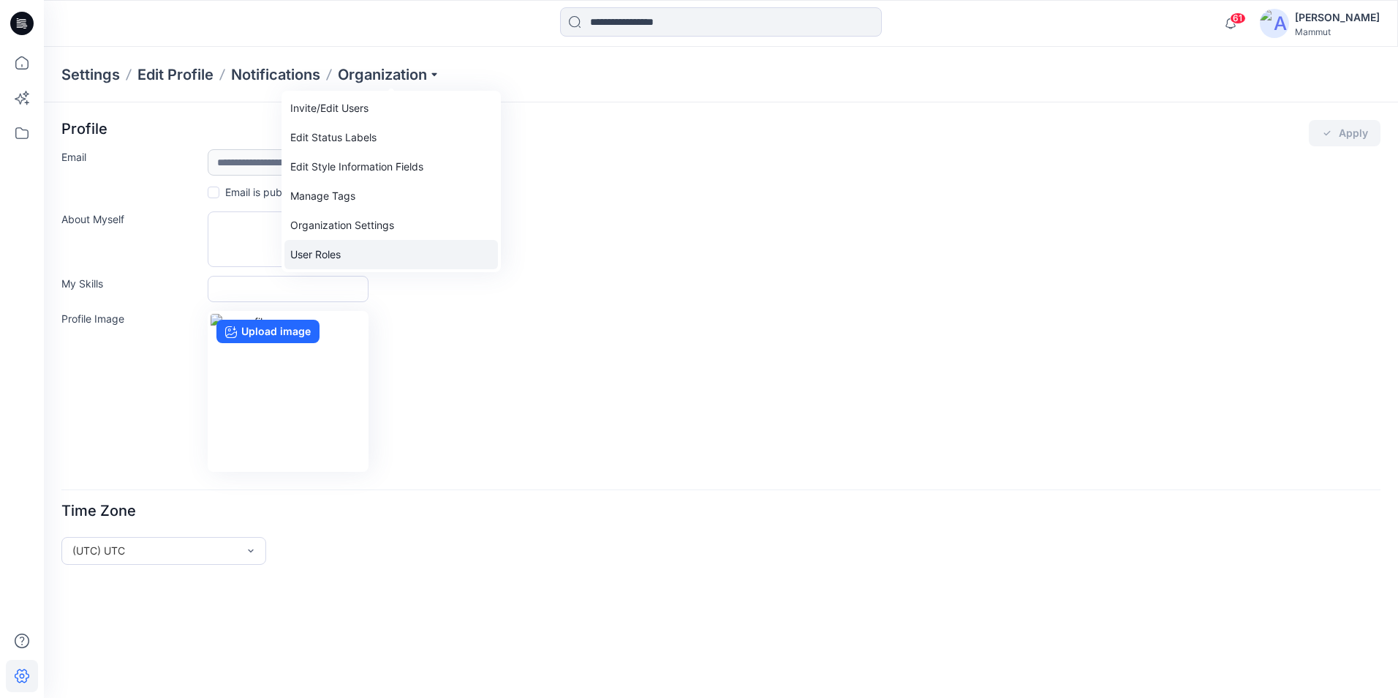
click at [324, 250] on link "User Roles" at bounding box center [391, 254] width 214 height 29
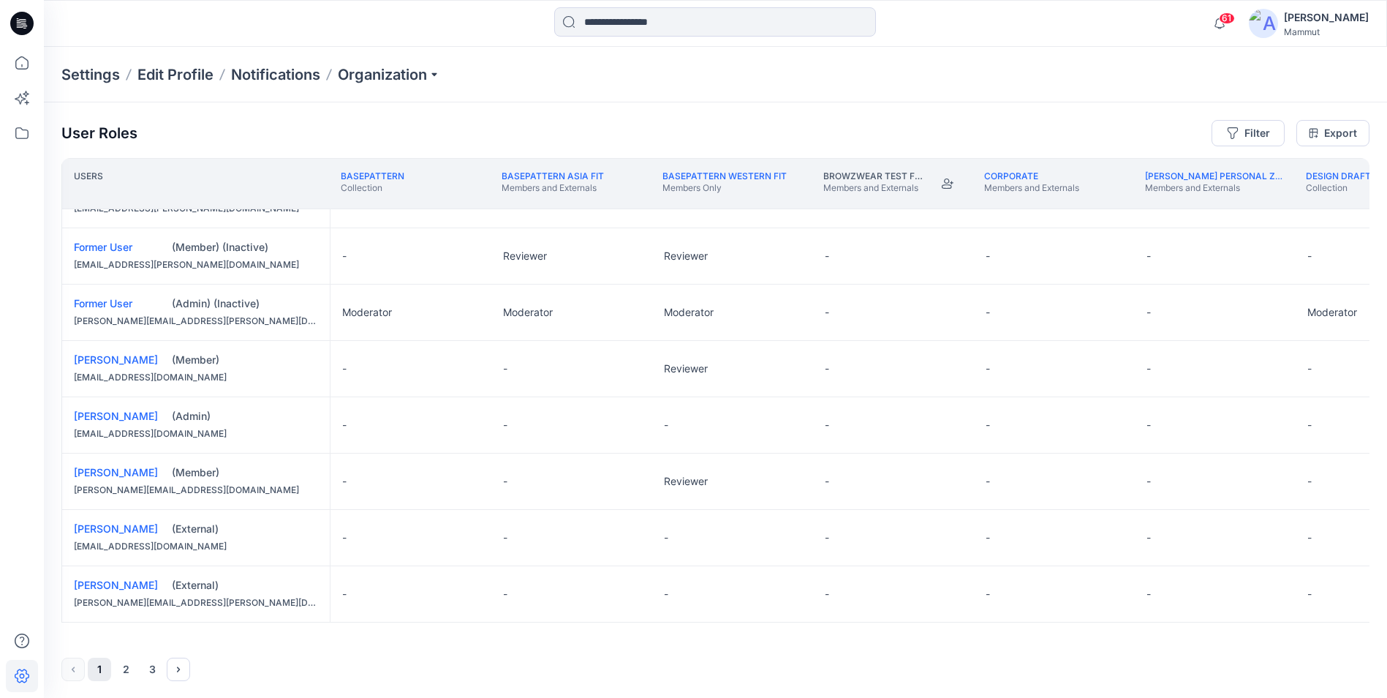
scroll to position [1, 0]
click at [992, 301] on div "-" at bounding box center [1054, 312] width 161 height 56
click at [118, 609] on button "2" at bounding box center [125, 668] width 23 height 23
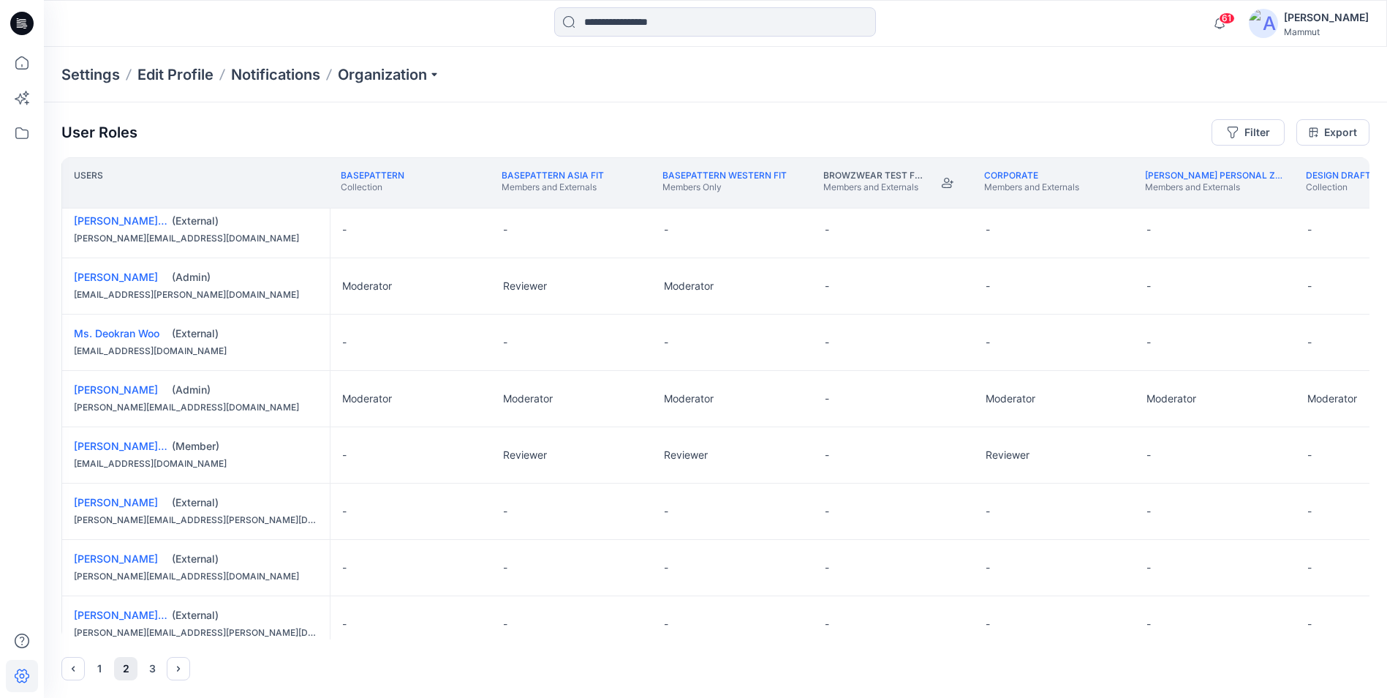
scroll to position [997, 0]
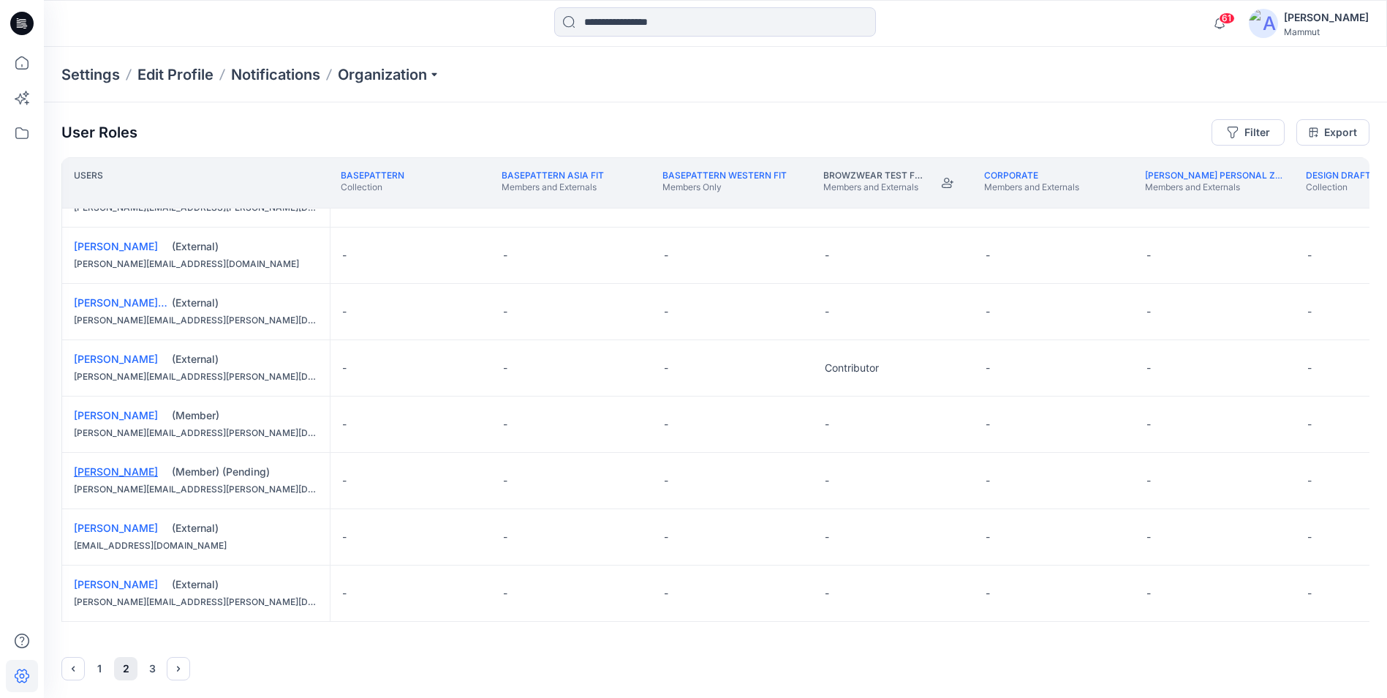
click at [124, 472] on link "[PERSON_NAME]" at bounding box center [116, 471] width 84 height 12
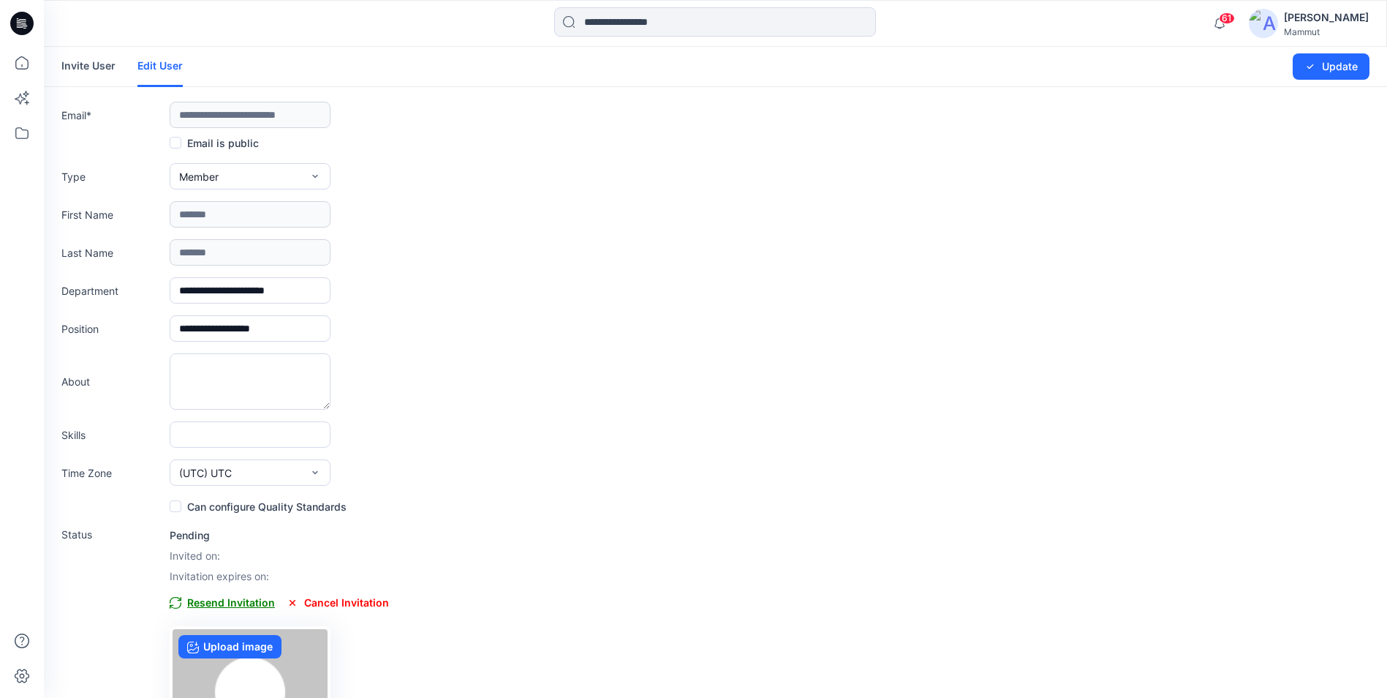
click at [237, 604] on span "Resend Invitation" at bounding box center [222, 603] width 105 height 18
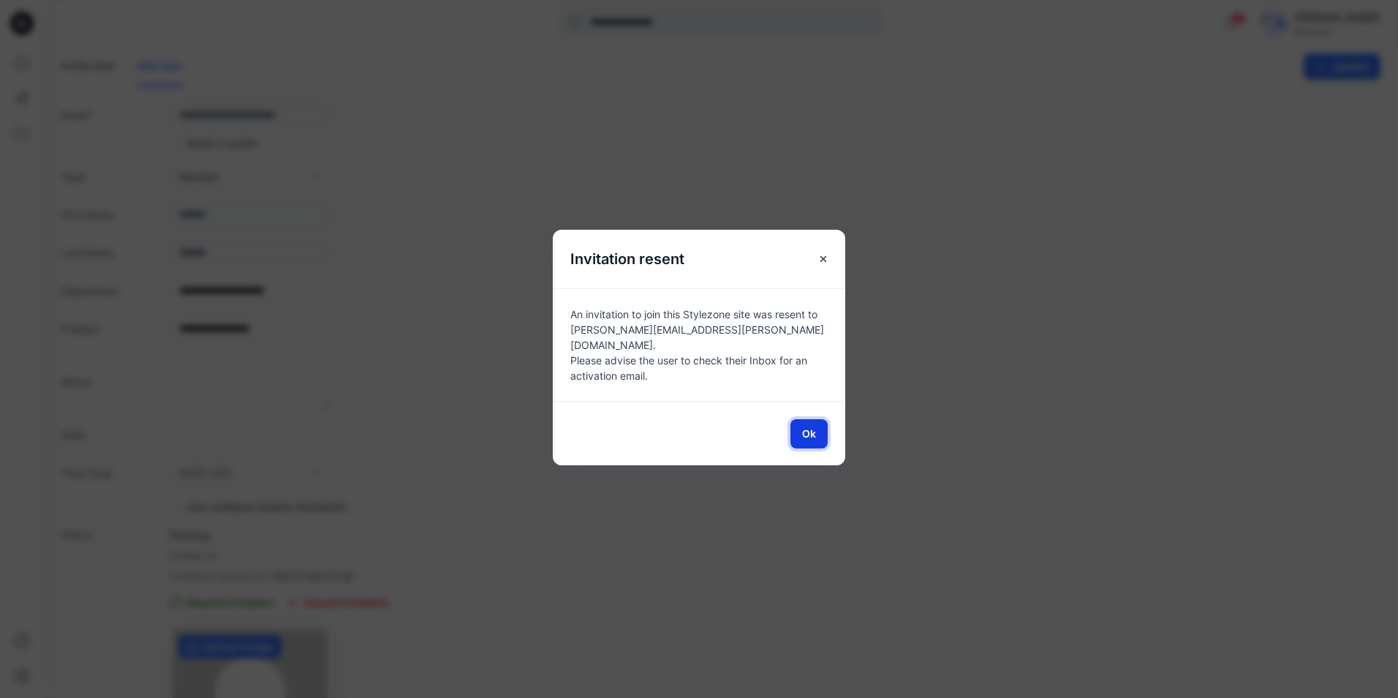
click at [820, 423] on button "Ok" at bounding box center [808, 433] width 37 height 29
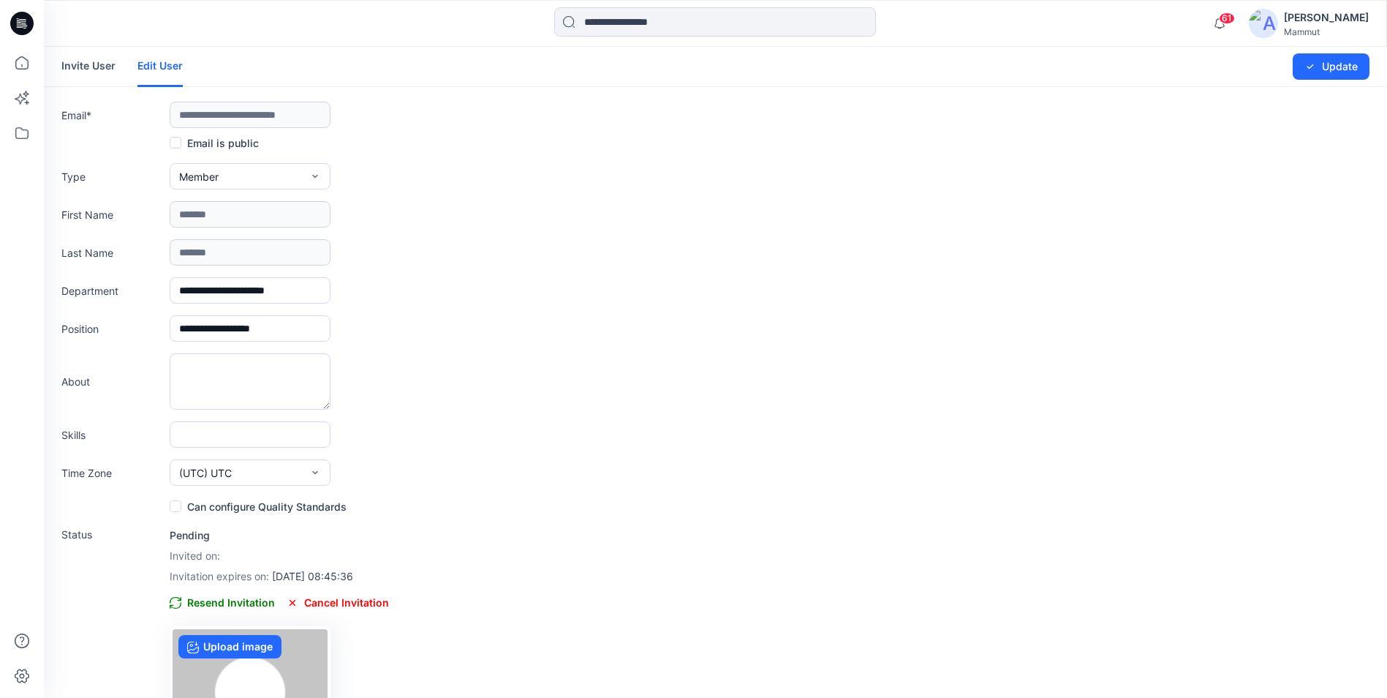
click at [73, 59] on link "Invite User" at bounding box center [88, 66] width 54 height 38
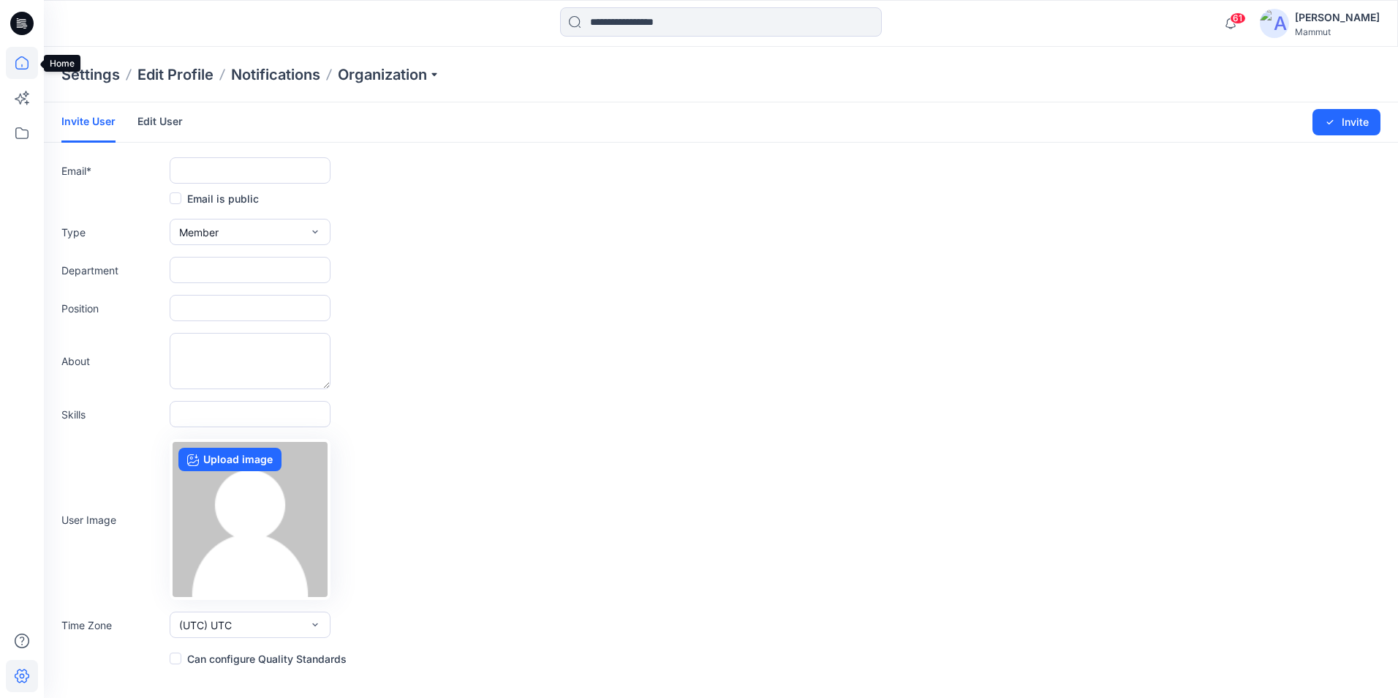
click at [23, 60] on icon at bounding box center [22, 63] width 32 height 32
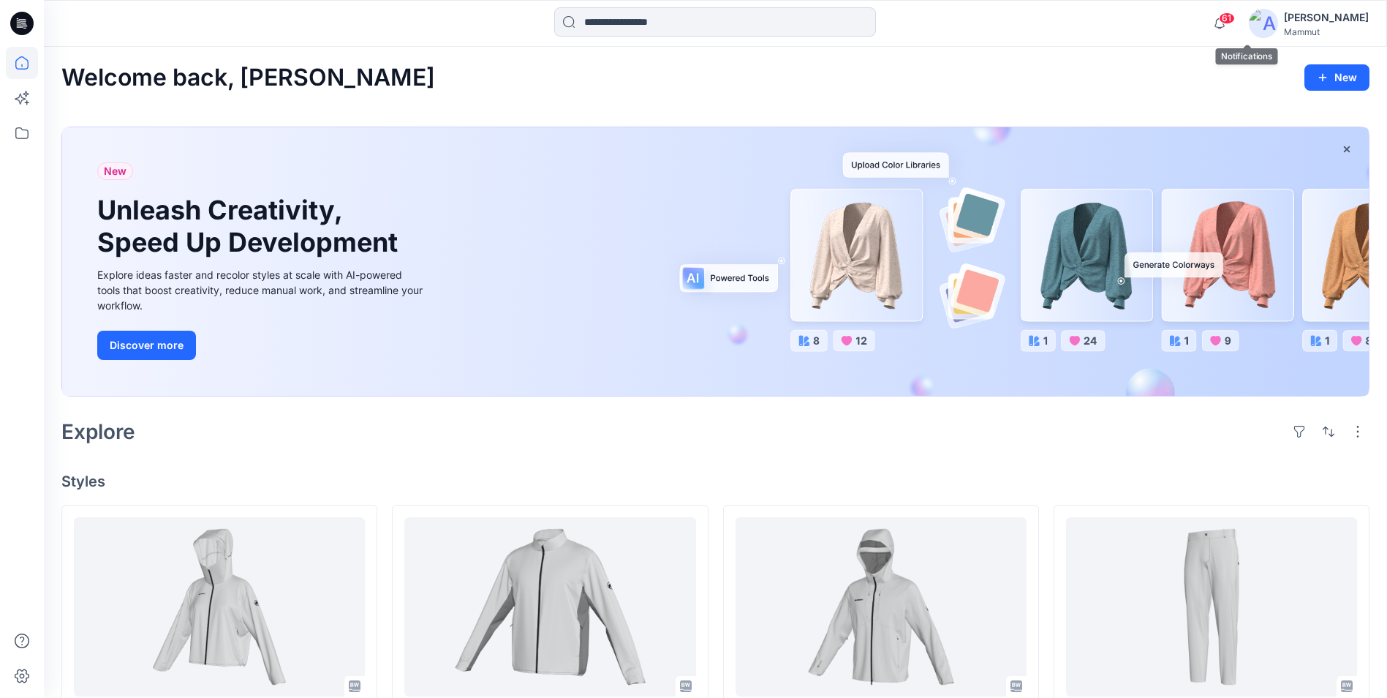
click at [1117, 15] on div "[PERSON_NAME]" at bounding box center [1326, 18] width 85 height 18
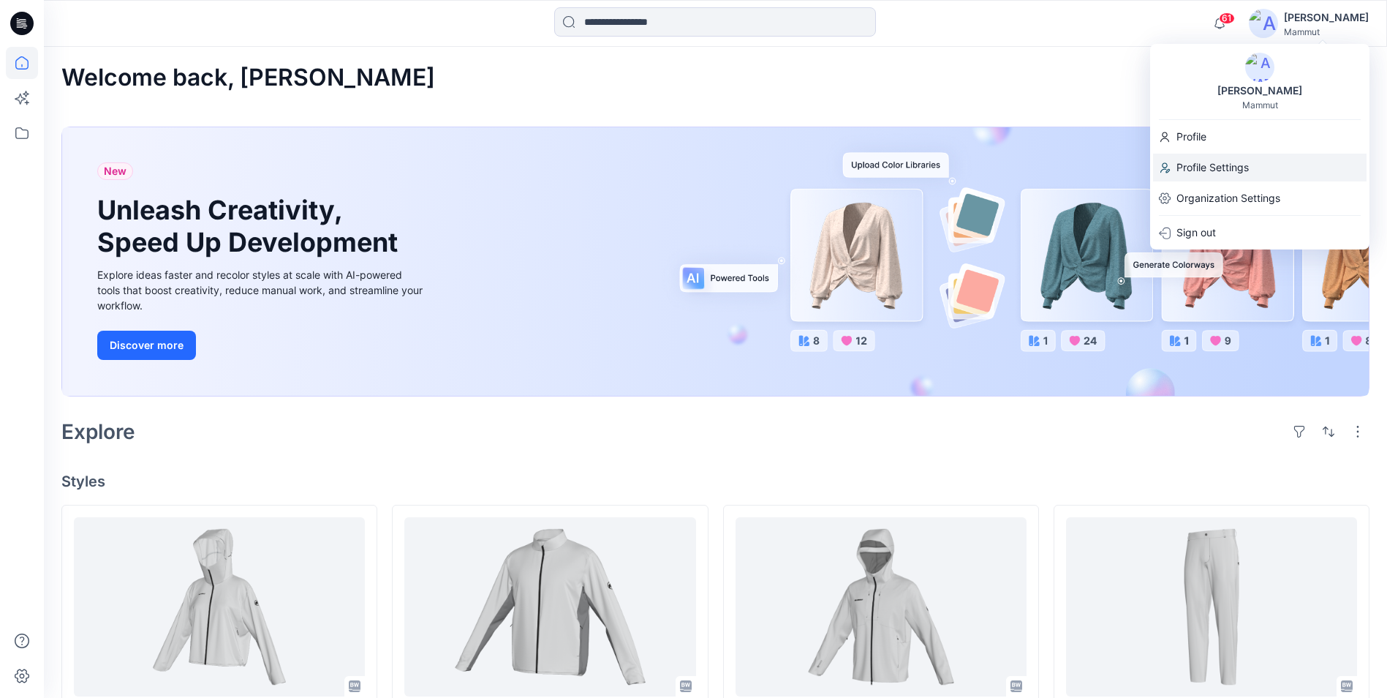
click at [1117, 170] on p "Profile Settings" at bounding box center [1213, 168] width 72 height 28
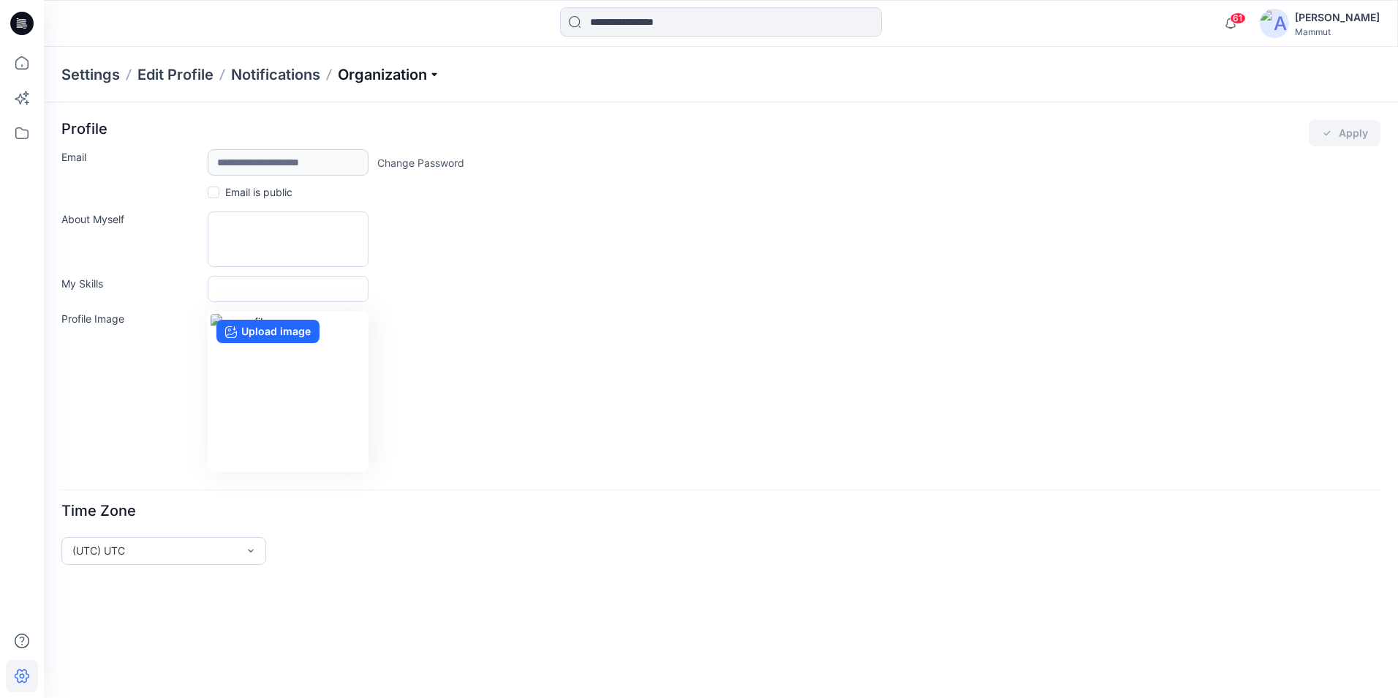
click at [434, 75] on p "Organization" at bounding box center [389, 74] width 102 height 20
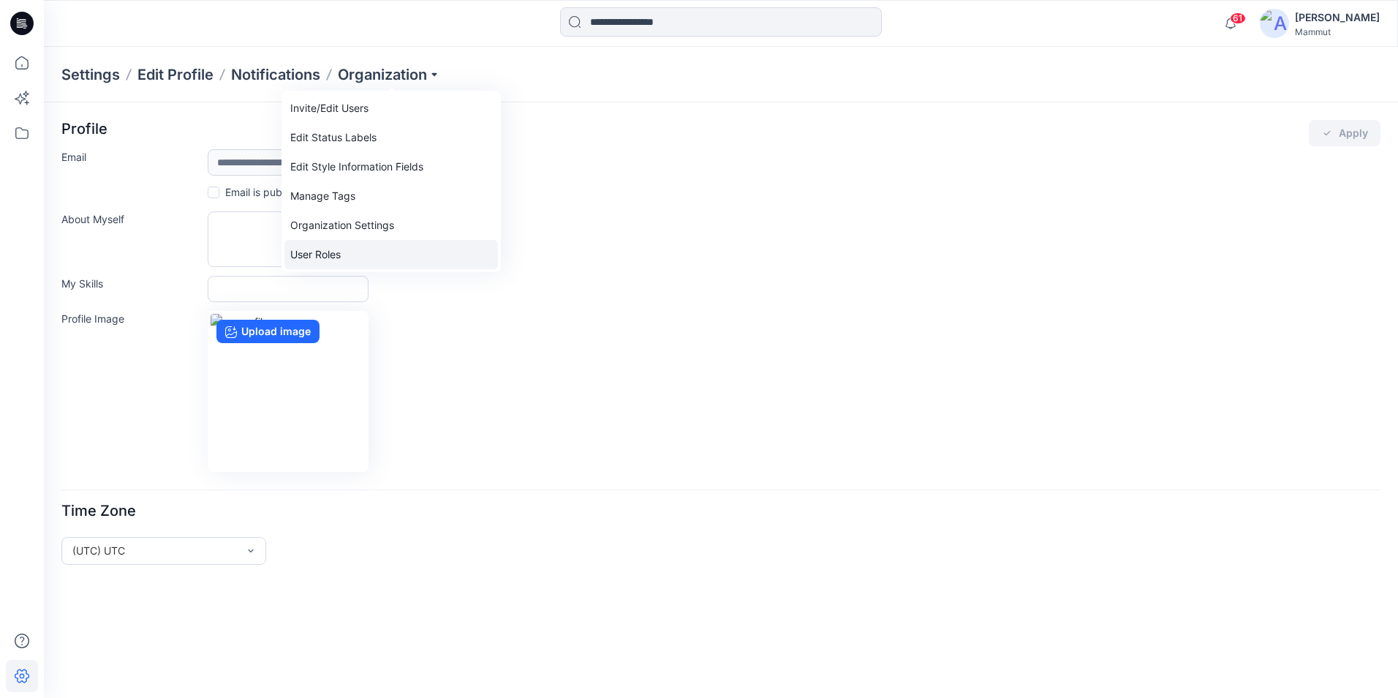
click at [343, 249] on link "User Roles" at bounding box center [391, 254] width 214 height 29
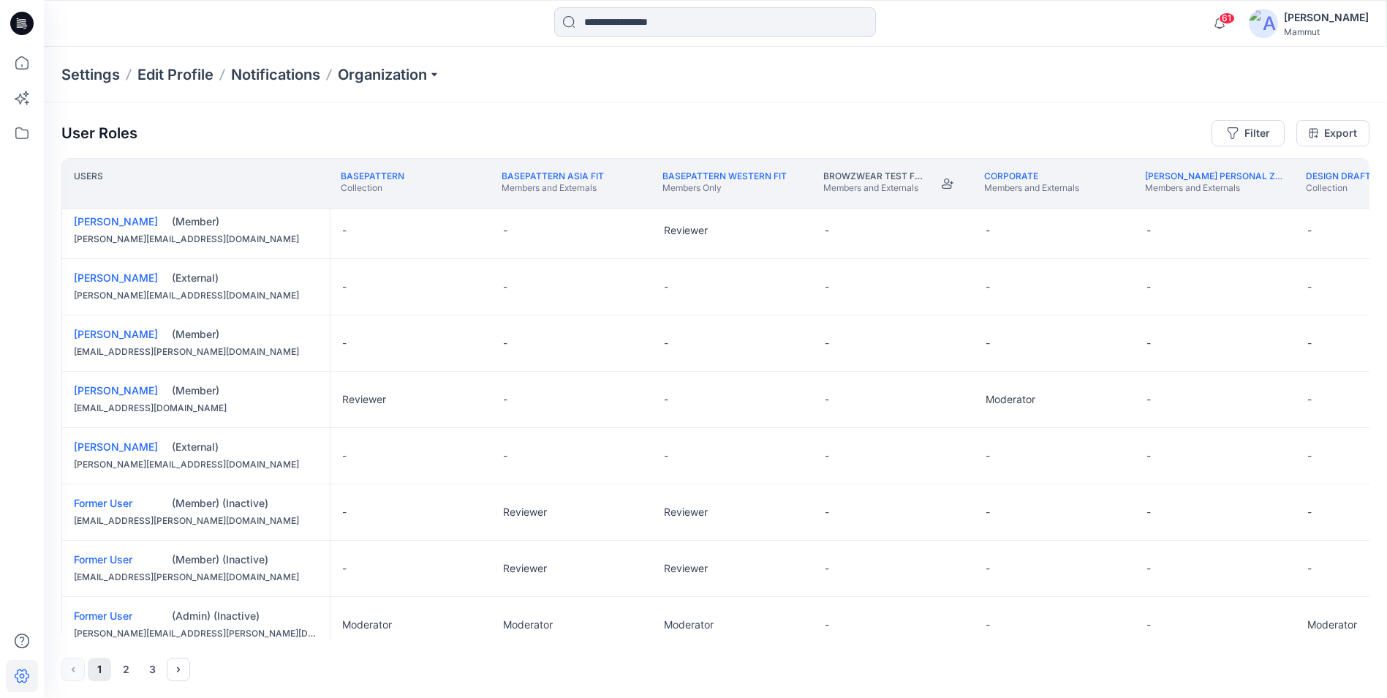
scroll to position [997, 0]
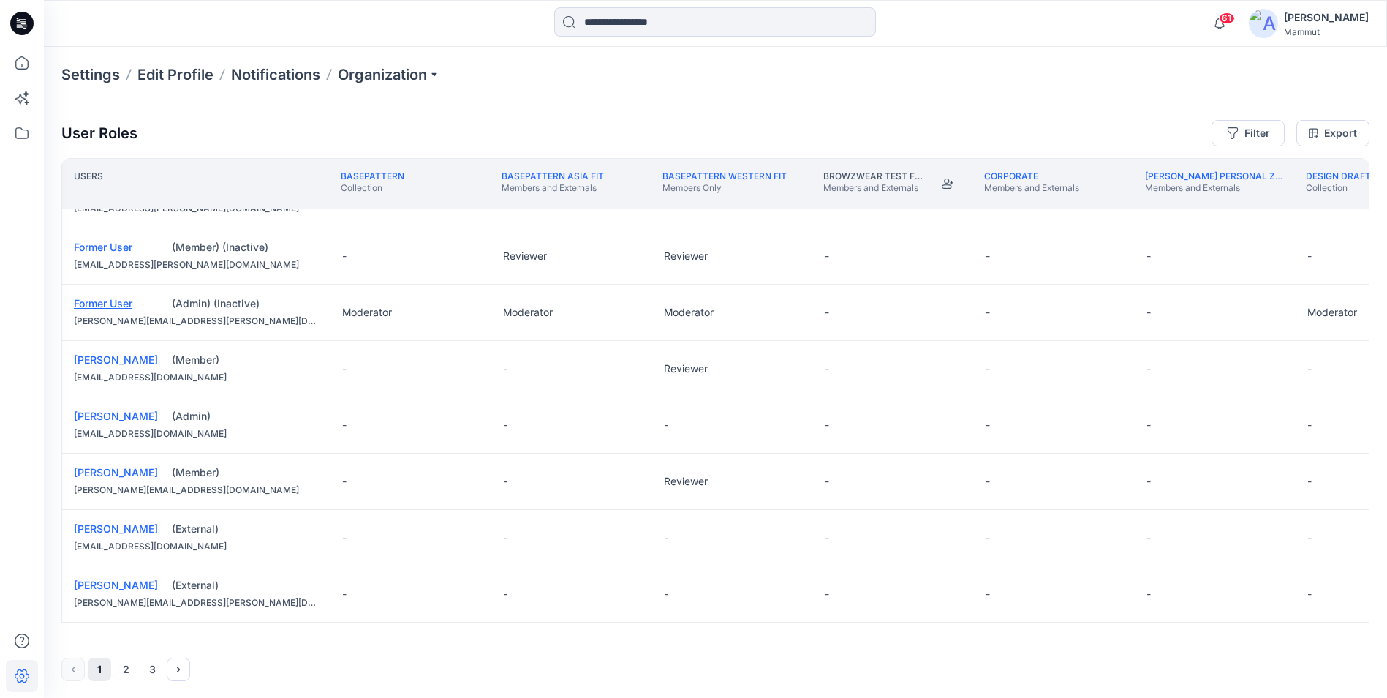
click at [116, 298] on link "Former User" at bounding box center [103, 303] width 58 height 12
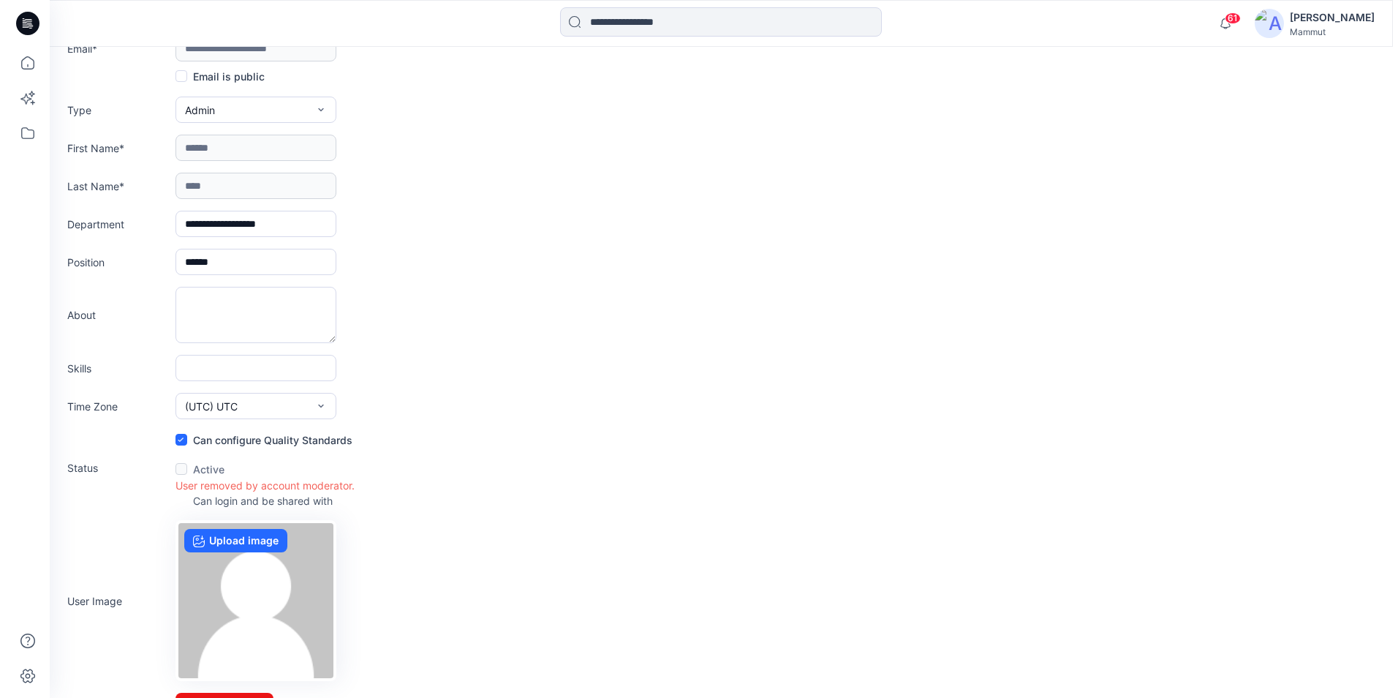
scroll to position [99, 0]
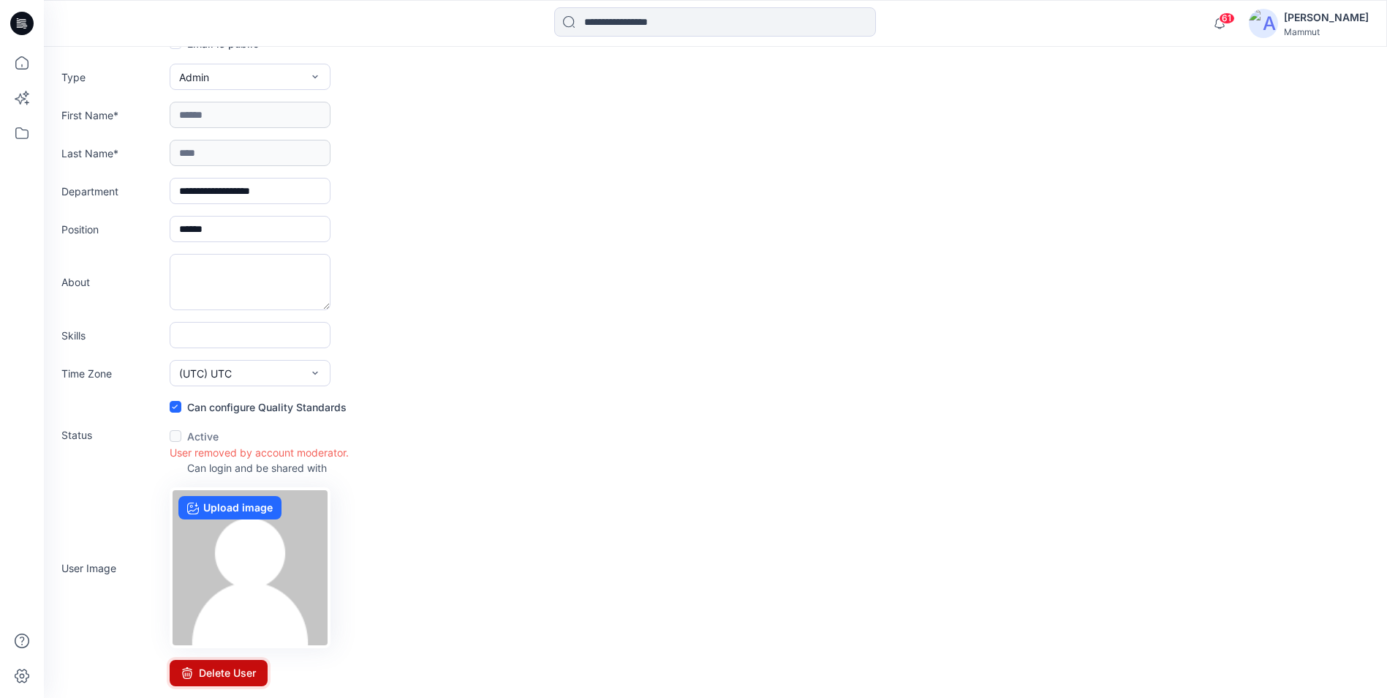
click at [251, 609] on button "Delete User" at bounding box center [219, 673] width 98 height 26
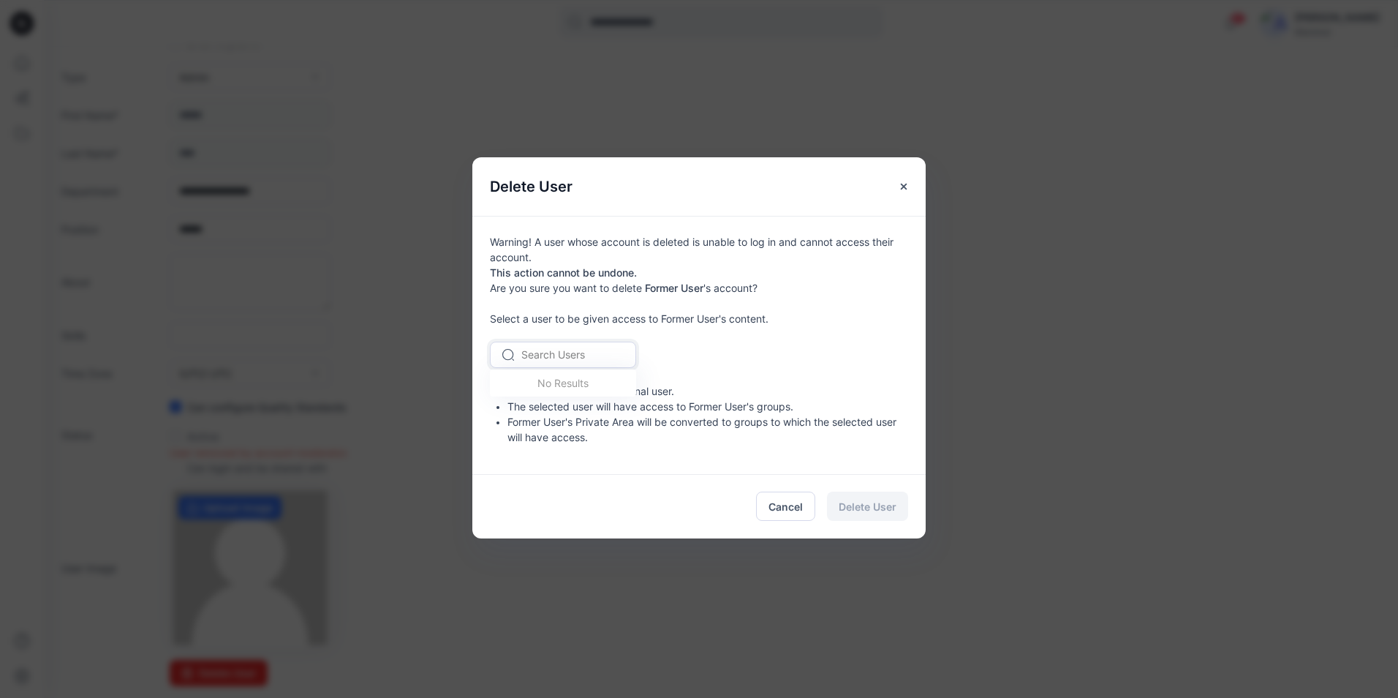
click at [563, 353] on div at bounding box center [571, 354] width 101 height 18
type input "*"
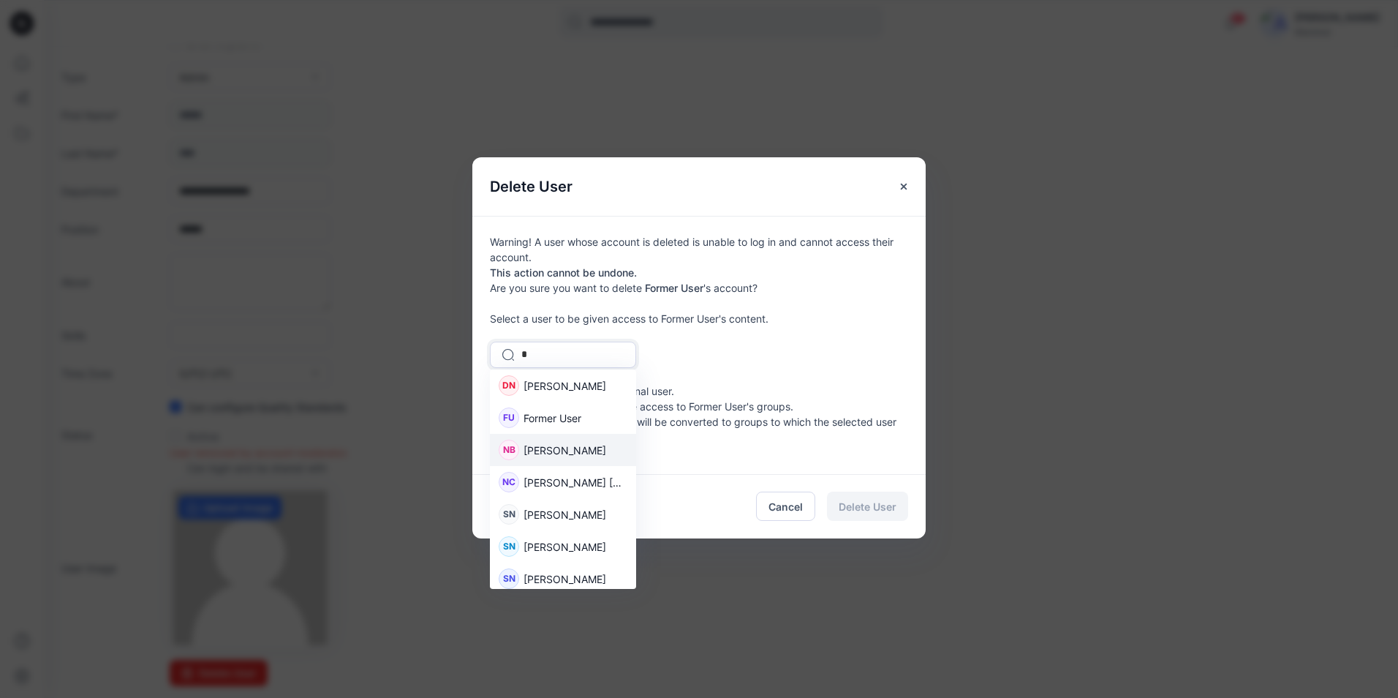
click at [538, 450] on span "[PERSON_NAME]" at bounding box center [565, 449] width 83 height 15
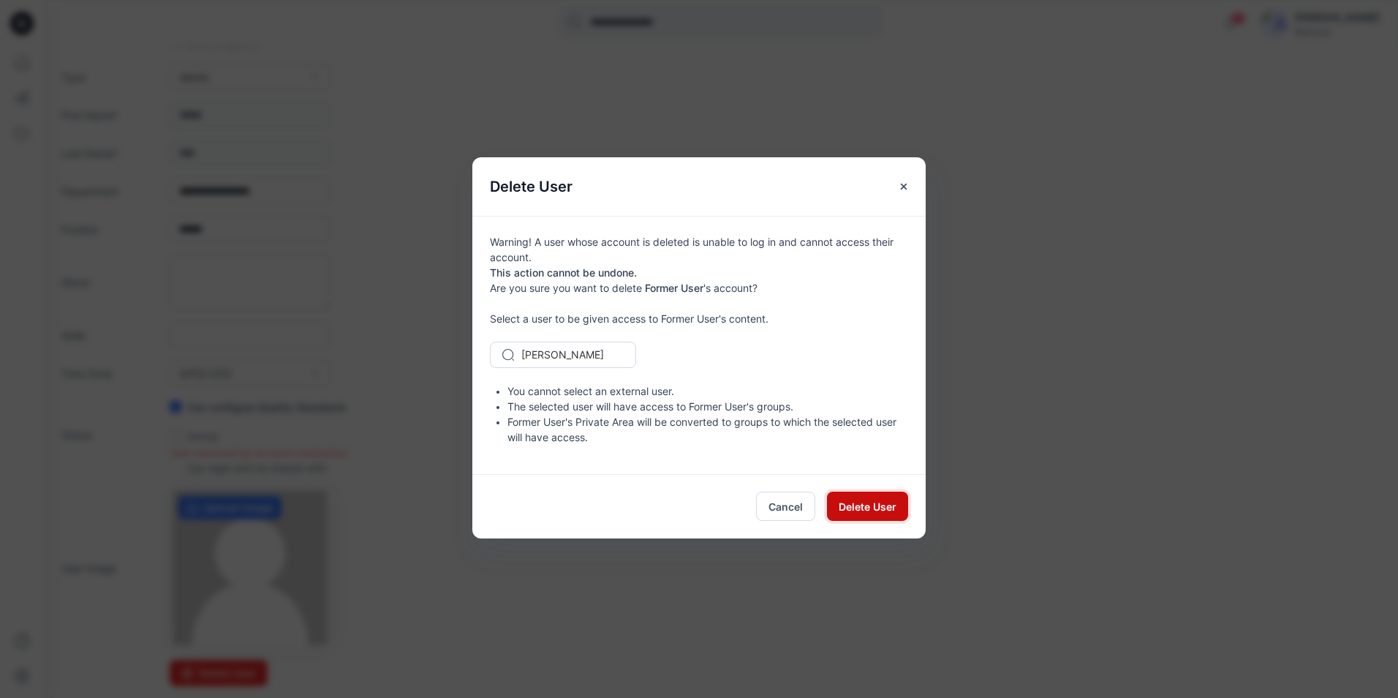
click at [870, 503] on span "Delete User" at bounding box center [868, 506] width 58 height 15
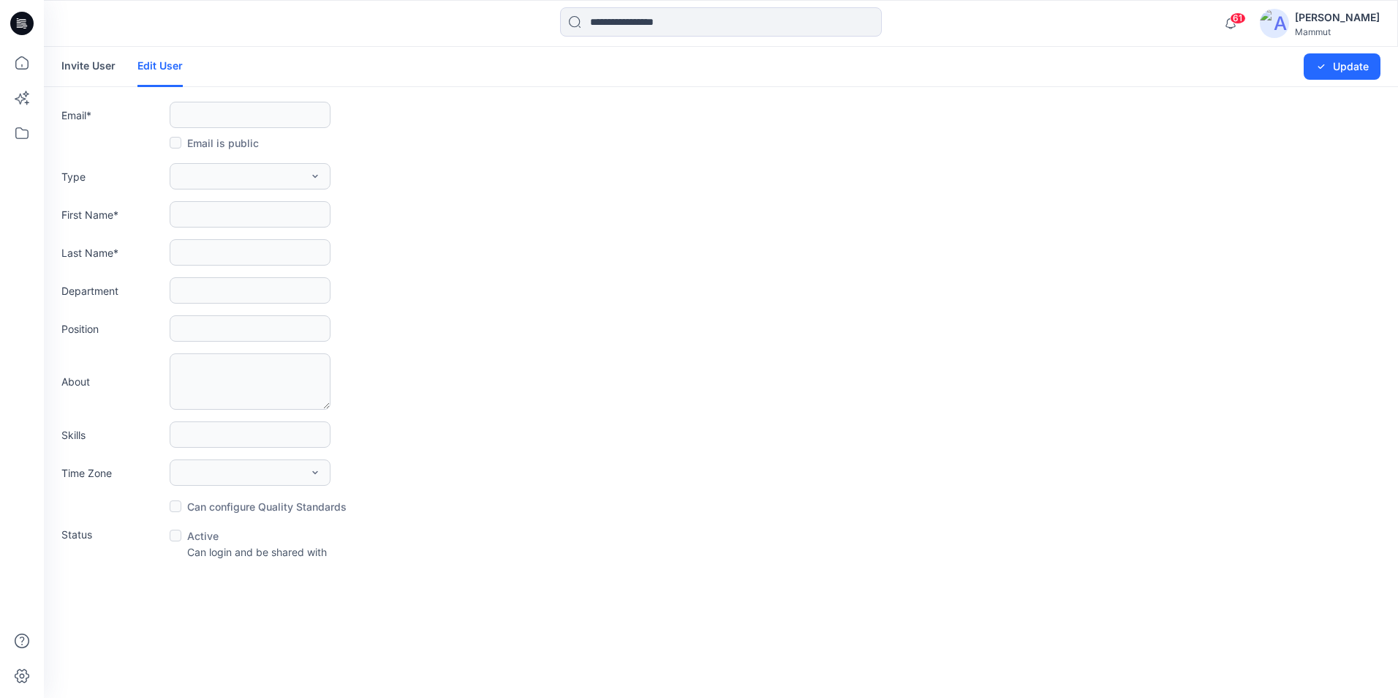
click at [86, 69] on link "Invite User" at bounding box center [88, 66] width 54 height 38
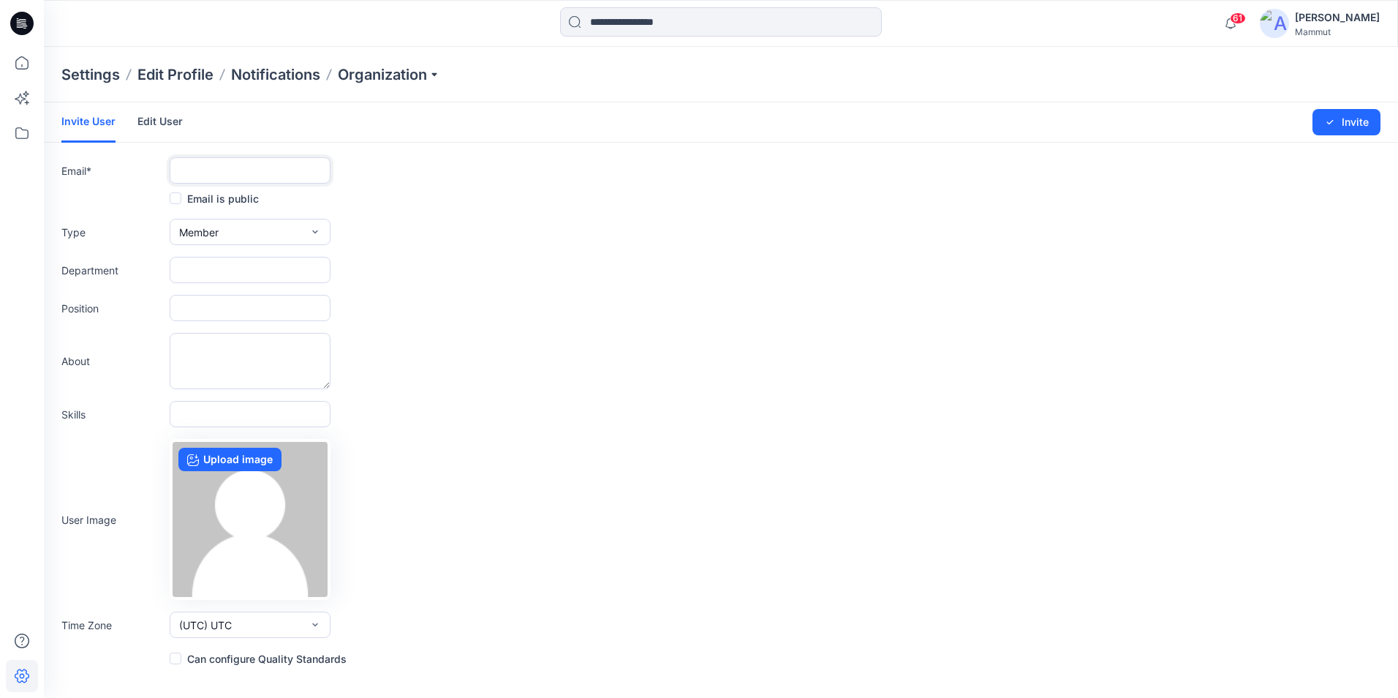
click at [250, 173] on input "text" at bounding box center [250, 170] width 161 height 26
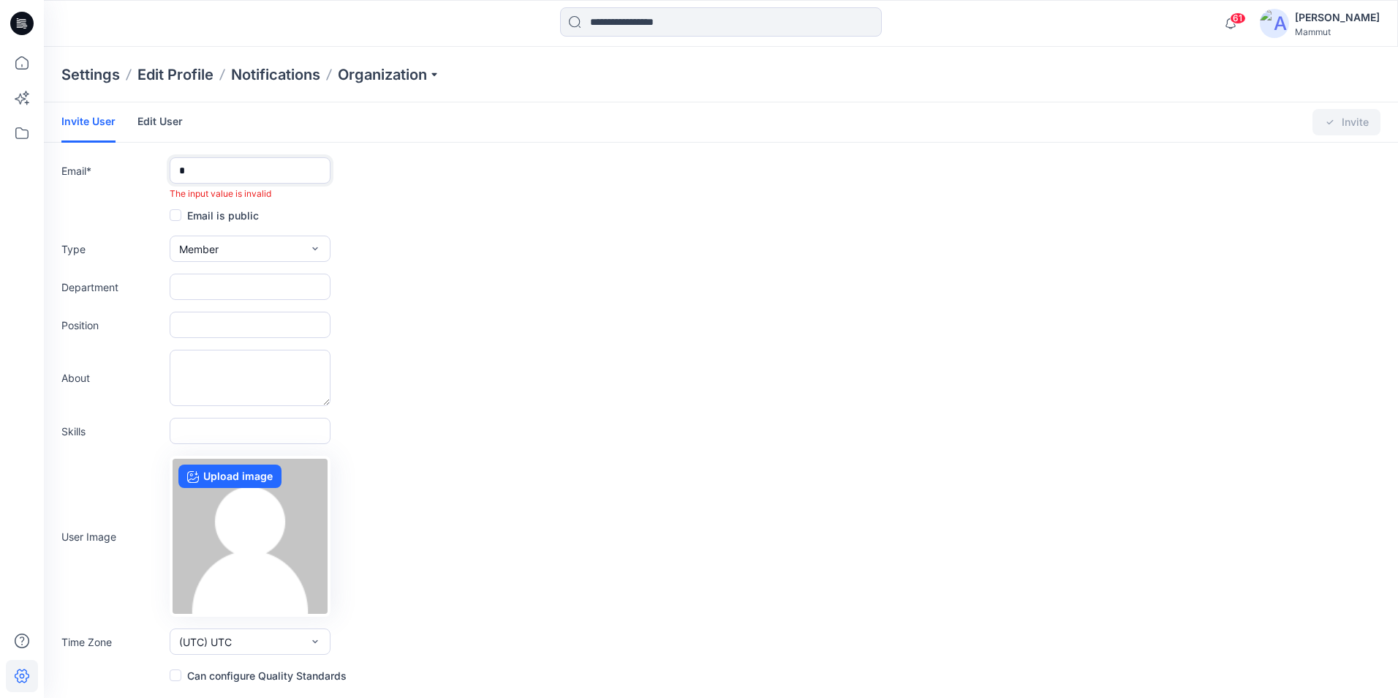
type input "**********"
click at [175, 609] on span at bounding box center [176, 675] width 12 height 12
click at [320, 244] on icon "button" at bounding box center [315, 249] width 12 height 12
click at [598, 346] on form "**********" at bounding box center [721, 392] width 1354 height 581
click at [271, 279] on input "text" at bounding box center [250, 286] width 161 height 26
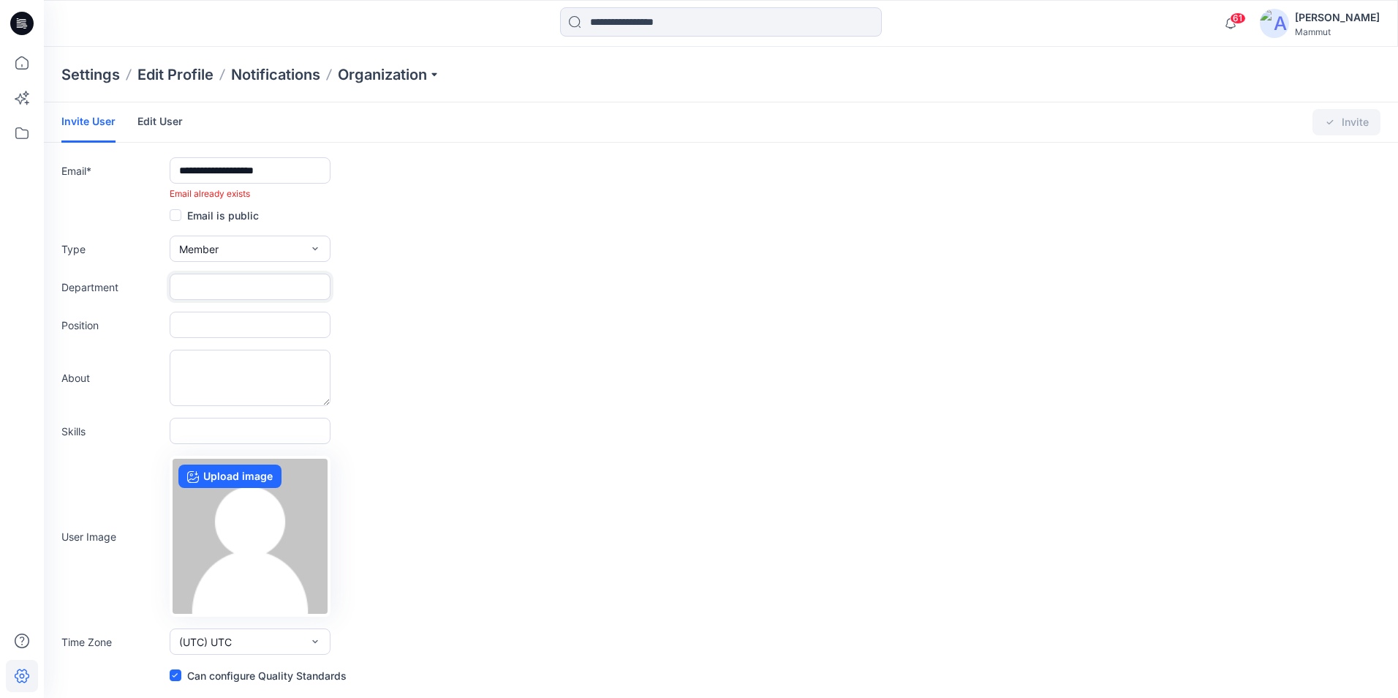
type input "**********"
click at [241, 331] on input "text" at bounding box center [250, 325] width 161 height 26
type input "**********"
click at [211, 434] on input "text" at bounding box center [250, 431] width 161 height 26
click at [23, 609] on icon at bounding box center [22, 640] width 32 height 32
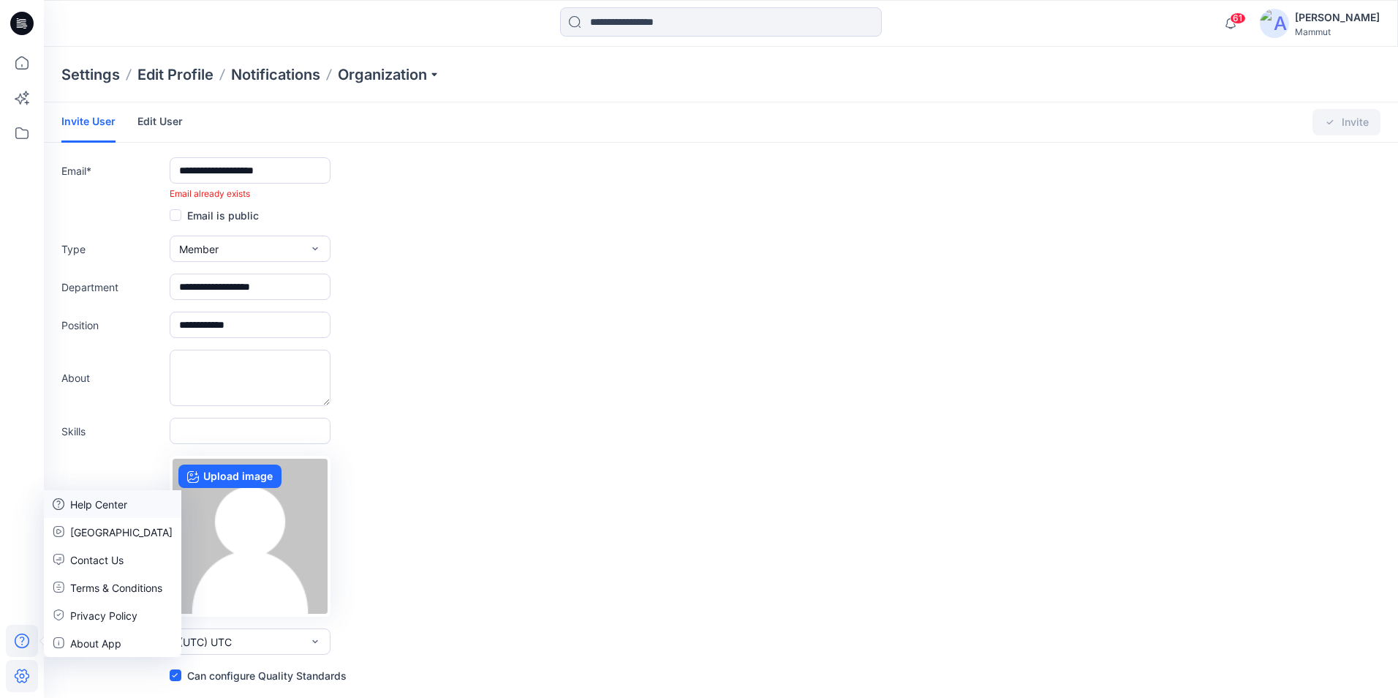
click at [103, 507] on p "Help Center" at bounding box center [98, 504] width 57 height 15
click at [115, 568] on div "Contact Us" at bounding box center [112, 559] width 137 height 28
click at [568, 244] on div "Type Member External Member Admin" at bounding box center [720, 248] width 1319 height 26
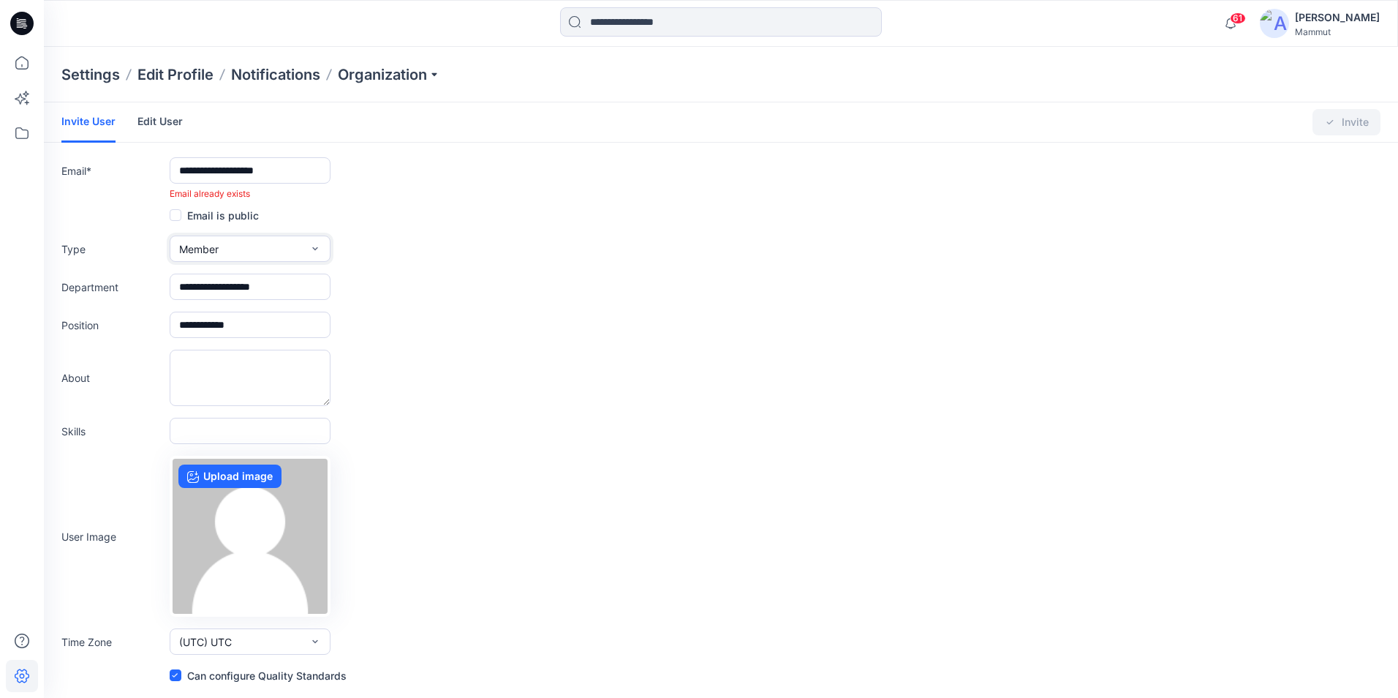
click at [320, 249] on icon "button" at bounding box center [315, 249] width 12 height 12
click at [244, 371] on textarea at bounding box center [250, 378] width 161 height 56
click at [578, 600] on div "User Image Upload image" at bounding box center [720, 536] width 1319 height 161
click at [138, 369] on div "About" at bounding box center [720, 378] width 1319 height 56
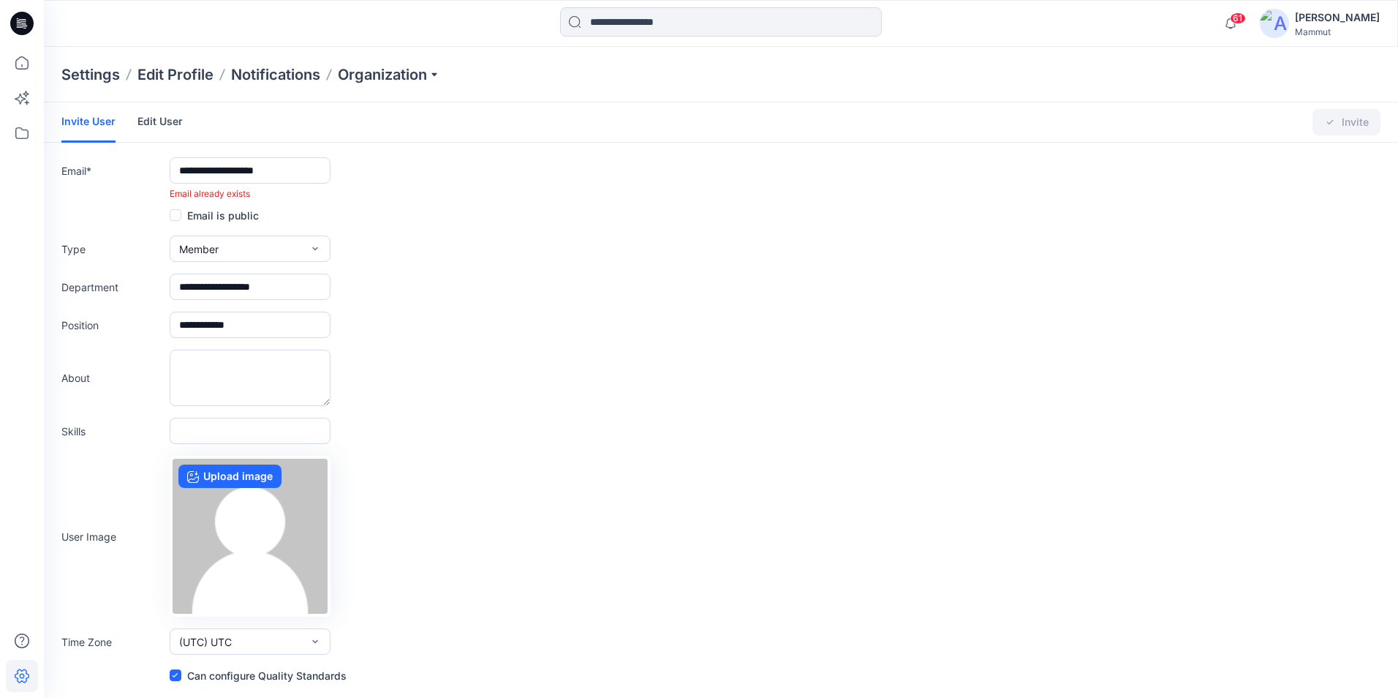
click at [310, 416] on form "**********" at bounding box center [721, 392] width 1354 height 581
click at [258, 180] on input "**********" at bounding box center [250, 170] width 161 height 26
click at [97, 124] on link "Invite User" at bounding box center [88, 122] width 54 height 40
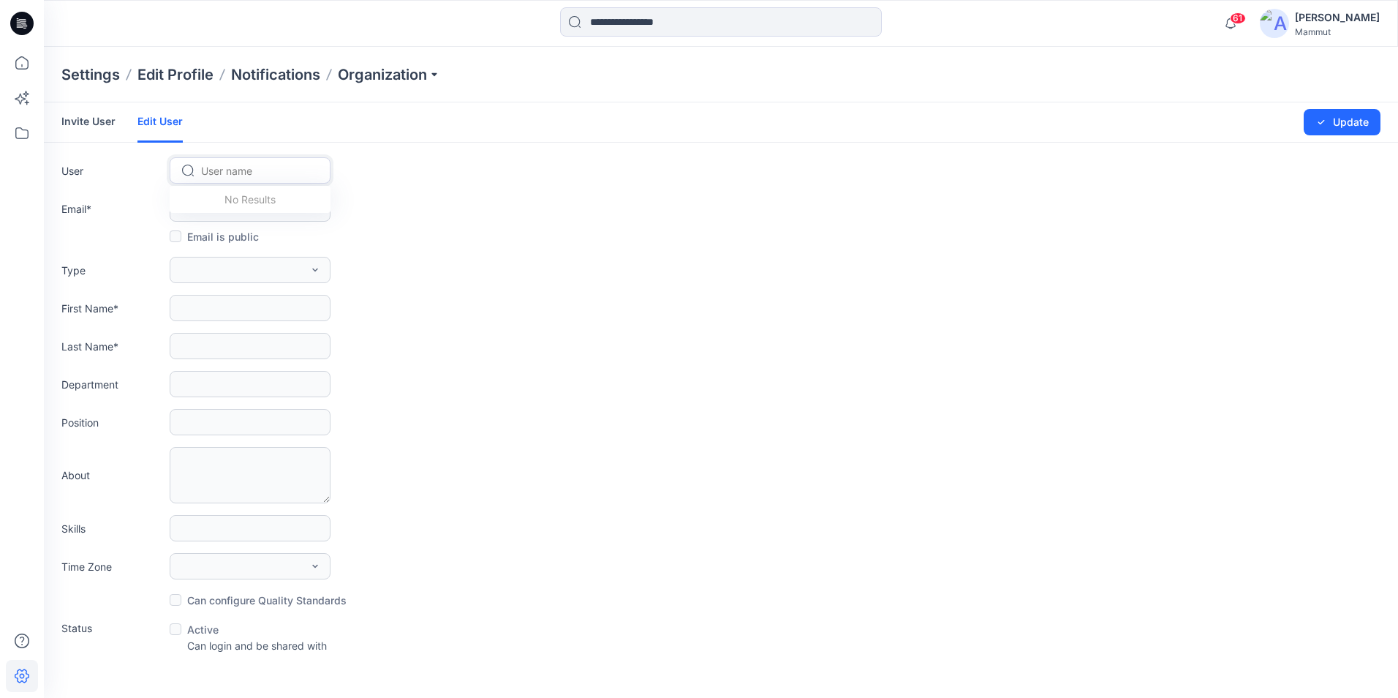
click at [238, 179] on div at bounding box center [259, 171] width 116 height 18
click at [91, 119] on link "Invite User" at bounding box center [88, 121] width 54 height 38
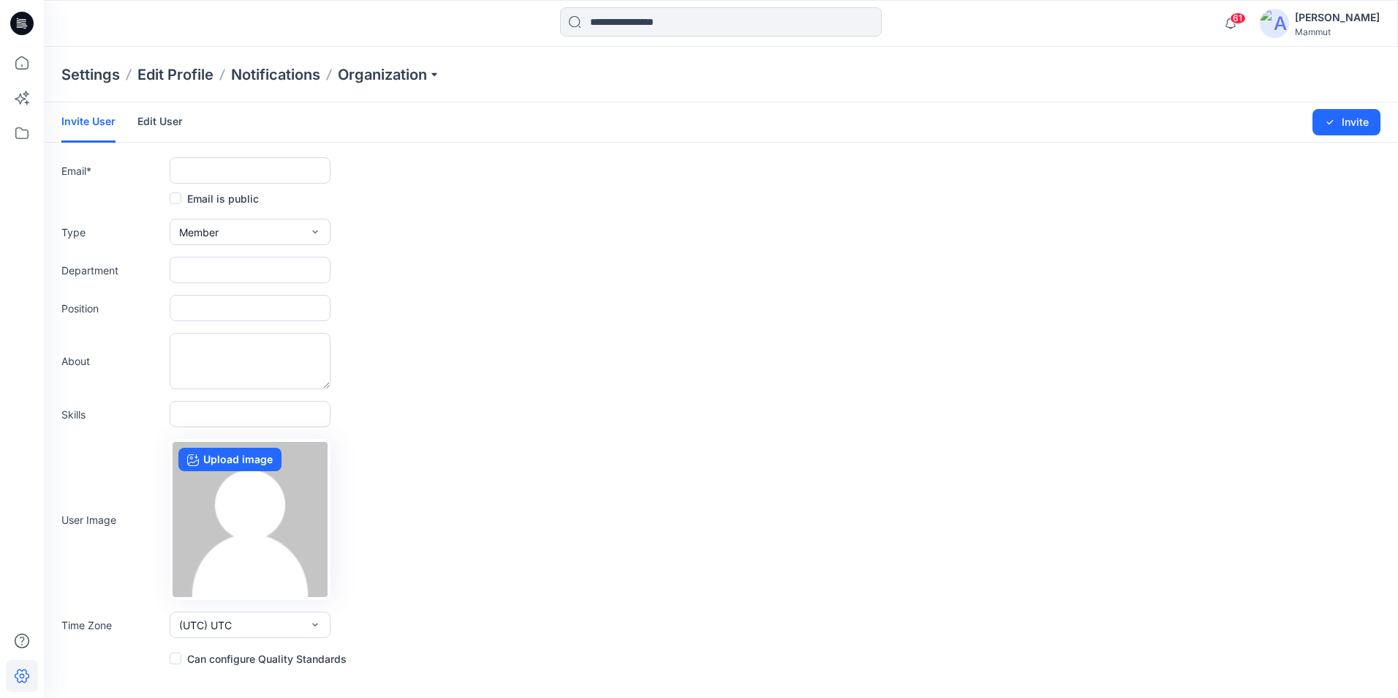
click at [102, 75] on p "Settings" at bounding box center [90, 74] width 58 height 20
click at [1117, 8] on div "61 Notifications [PERSON_NAME] Le shared 105474_Commute WB Jacket AF Men in VIE…" at bounding box center [1298, 23] width 164 height 32
click at [1117, 21] on div "[PERSON_NAME]" at bounding box center [1337, 18] width 85 height 18
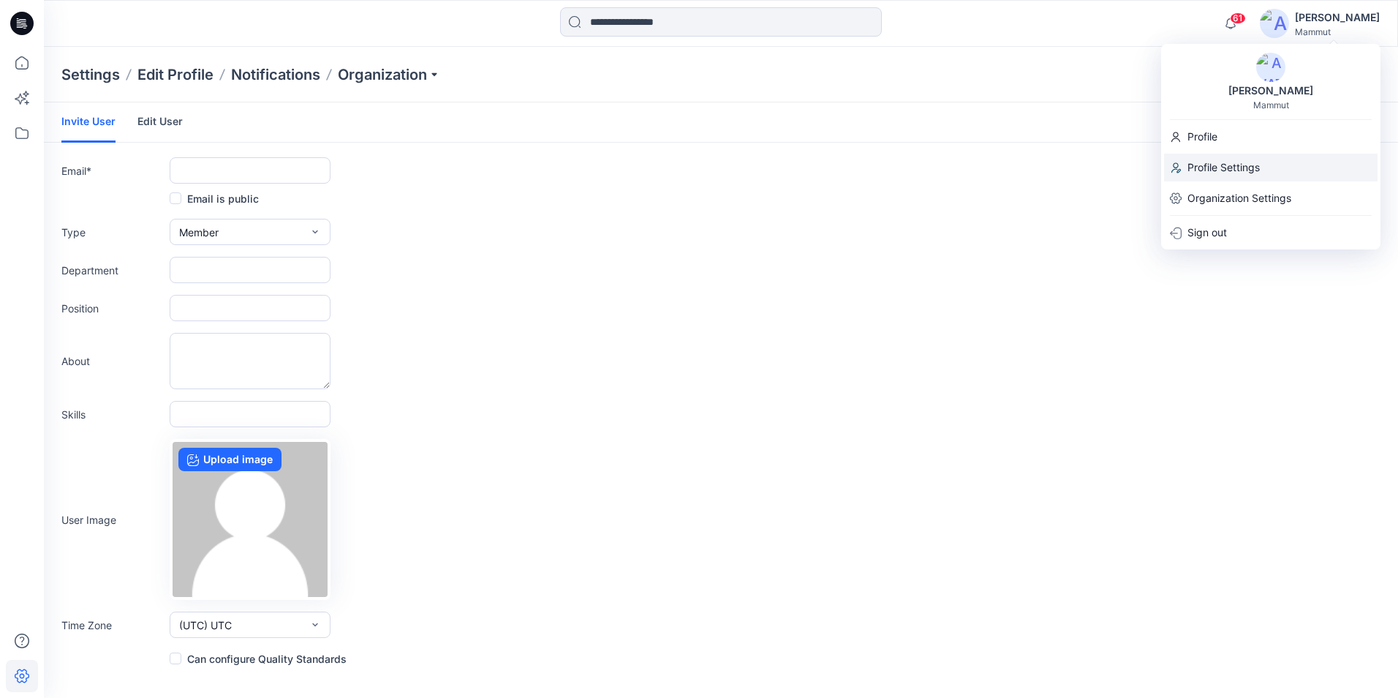
click at [1117, 167] on p "Profile Settings" at bounding box center [1224, 168] width 72 height 28
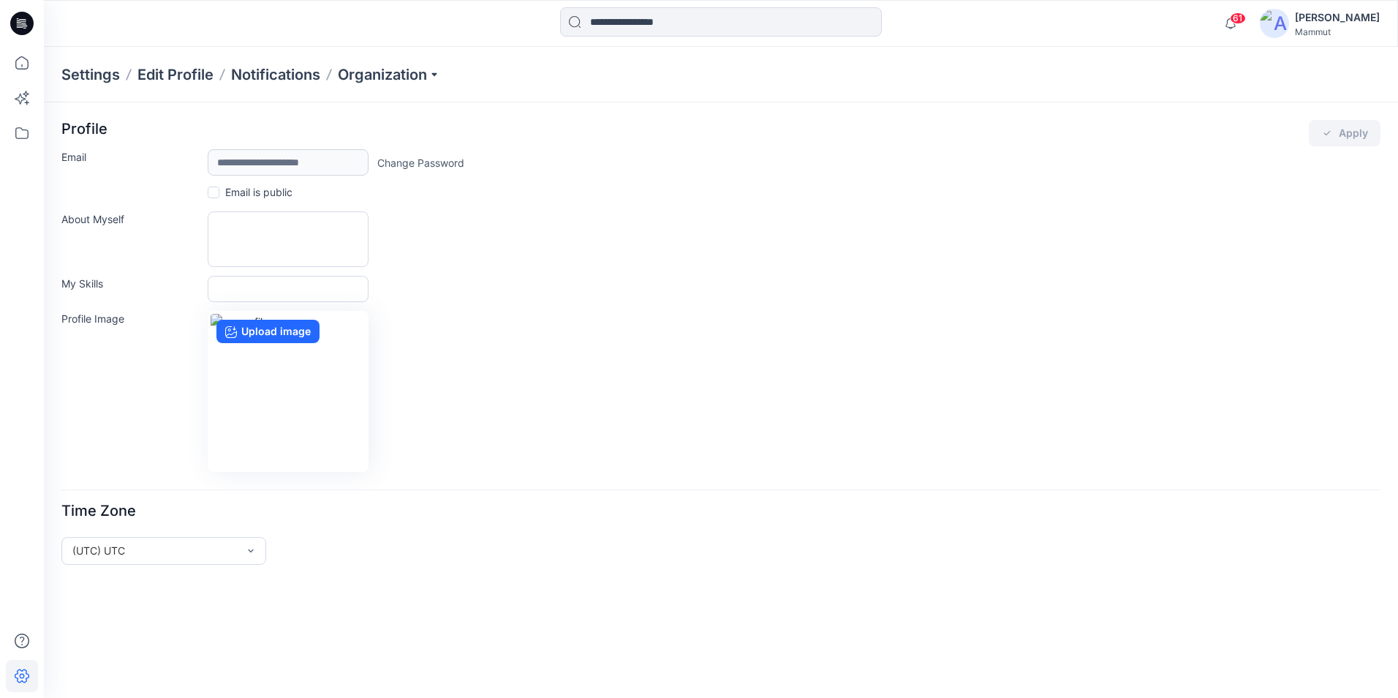
click at [1117, 20] on div "[PERSON_NAME]" at bounding box center [1320, 23] width 120 height 29
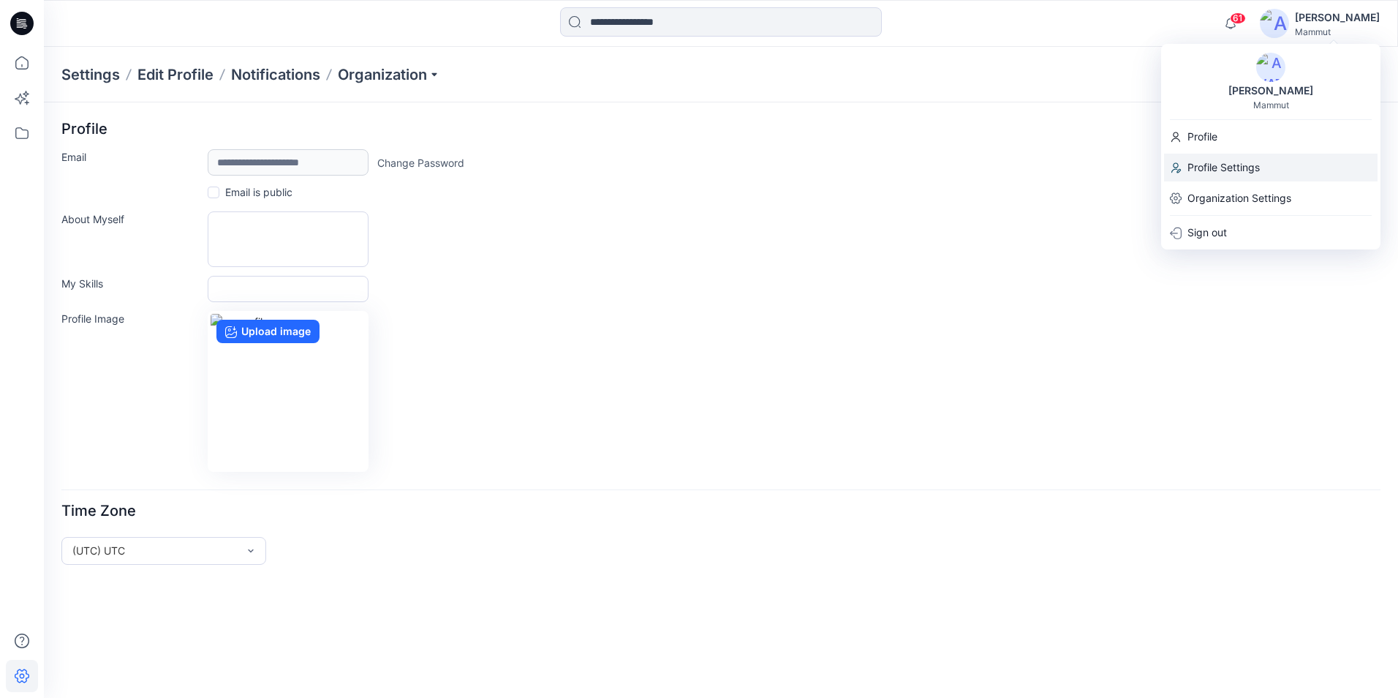
click at [1117, 160] on p "Profile Settings" at bounding box center [1224, 168] width 72 height 28
